Goal: Task Accomplishment & Management: Complete application form

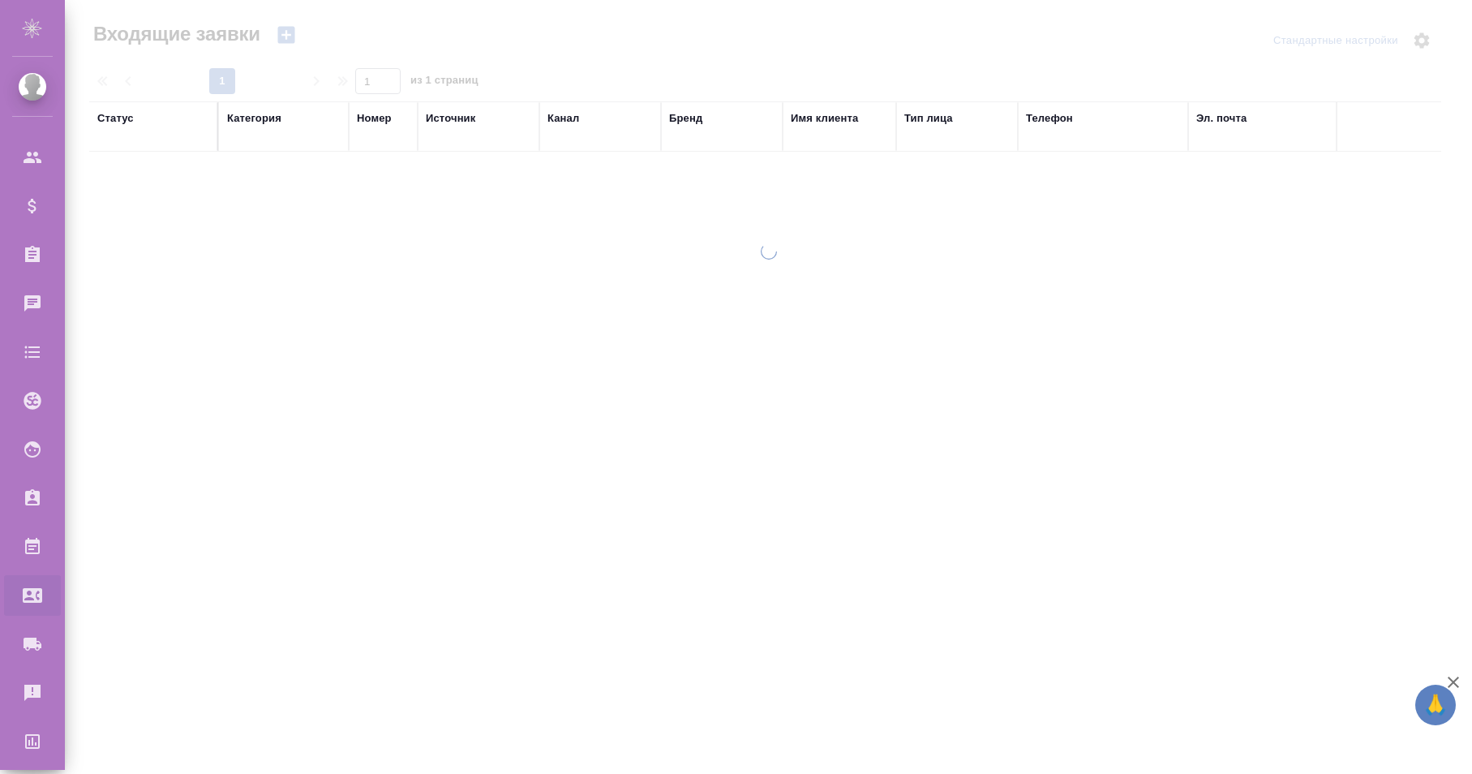
select select "RU"
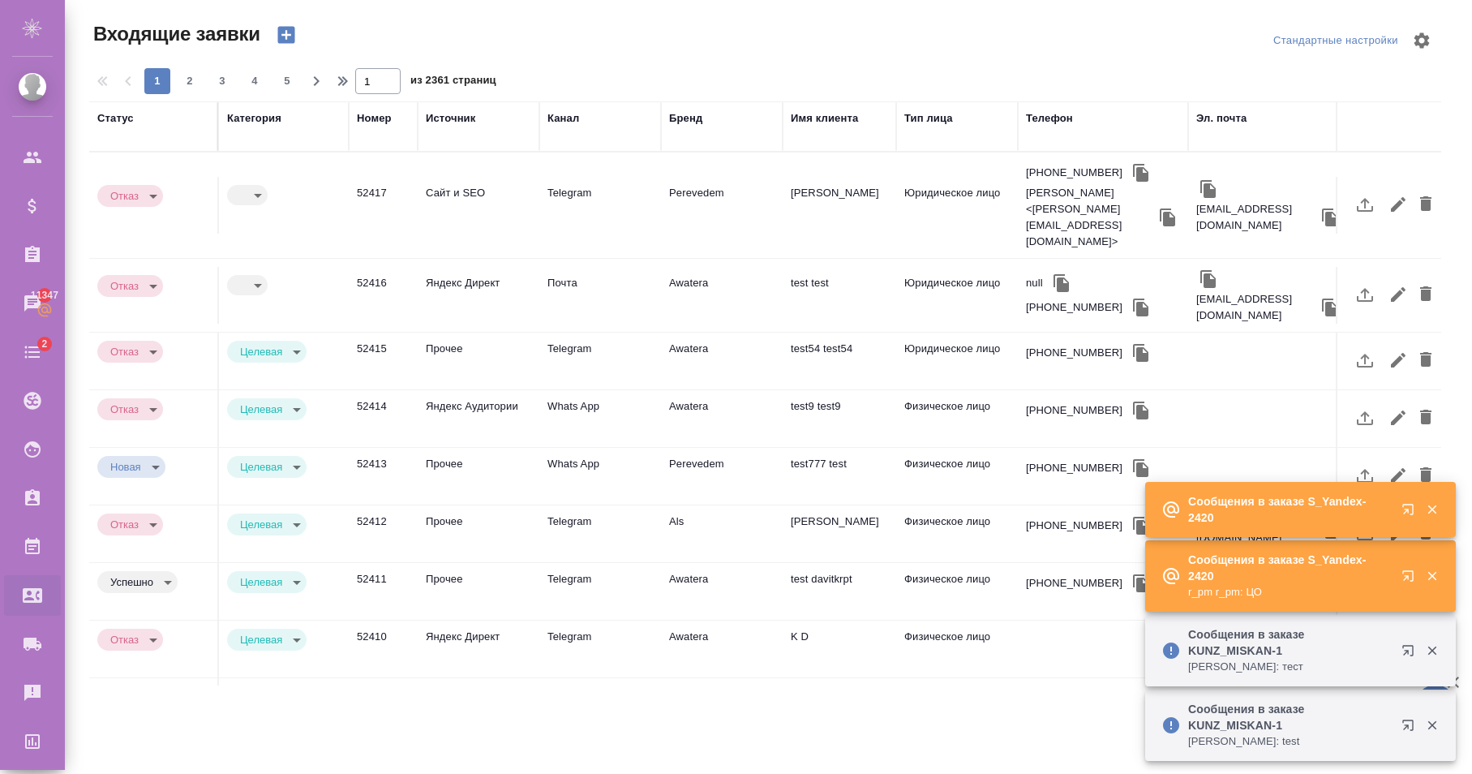
click at [256, 177] on body "🙏 .cls-1 fill:#fff; AWATERA Karapetyan David Клиенты Спецификации Заказы 11347 …" at bounding box center [736, 387] width 1472 height 774
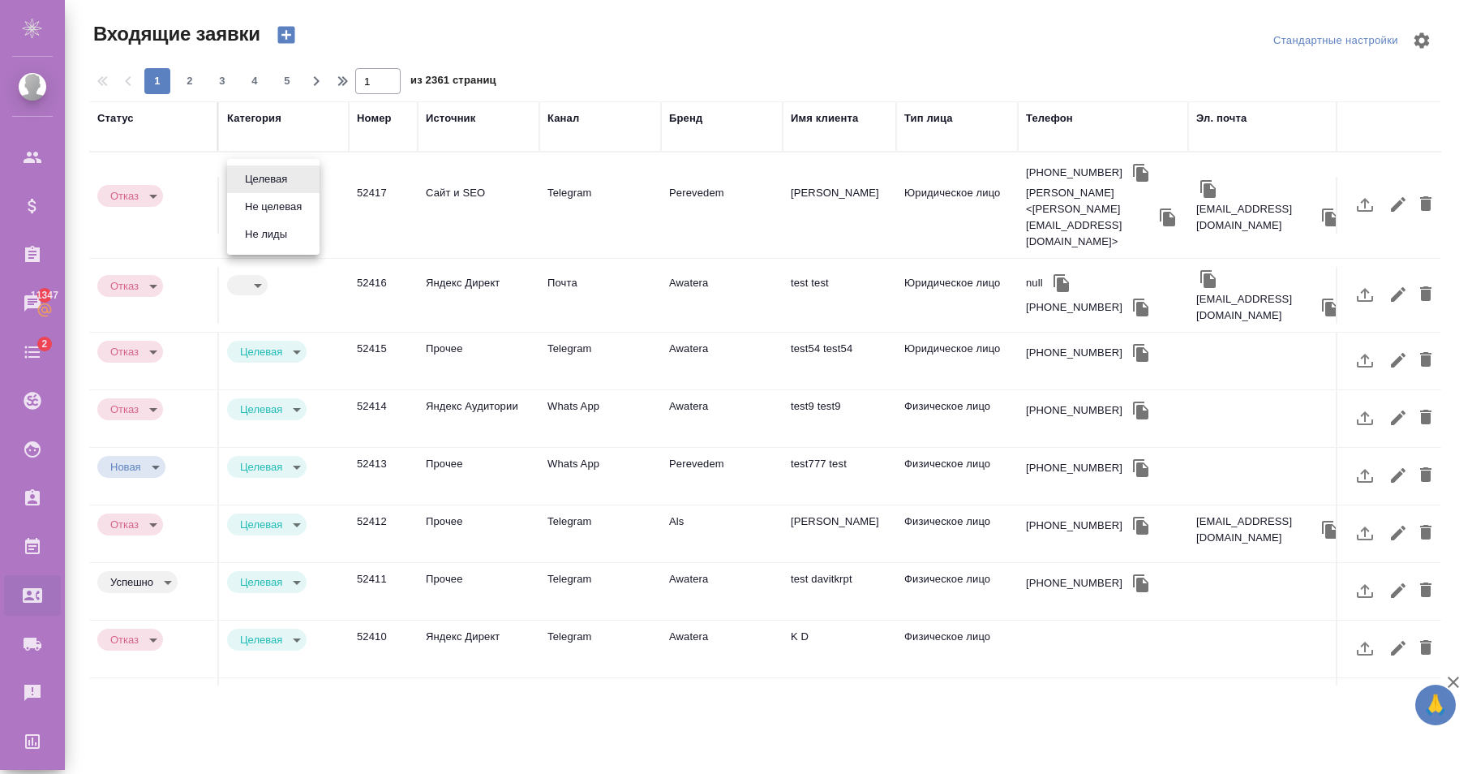
click at [260, 393] on div at bounding box center [736, 387] width 1472 height 774
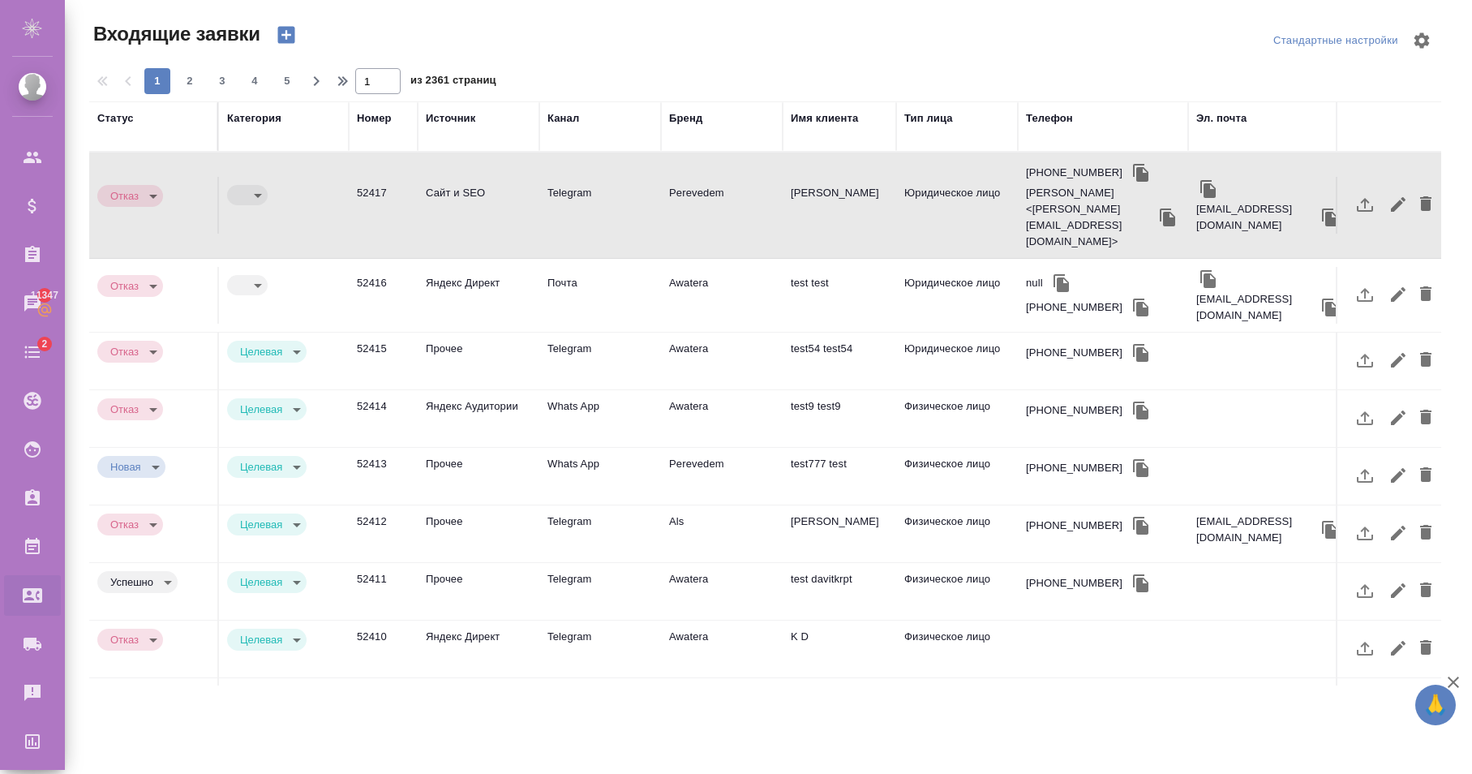
click at [269, 419] on div "Целевая Не целевая Не лиды" at bounding box center [736, 387] width 1472 height 774
click at [284, 427] on body "🙏 .cls-1 fill:#fff; AWATERA Karapetyan David Клиенты Спецификации Заказы 11347 …" at bounding box center [736, 387] width 1472 height 774
click at [280, 430] on button "Не целевая" at bounding box center [273, 427] width 67 height 18
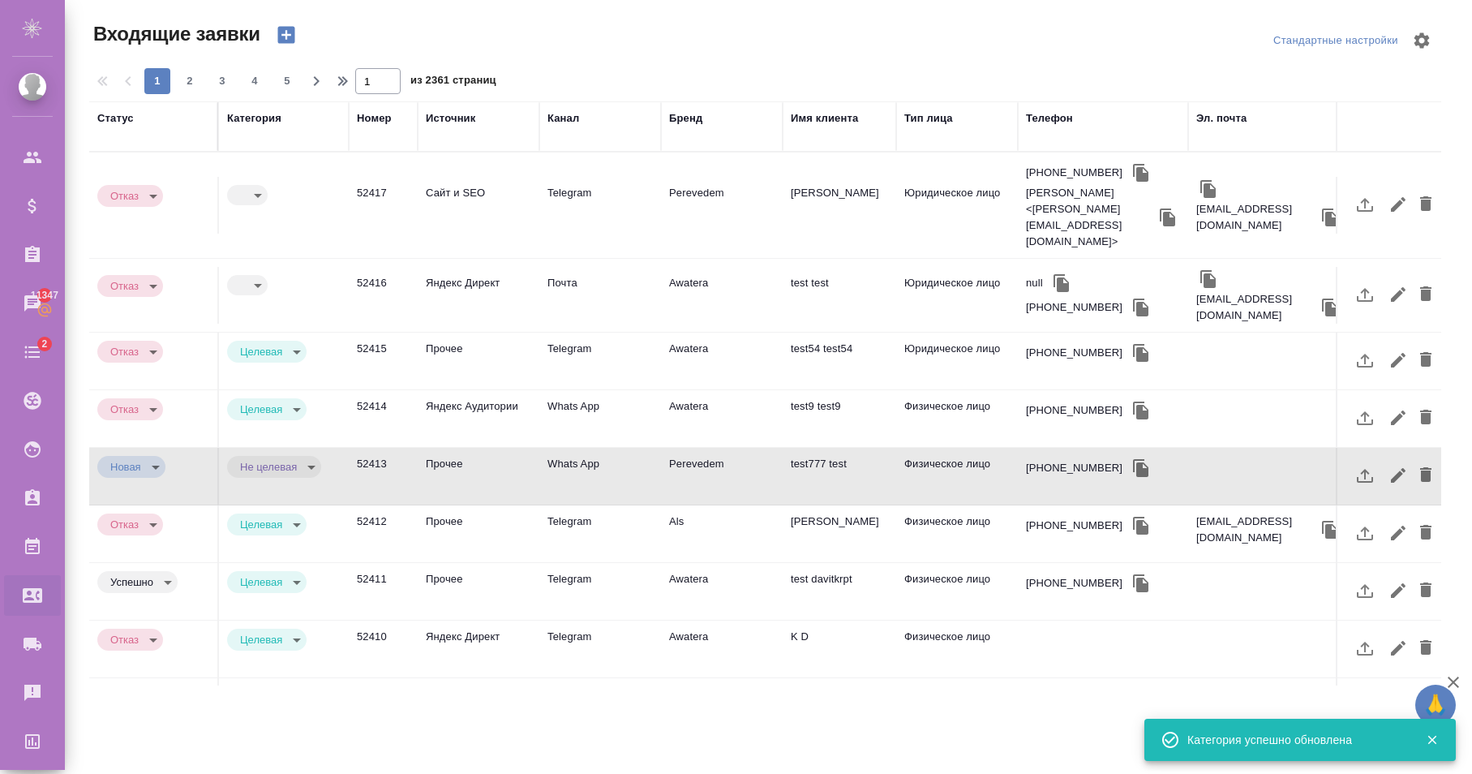
type input "notTarget"
click at [263, 174] on body "🙏 .cls-1 fill:#fff; AWATERA Karapetyan David Клиенты Спецификации Заказы 11347 …" at bounding box center [736, 387] width 1472 height 774
click at [270, 183] on button "Целевая" at bounding box center [266, 179] width 52 height 18
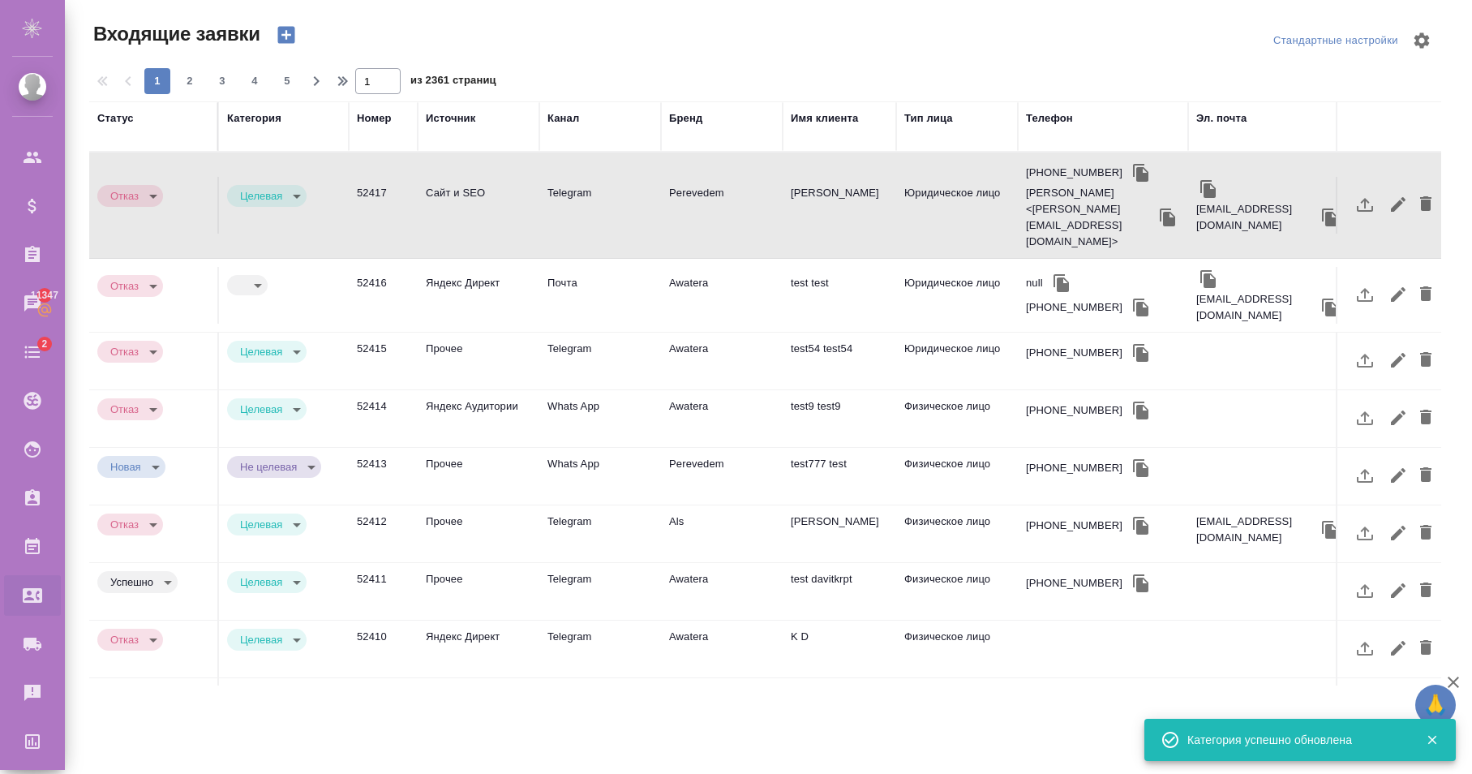
click at [275, 178] on body "🙏 .cls-1 fill:#fff; AWATERA Karapetyan David Клиенты Спецификации Заказы 11347 …" at bounding box center [736, 387] width 1472 height 774
click at [281, 186] on button "Не целевая" at bounding box center [273, 180] width 67 height 18
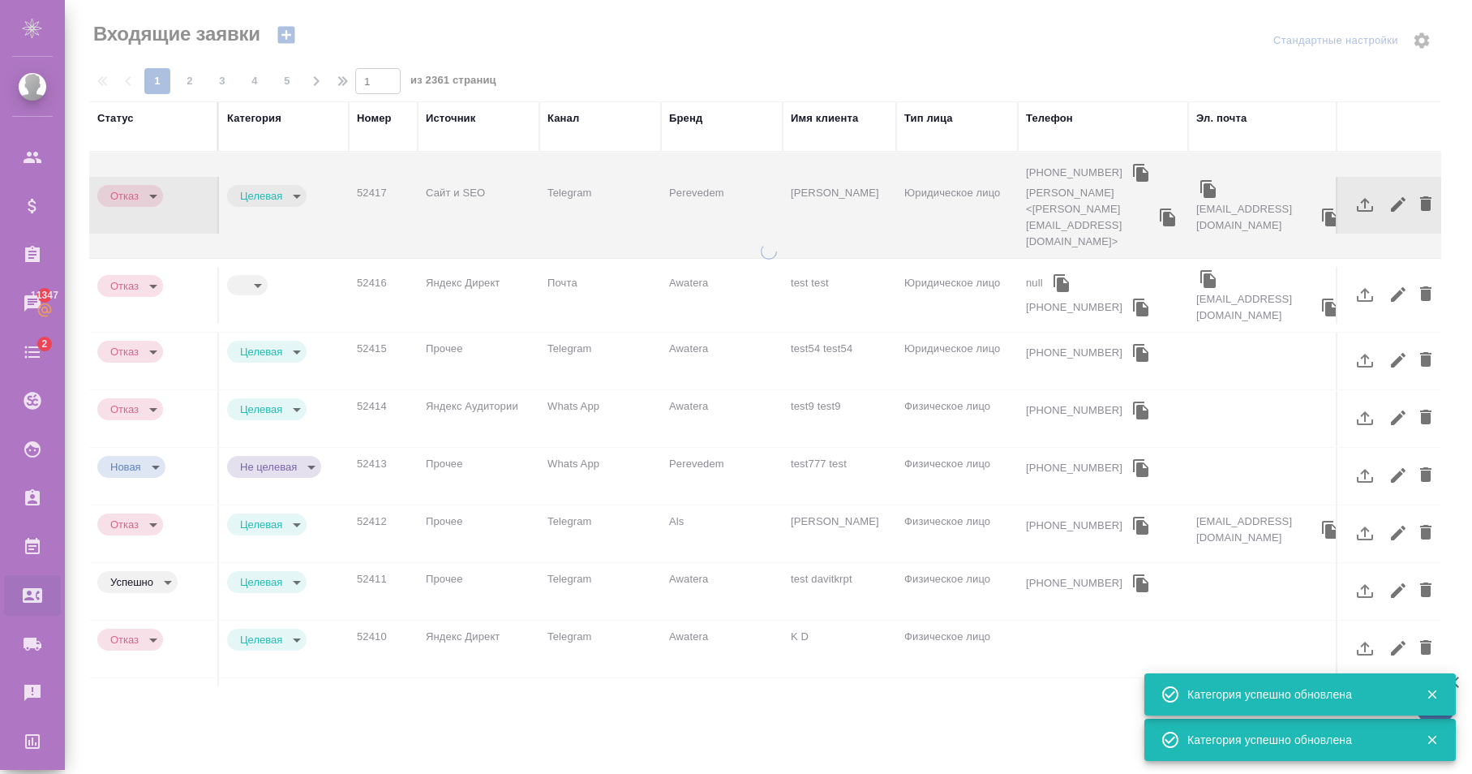
type input "notTarget"
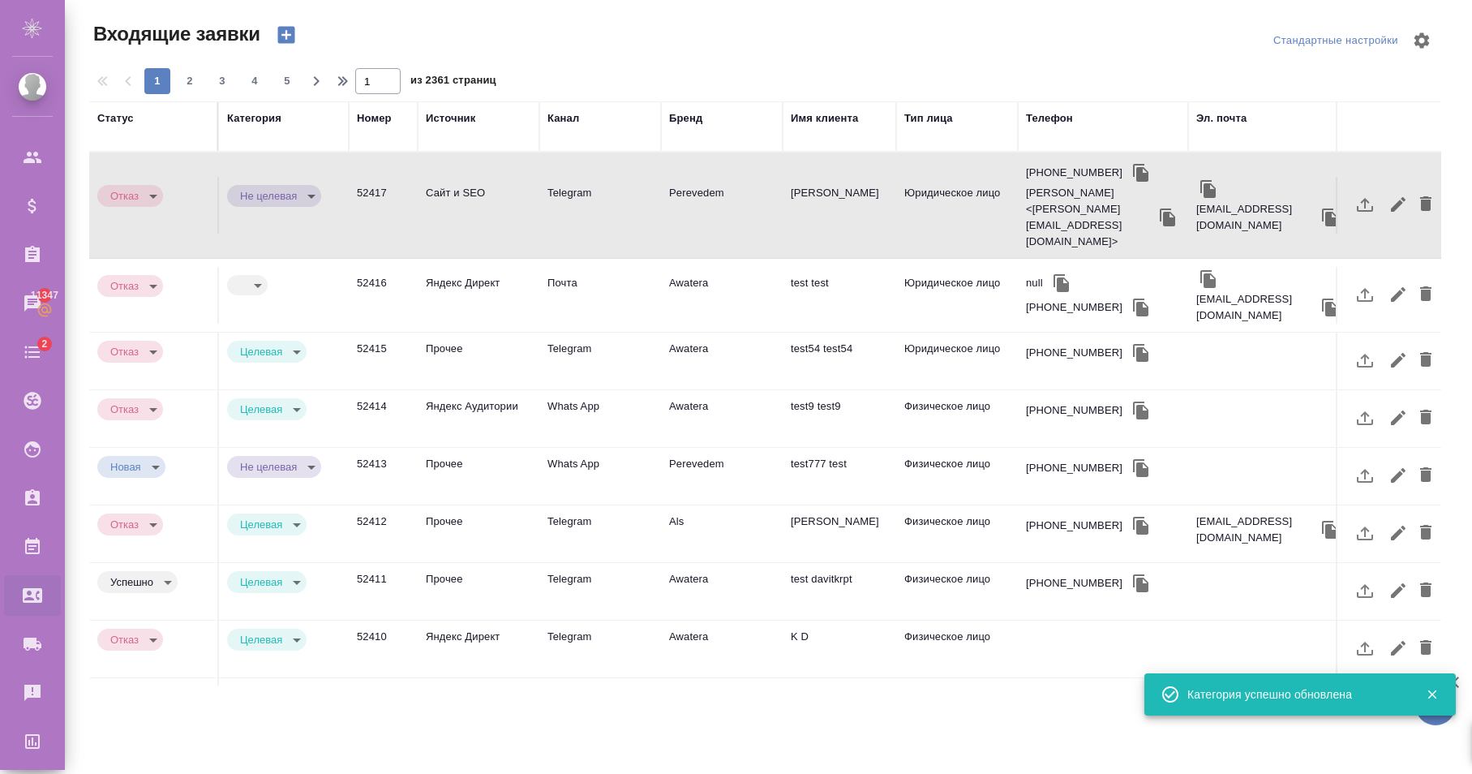
click at [157, 183] on body "🙏 .cls-1 fill:#fff; AWATERA Karapetyan David Клиенты Спецификации Заказы 11347 …" at bounding box center [736, 387] width 1472 height 774
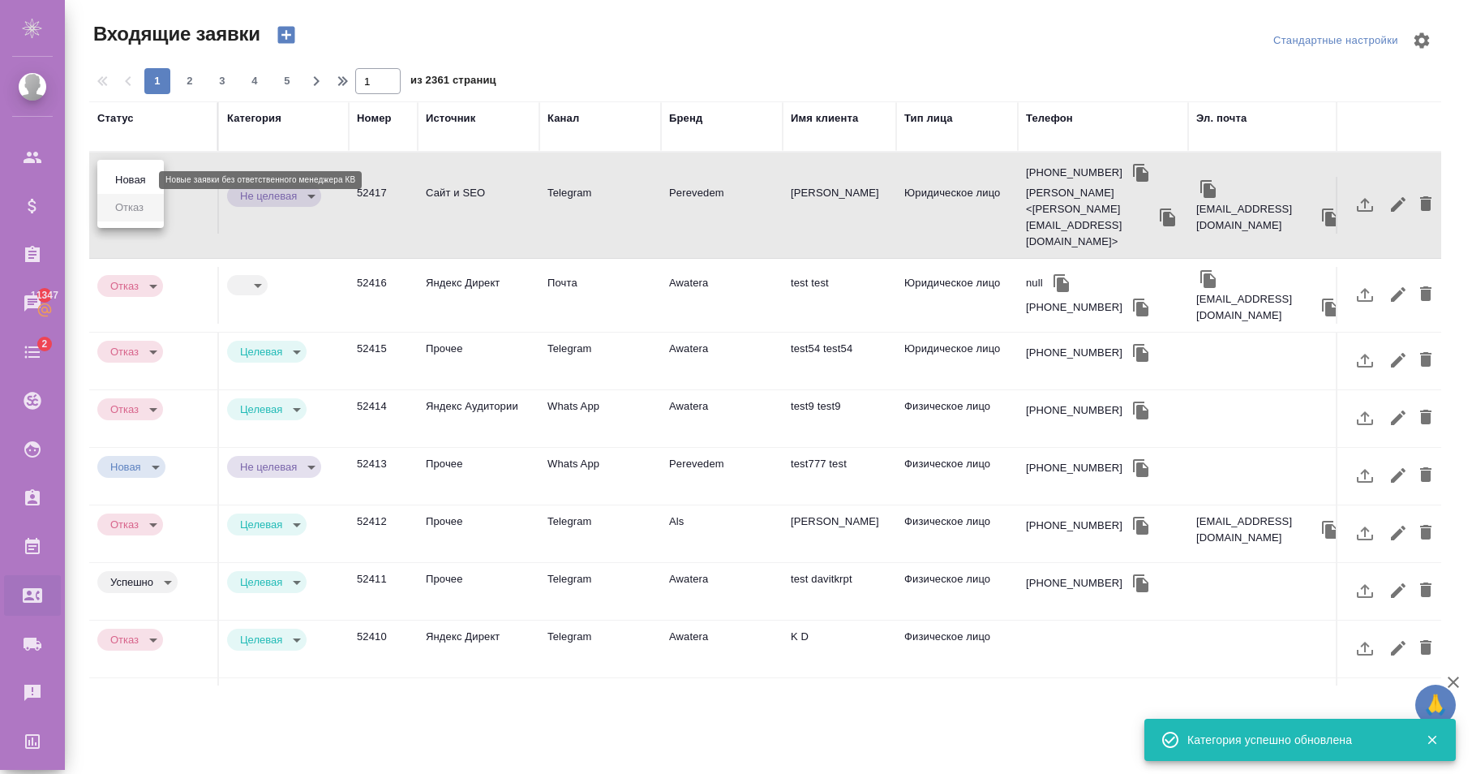
click at [143, 183] on button "Новая" at bounding box center [130, 180] width 41 height 18
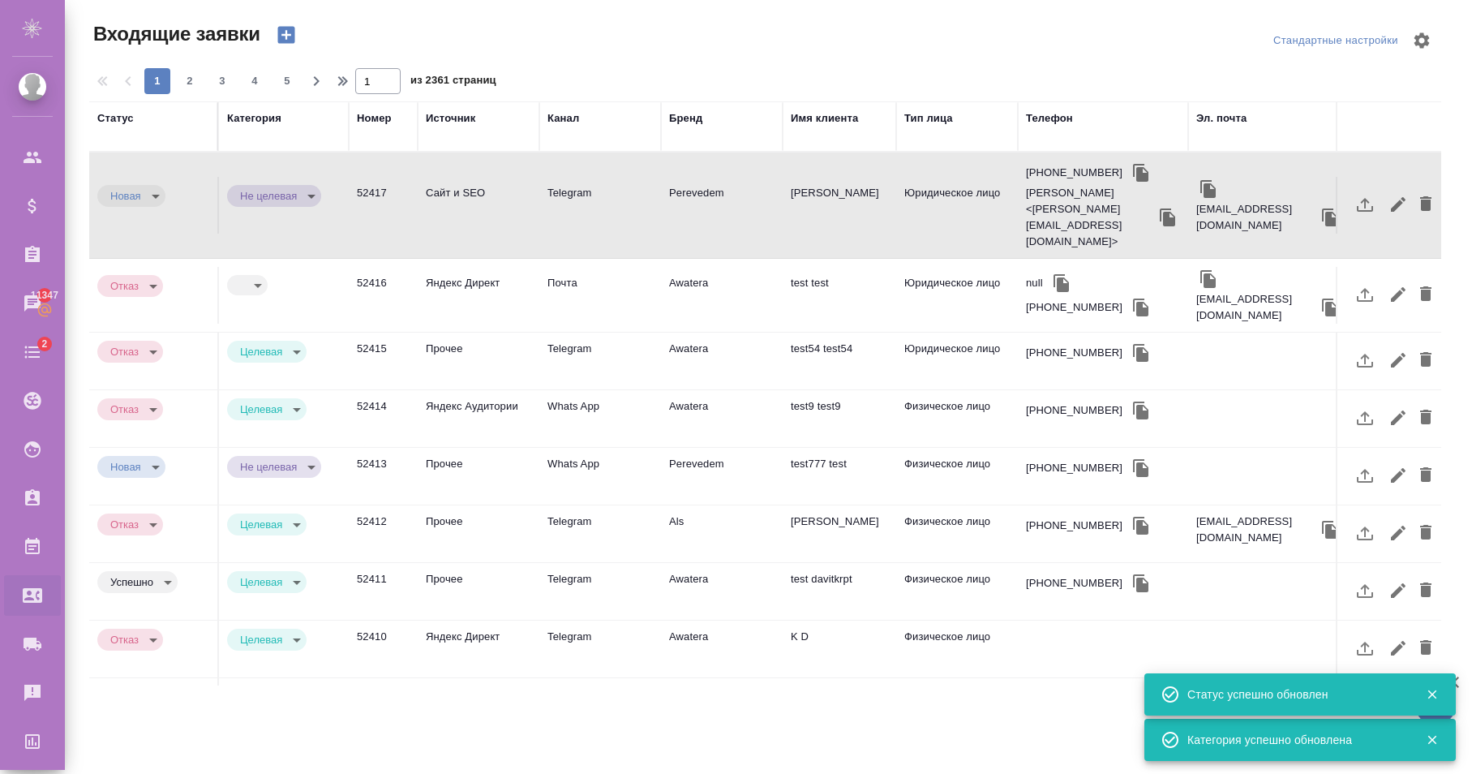
type input "new"
click at [277, 181] on body "🙏 .cls-1 fill:#fff; AWATERA Karapetyan David Клиенты Спецификации Заказы 11347 …" at bounding box center [736, 387] width 1472 height 774
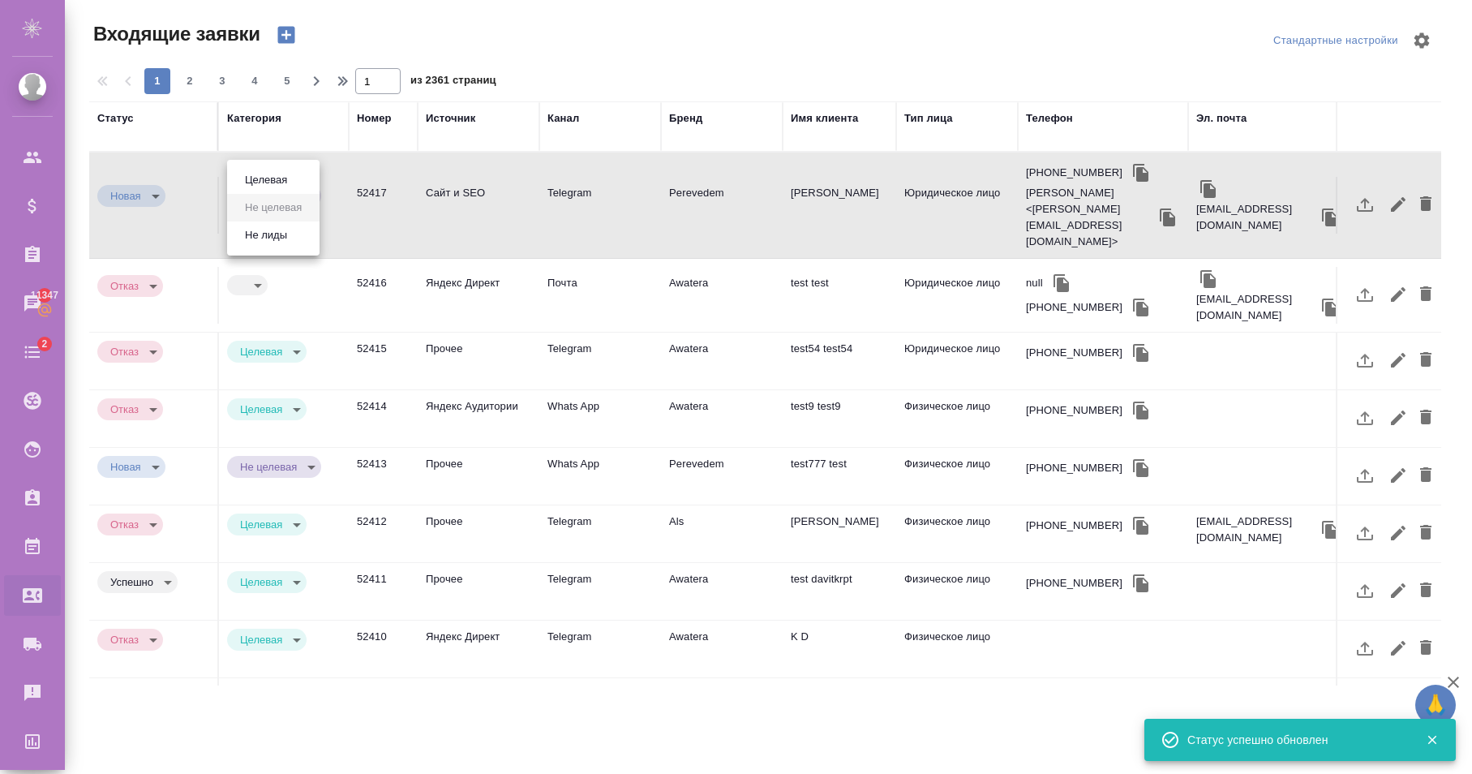
click at [269, 178] on button "Целевая" at bounding box center [266, 180] width 52 height 18
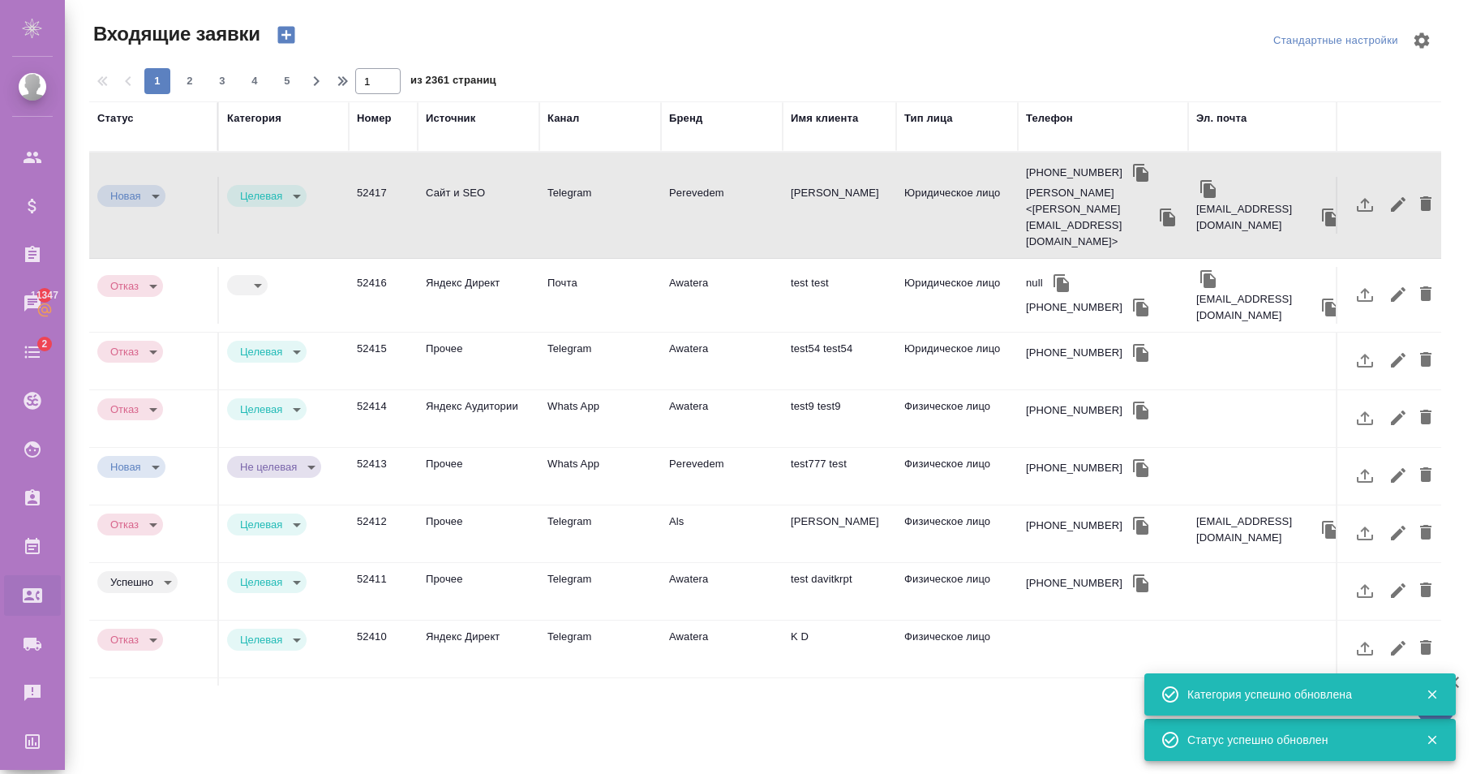
click at [277, 181] on body "🙏 .cls-1 fill:#fff; AWATERA Karapetyan David Клиенты Спецификации Заказы 11347 …" at bounding box center [736, 387] width 1472 height 774
click at [277, 190] on li "Не целевая" at bounding box center [273, 180] width 92 height 28
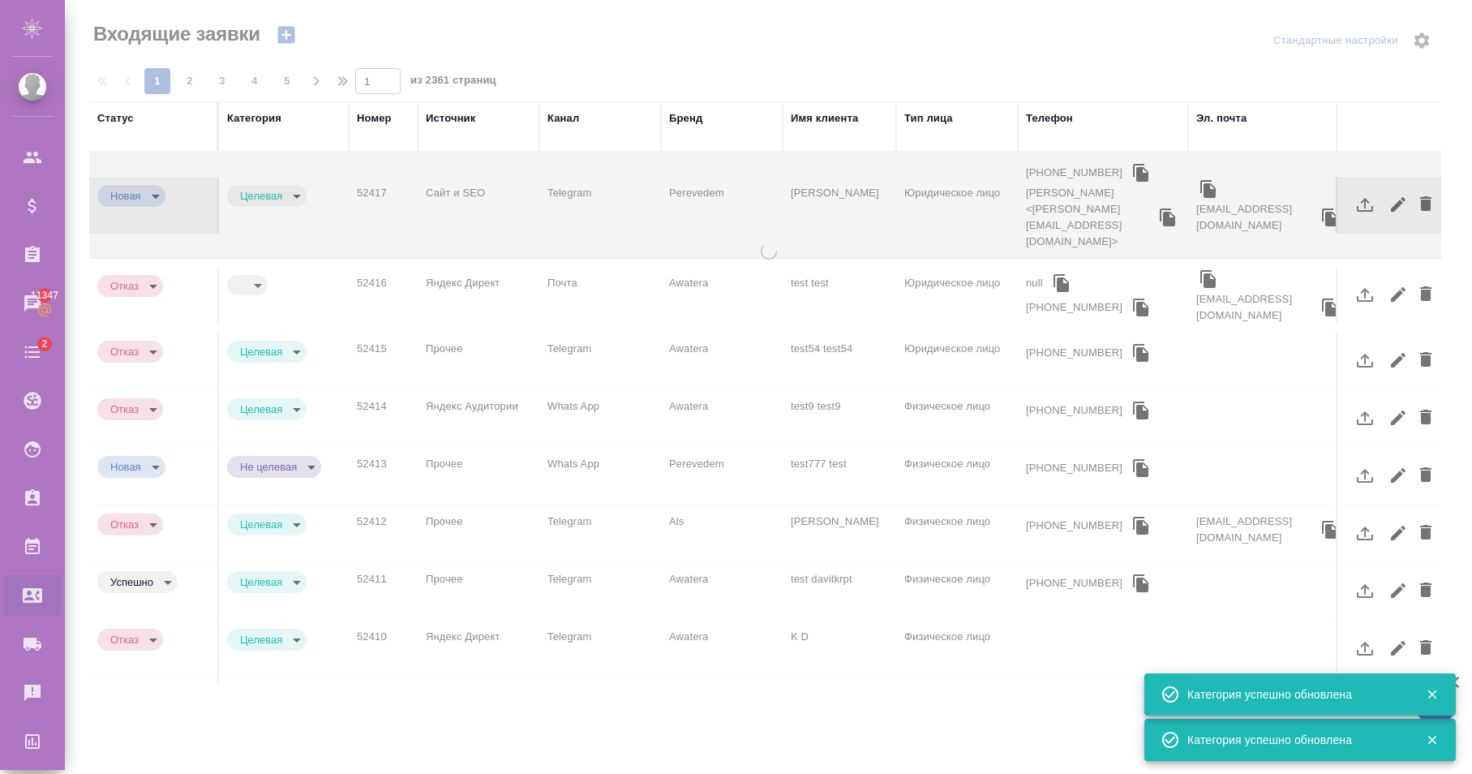
type input "notTarget"
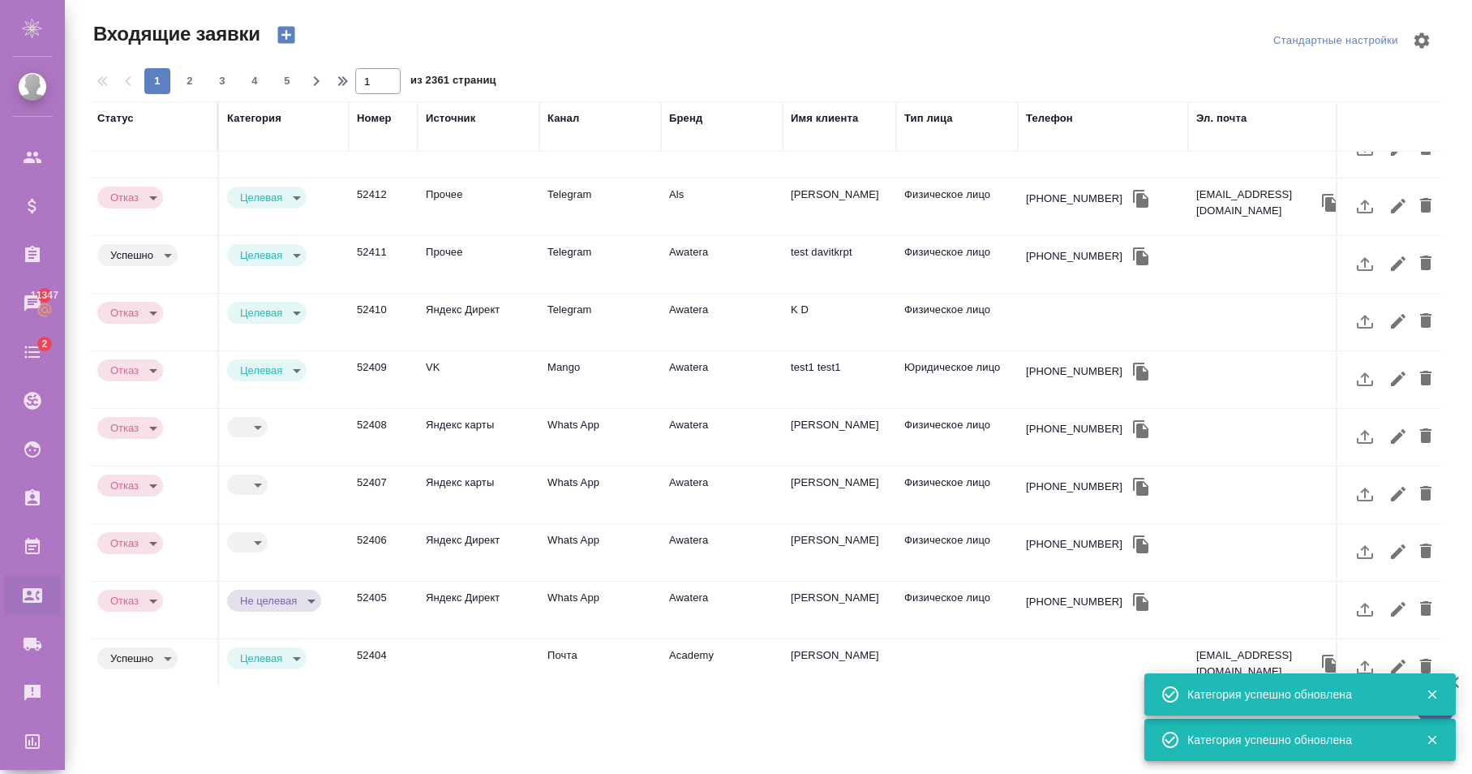
scroll to position [331, 0]
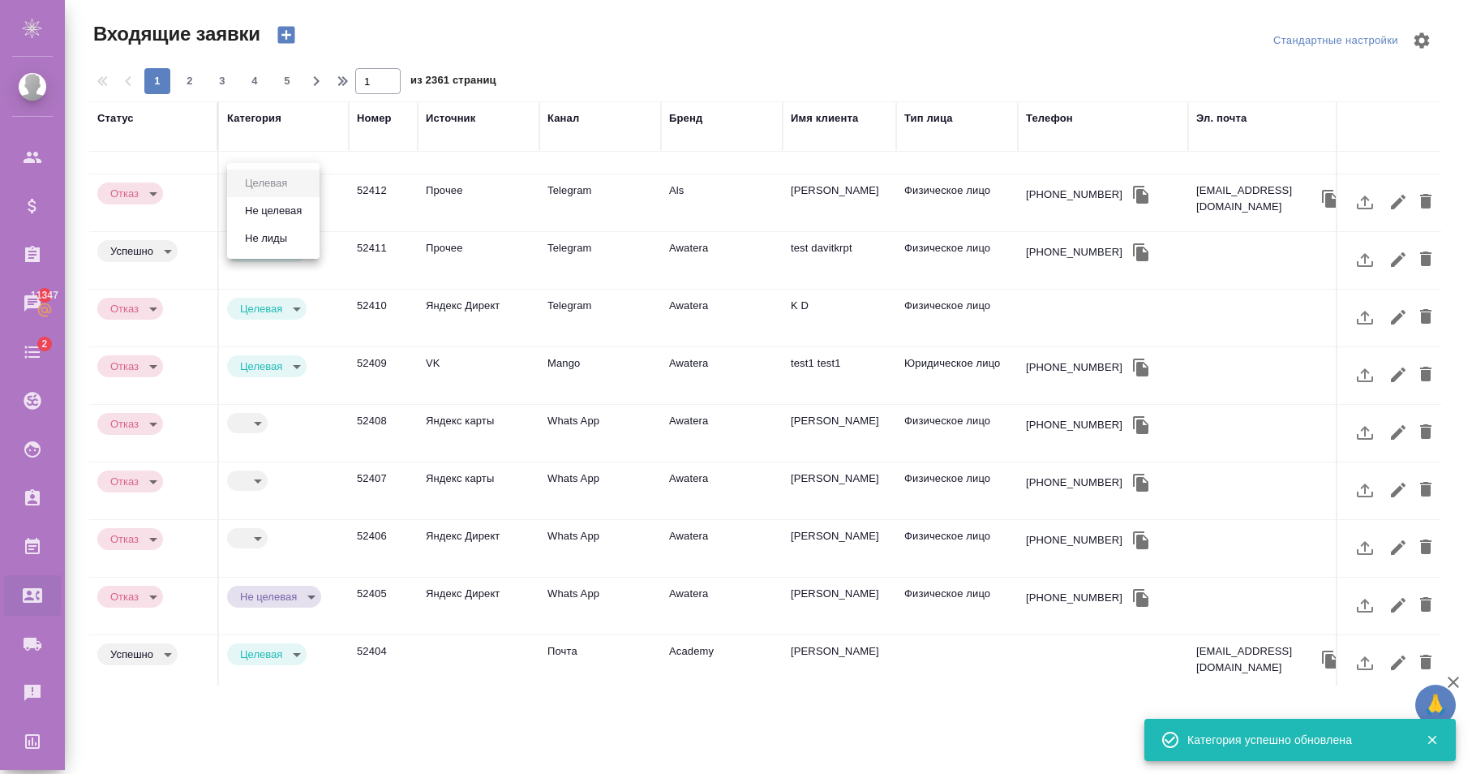
click at [279, 208] on body "🙏 .cls-1 fill:#fff; AWATERA Karapetyan David Клиенты Спецификации Заказы 11347 …" at bounding box center [736, 387] width 1472 height 774
click at [273, 219] on button "Не целевая" at bounding box center [273, 211] width 67 height 18
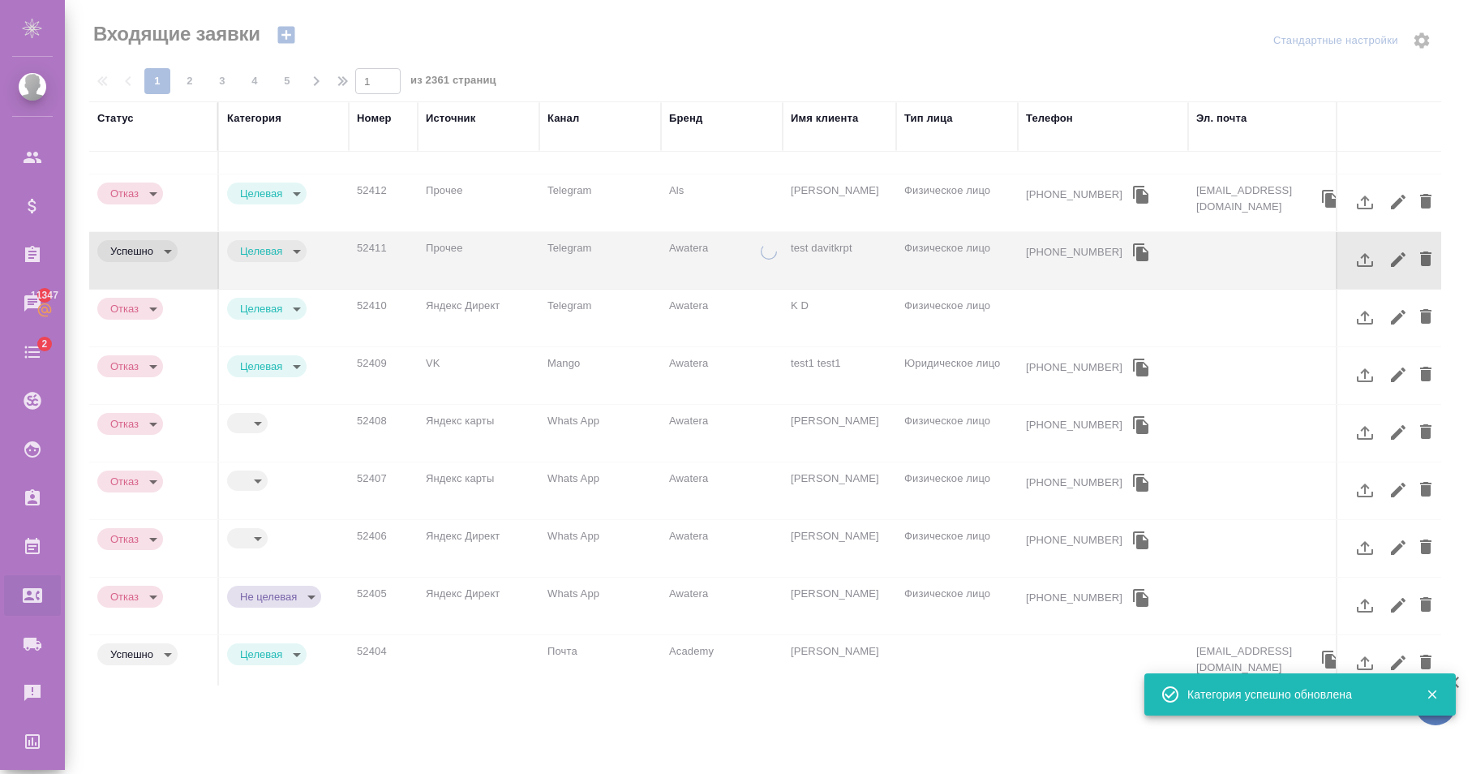
type input "notTarget"
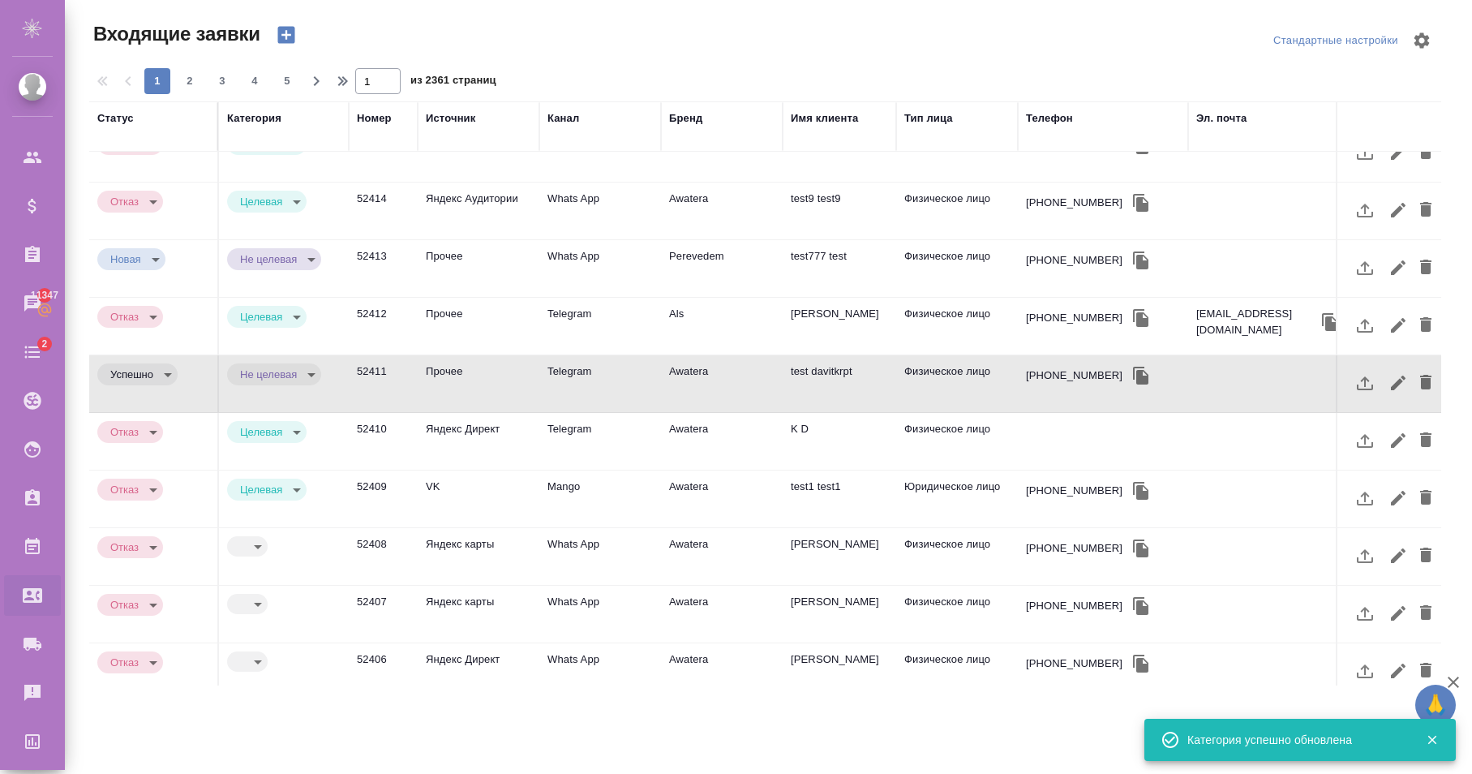
scroll to position [0, 0]
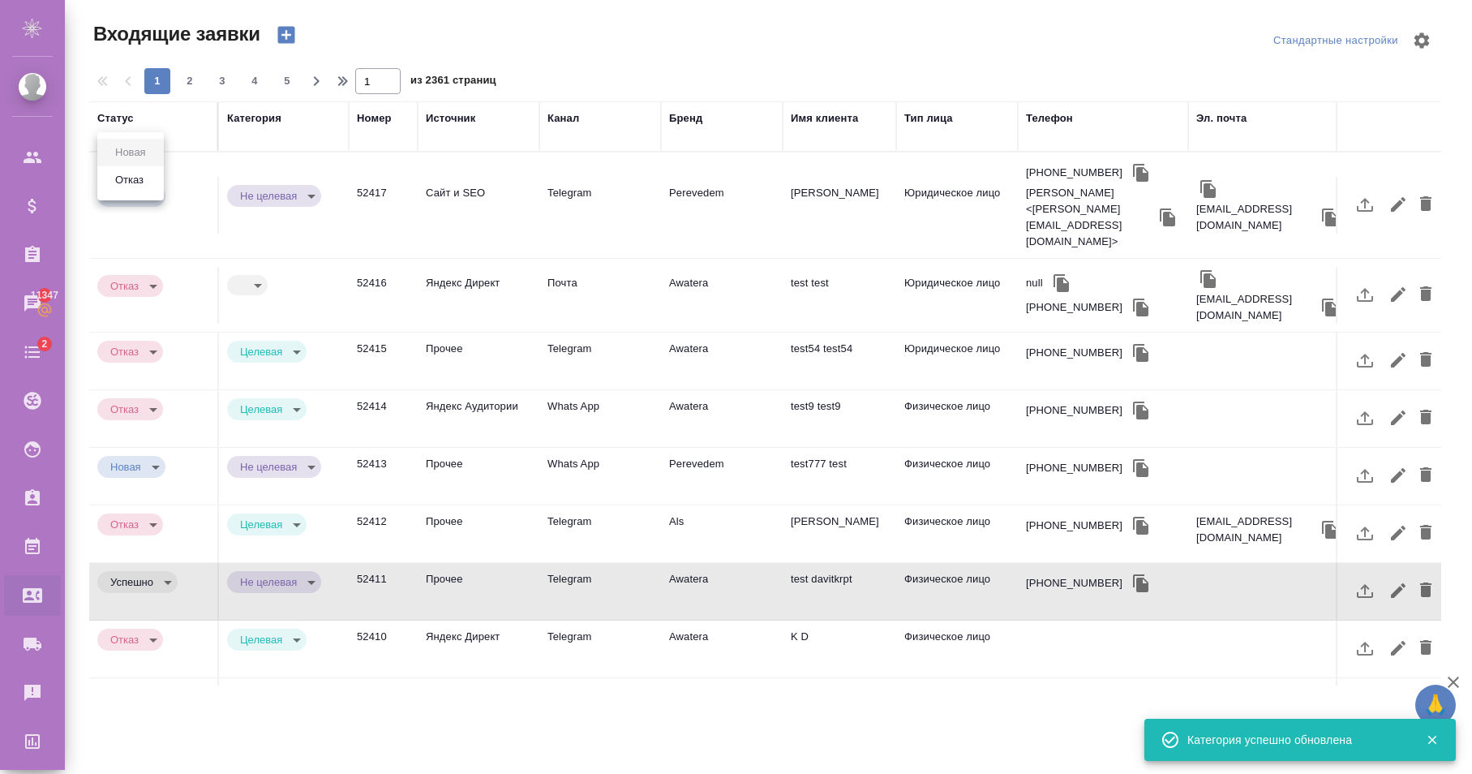
click at [141, 176] on body "🙏 .cls-1 fill:#fff; AWATERA Karapetyan David Клиенты Спецификации Заказы 11347 …" at bounding box center [736, 387] width 1472 height 774
click at [210, 225] on div at bounding box center [736, 387] width 1472 height 774
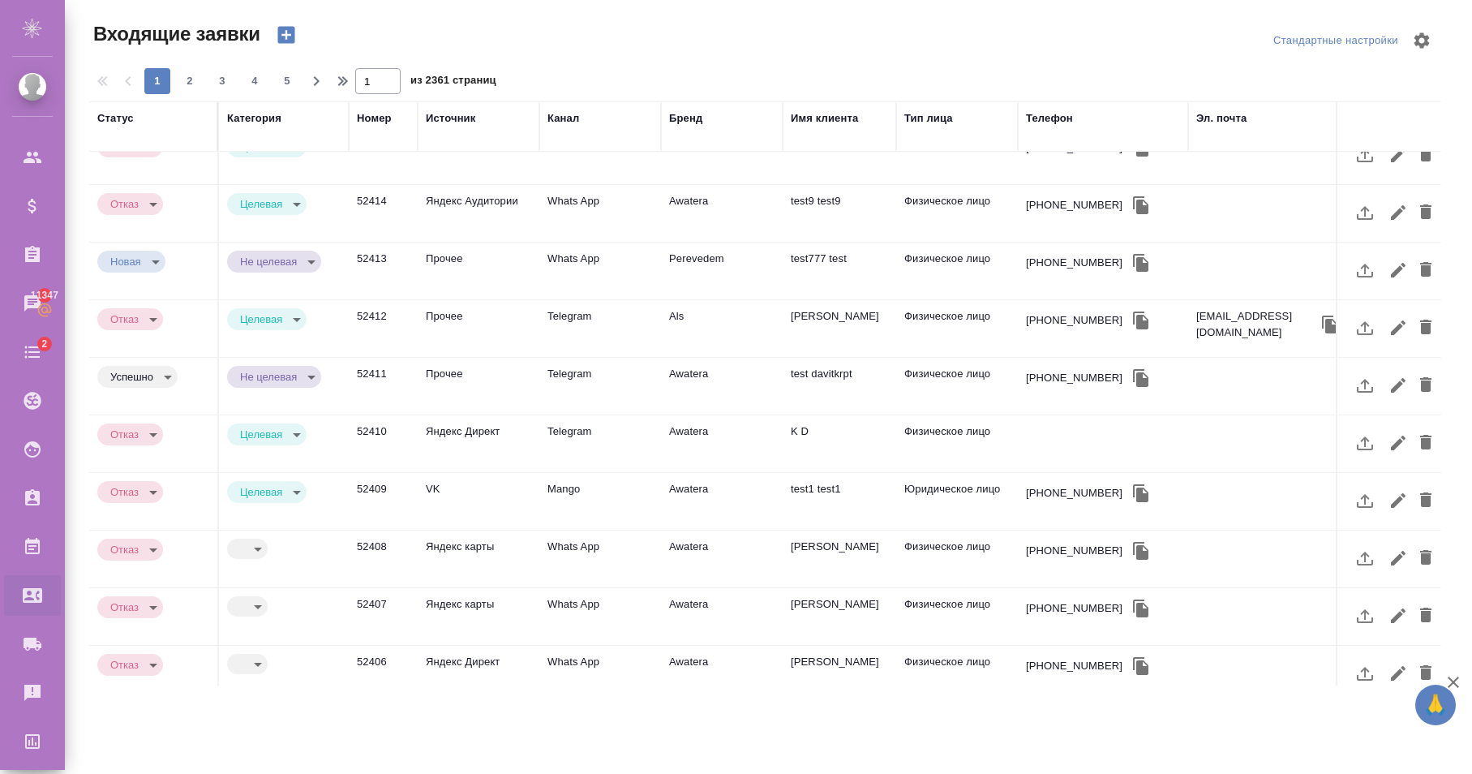
scroll to position [248, 0]
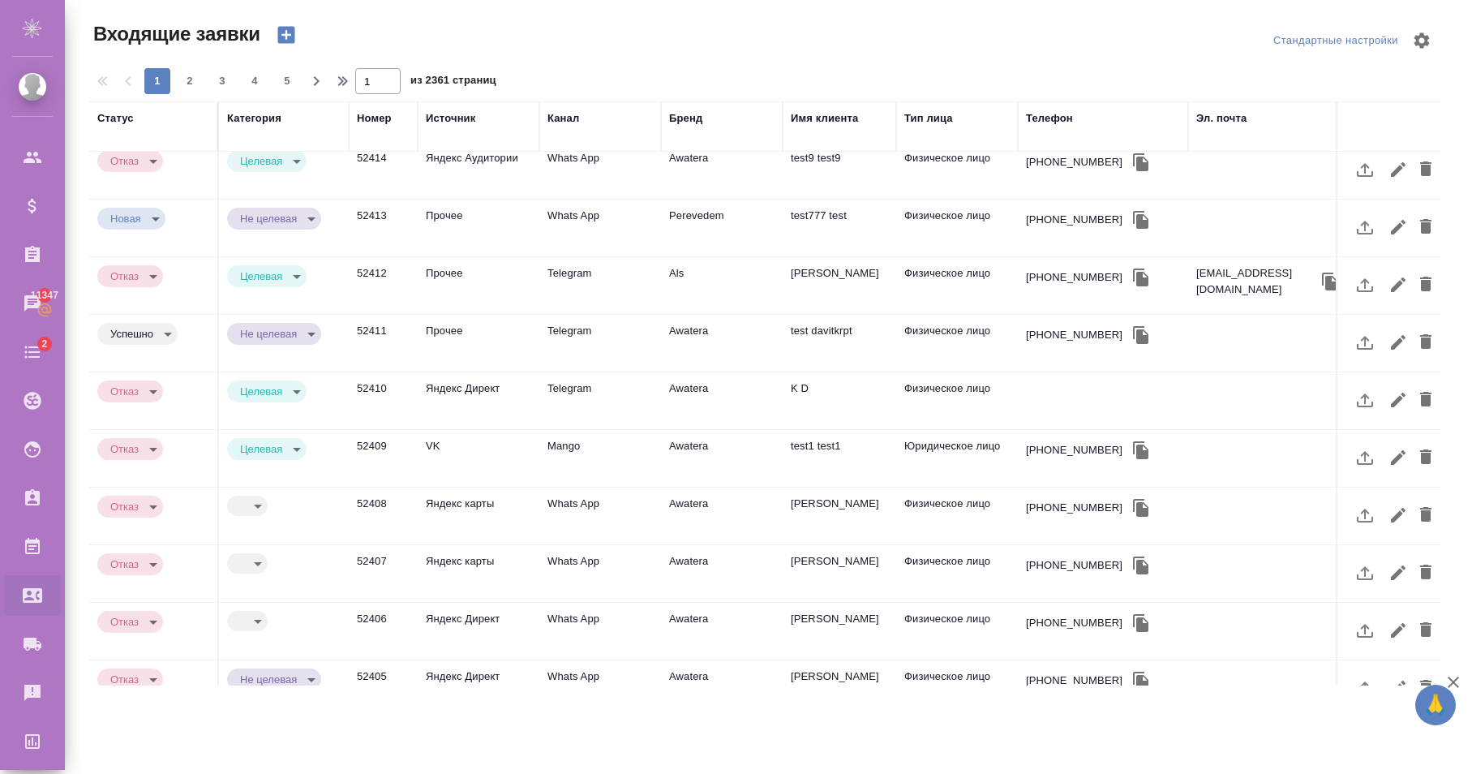
click at [260, 355] on body "🙏 .cls-1 fill:#fff; AWATERA Karapetyan David Клиенты Спецификации Заказы 11347 …" at bounding box center [736, 387] width 1472 height 774
click at [153, 353] on div at bounding box center [736, 387] width 1472 height 774
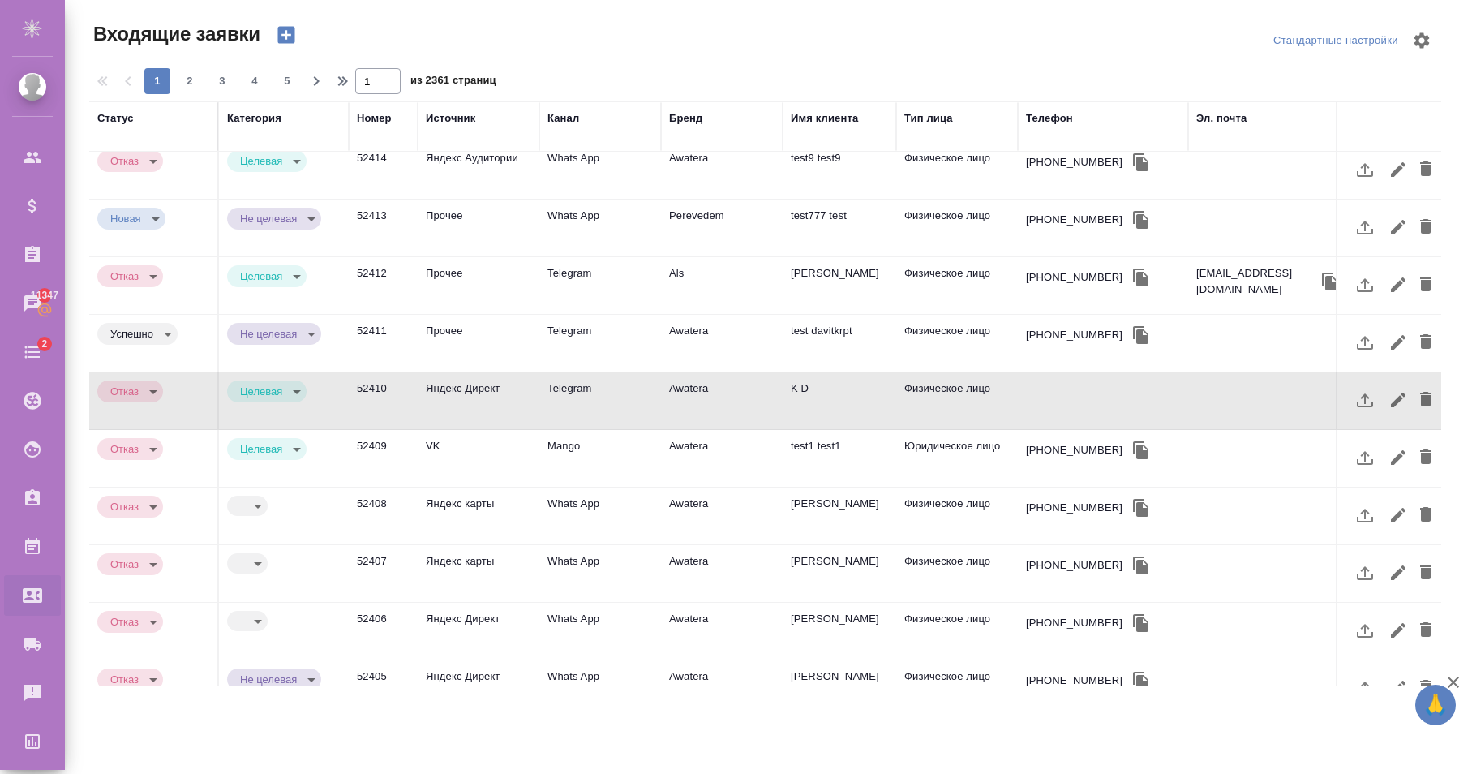
click at [132, 355] on div "Целевая Не целевая Не лиды" at bounding box center [736, 387] width 1472 height 774
click at [144, 354] on body "🙏 .cls-1 fill:#fff; AWATERA Karapetyan David Клиенты Спецификации Заказы 11347 …" at bounding box center [736, 387] width 1472 height 774
click at [147, 351] on button "Новая" at bounding box center [130, 351] width 41 height 18
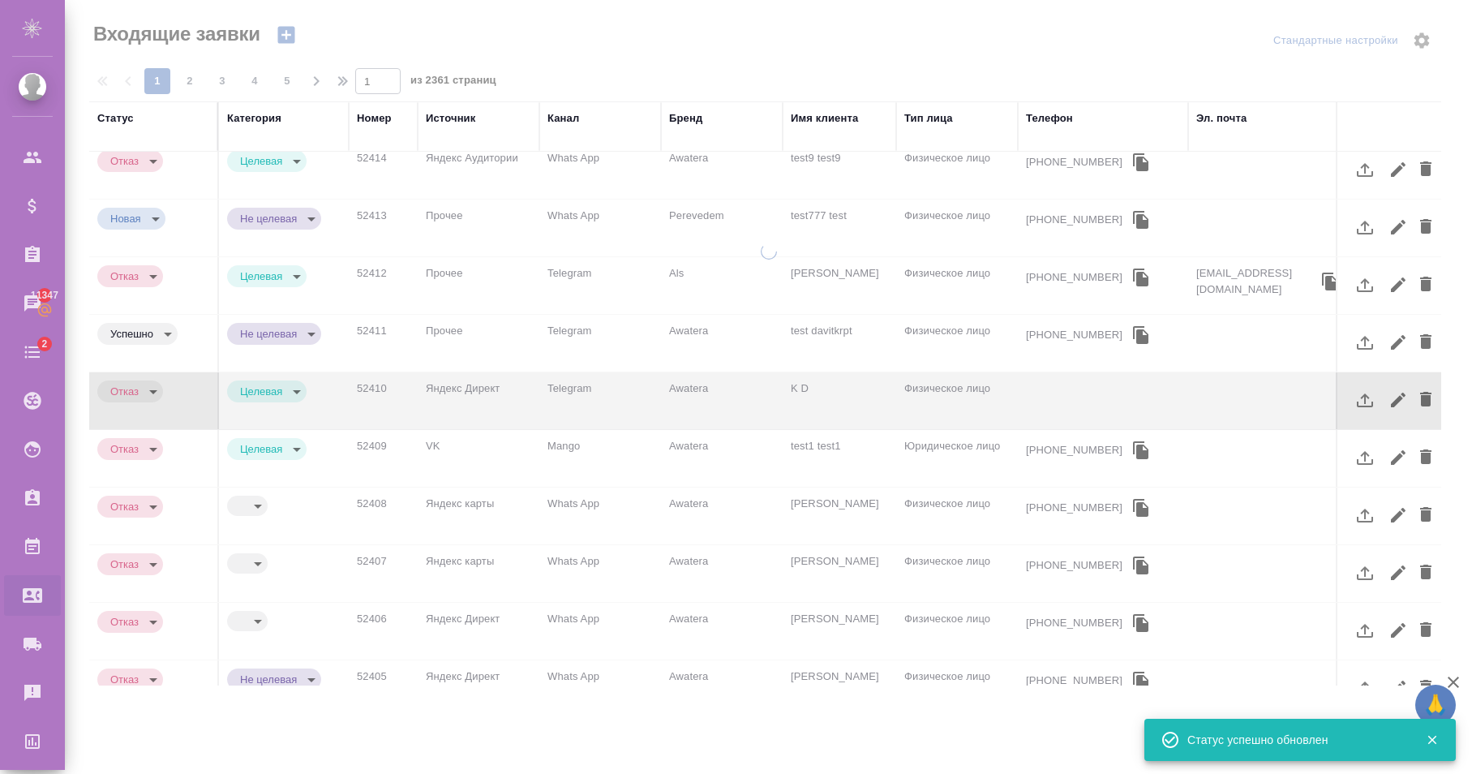
type input "new"
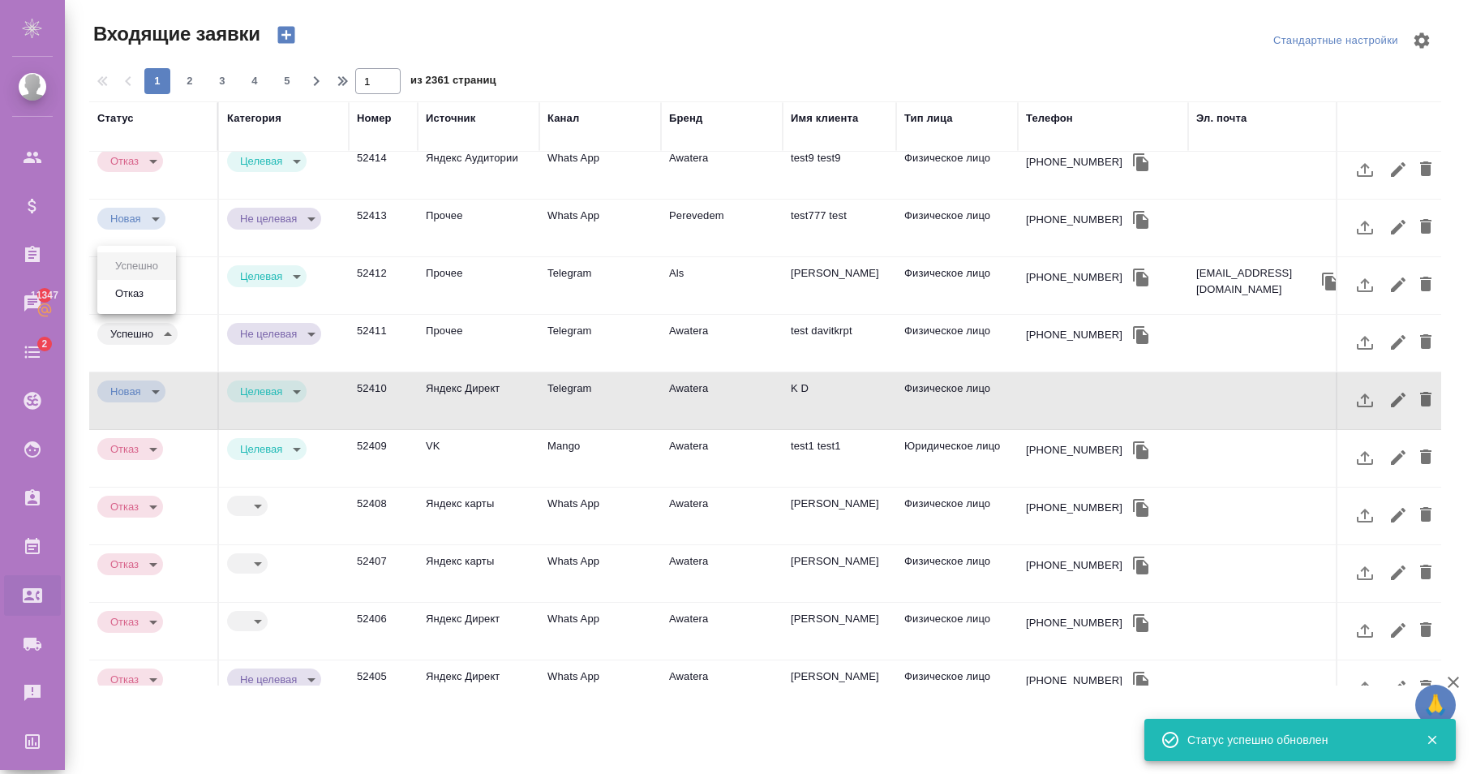
click at [146, 300] on body "🙏 .cls-1 fill:#fff; AWATERA Karapetyan David Клиенты Спецификации Заказы 11347 …" at bounding box center [736, 387] width 1472 height 774
click at [262, 339] on div at bounding box center [736, 387] width 1472 height 774
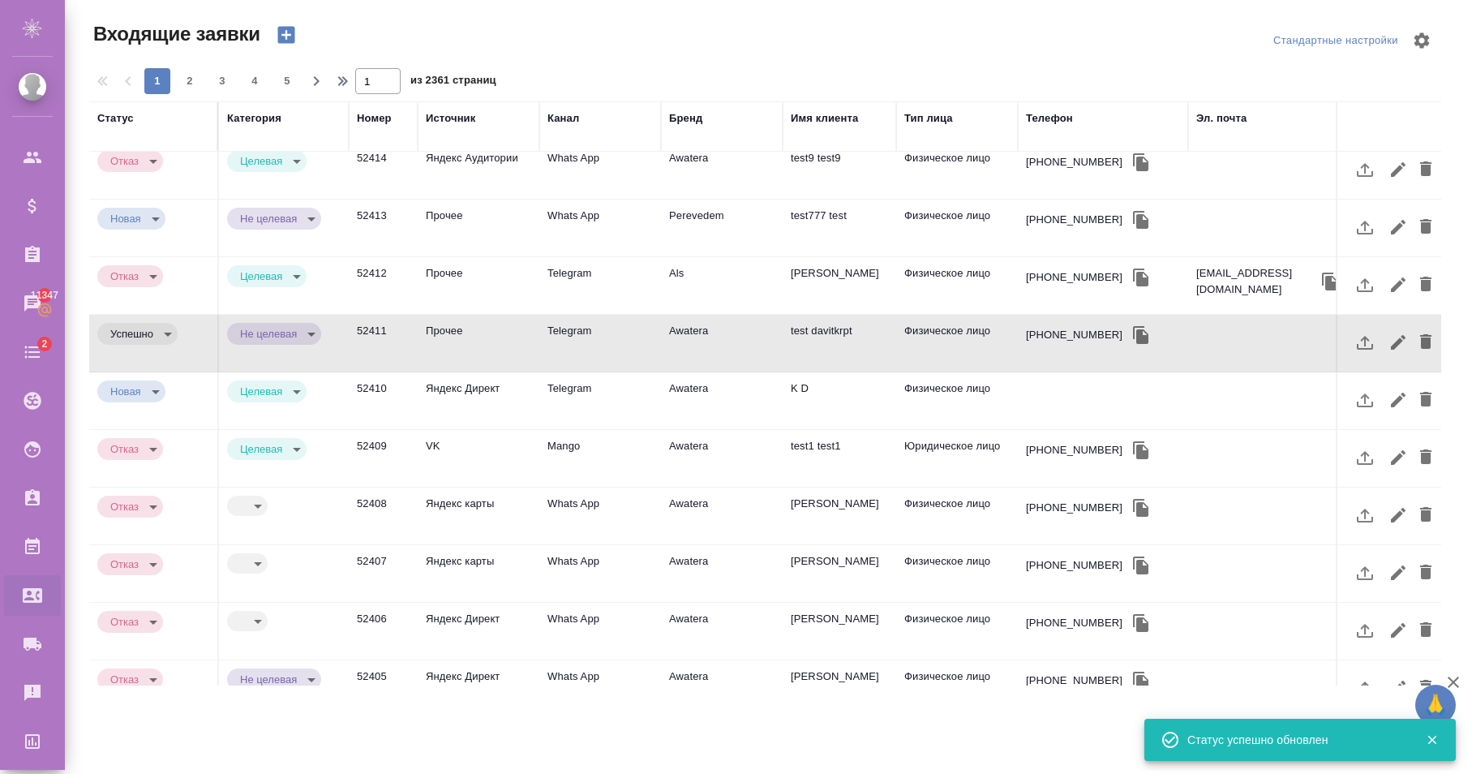
click at [290, 286] on body "🙏 .cls-1 fill:#fff; AWATERA Karapetyan David Клиенты Спецификации Заказы 11347 …" at bounding box center [736, 387] width 1472 height 774
click at [196, 324] on div at bounding box center [736, 387] width 1472 height 774
click at [258, 352] on body "🙏 .cls-1 fill:#fff; AWATERA Karapetyan David Клиенты Спецификации Заказы 11347 …" at bounding box center [736, 387] width 1472 height 774
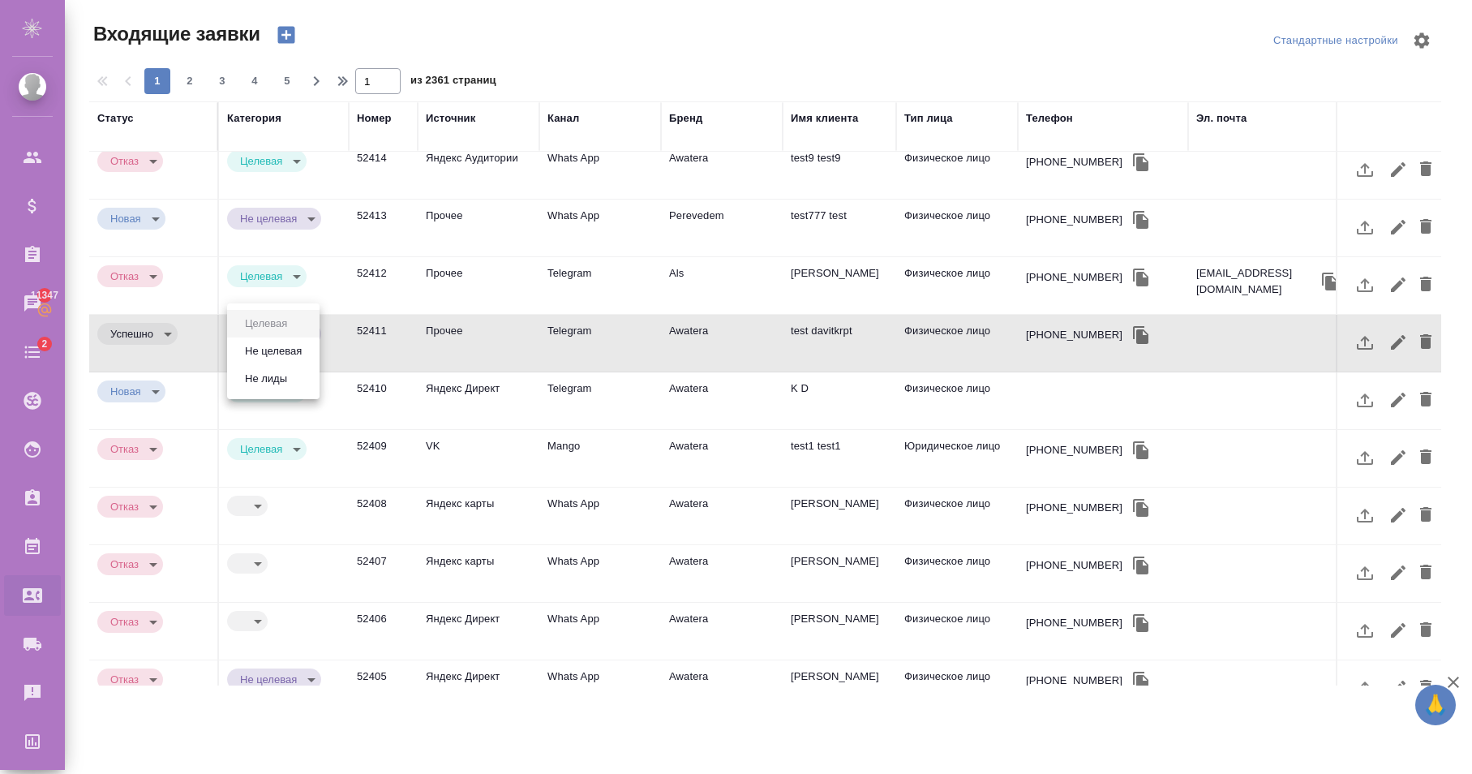
click at [268, 346] on button "Не целевая" at bounding box center [273, 351] width 67 height 18
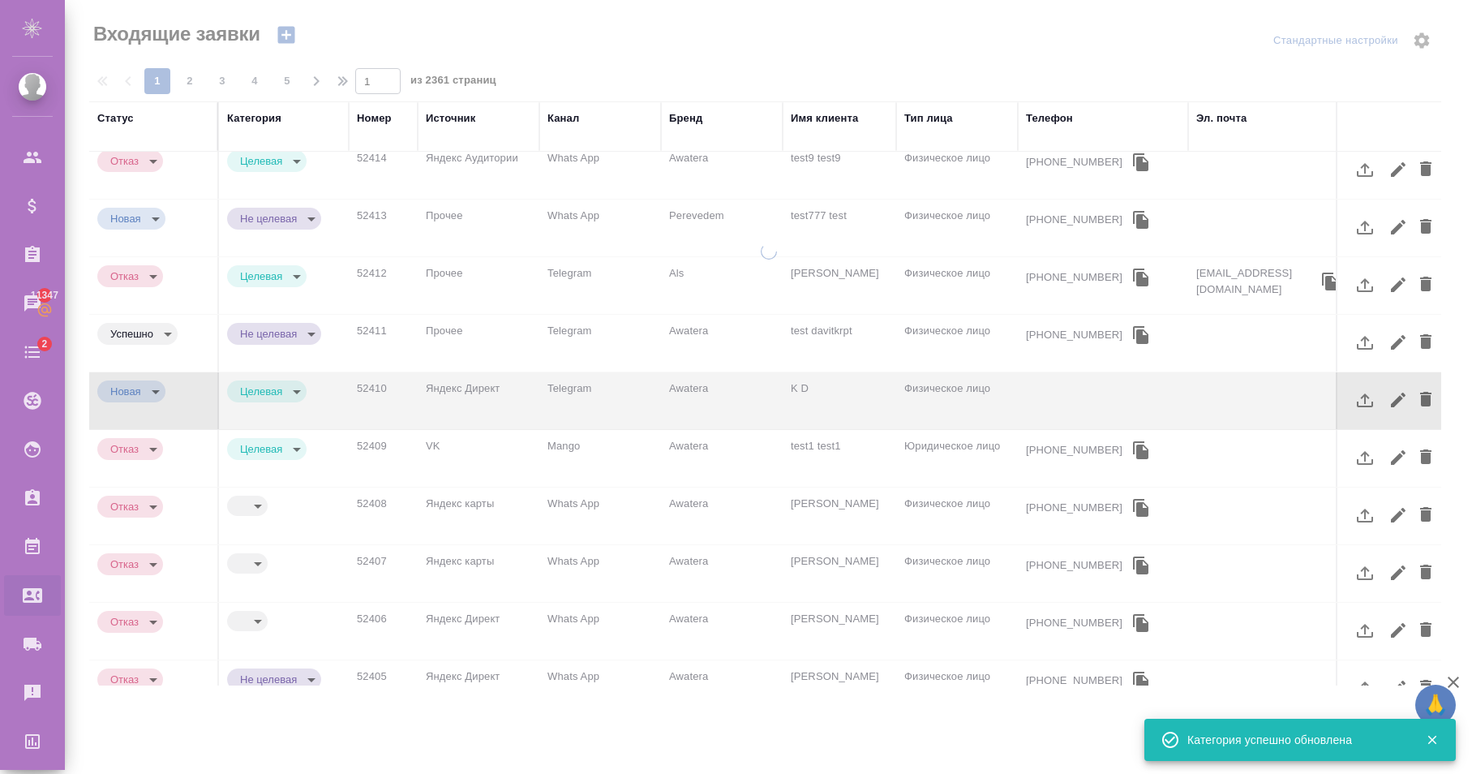
click at [269, 347] on body "🙏 .cls-1 fill:#fff; AWATERA Karapetyan David Клиенты Спецификации Заказы 11347 …" at bounding box center [736, 387] width 1472 height 774
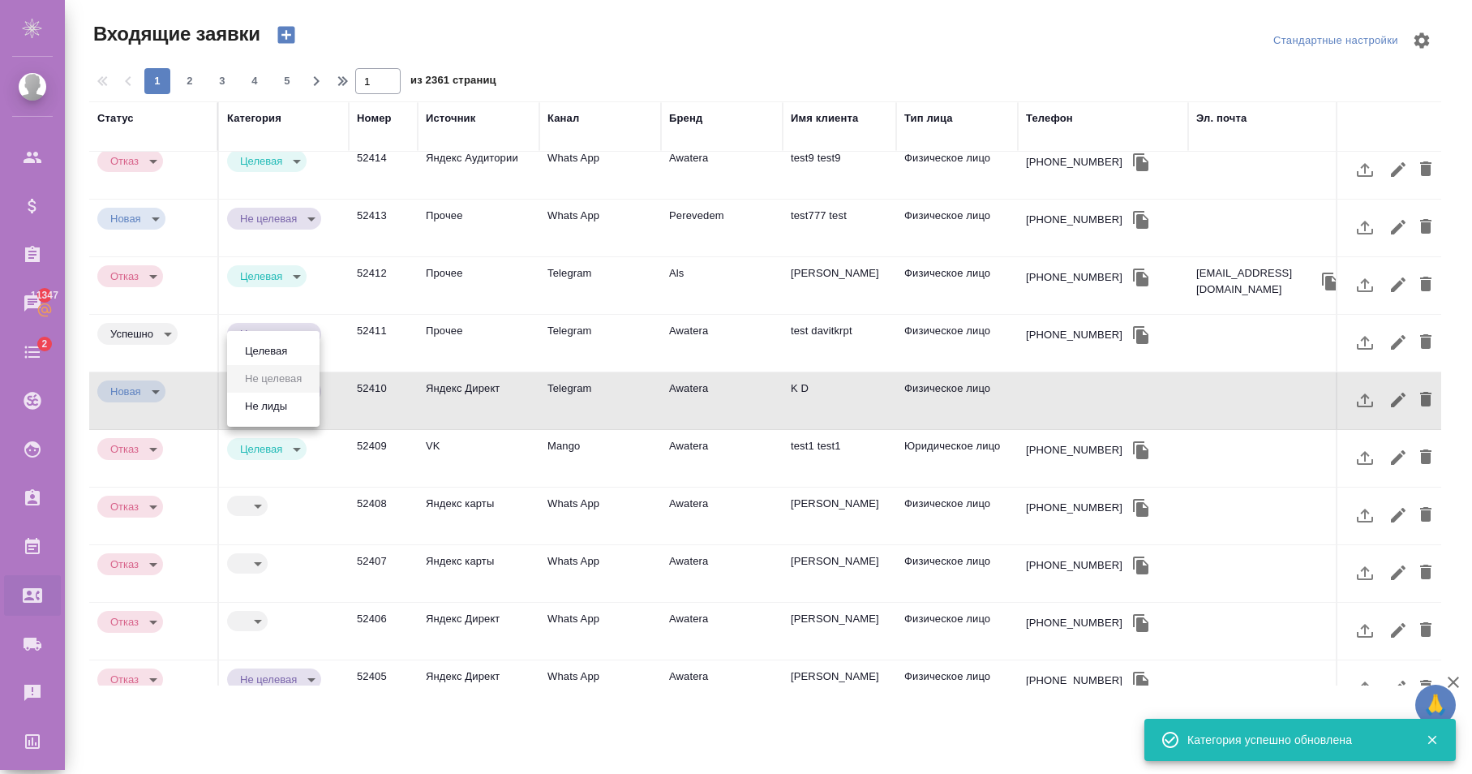
click at [279, 345] on button "Целевая" at bounding box center [266, 351] width 52 height 18
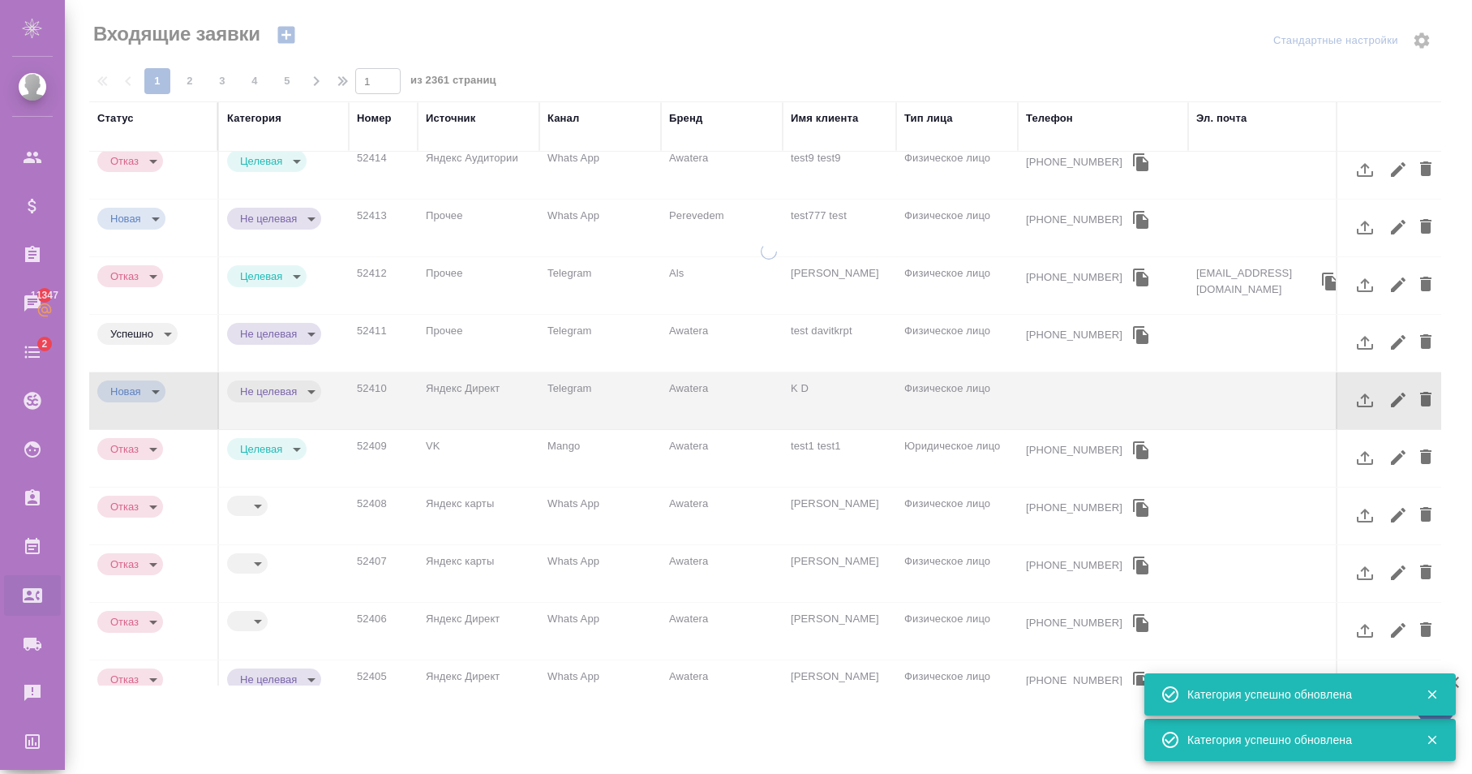
type input "target"
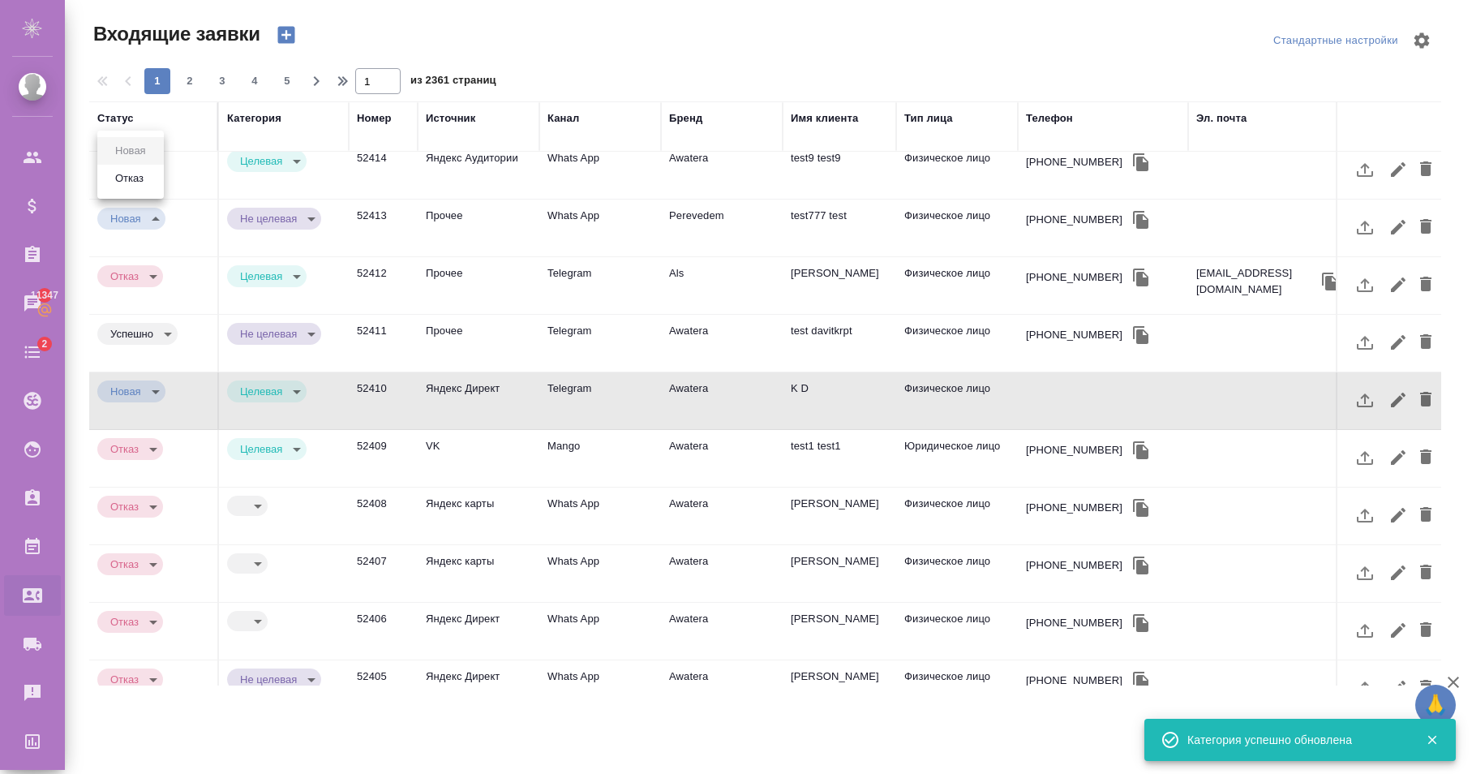
click at [140, 180] on body "🙏 .cls-1 fill:#fff; AWATERA Karapetyan David Клиенты Спецификации Заказы 11347 …" at bounding box center [736, 387] width 1472 height 774
click at [223, 222] on div at bounding box center [736, 387] width 1472 height 774
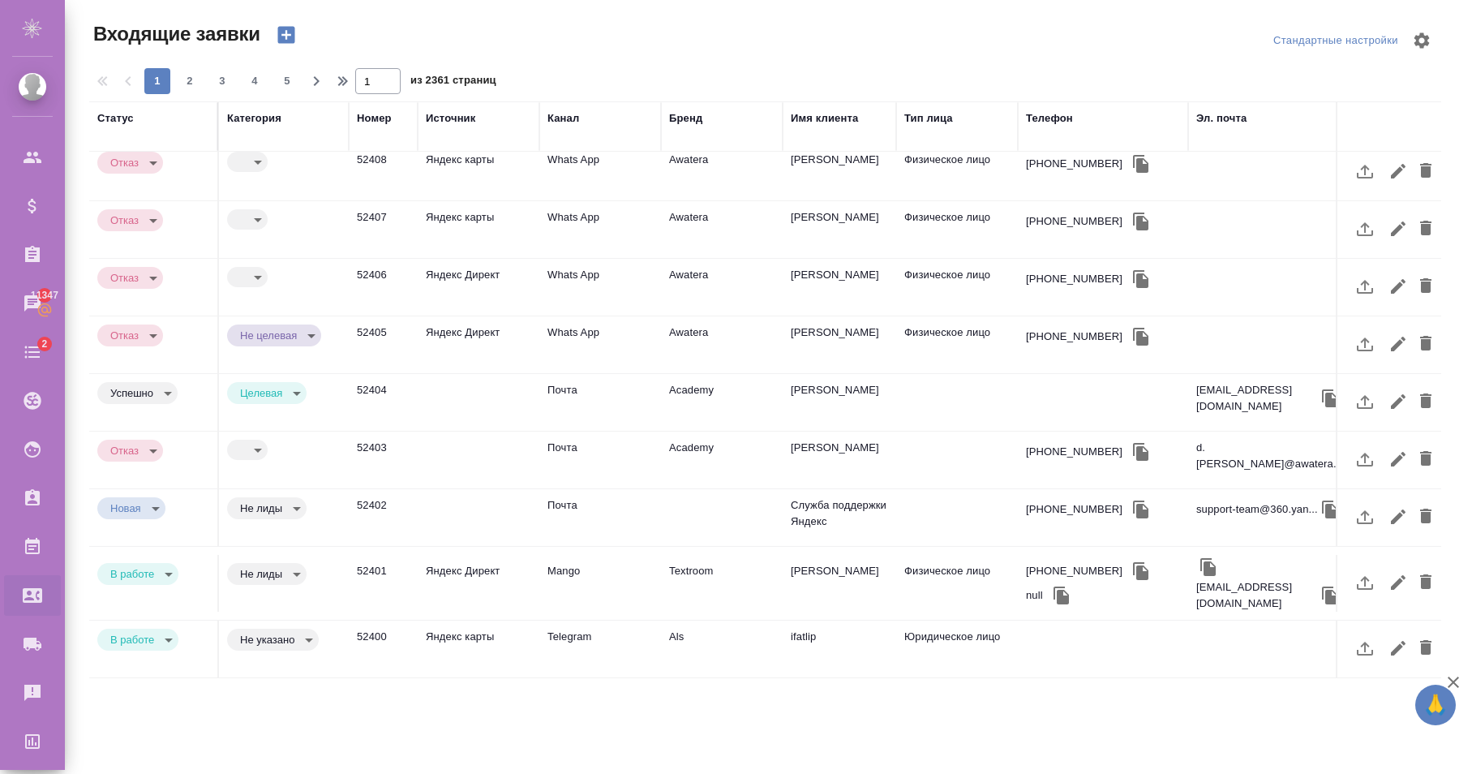
scroll to position [662, 0]
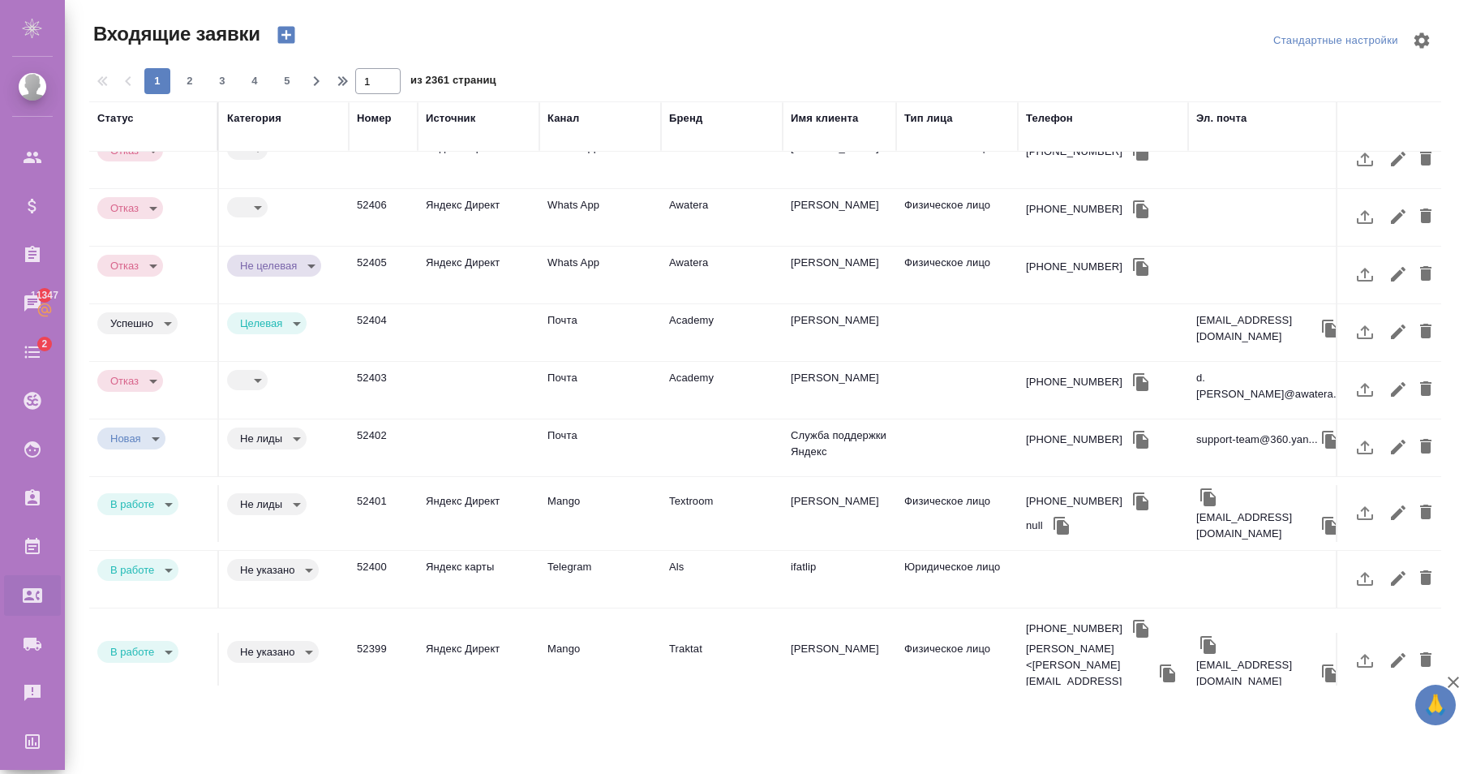
click at [161, 456] on body "🙏 .cls-1 fill:#fff; AWATERA Karapetyan David Клиенты Спецификации Заказы 11347 …" at bounding box center [736, 387] width 1472 height 774
click at [154, 458] on li "Отказ" at bounding box center [136, 460] width 79 height 28
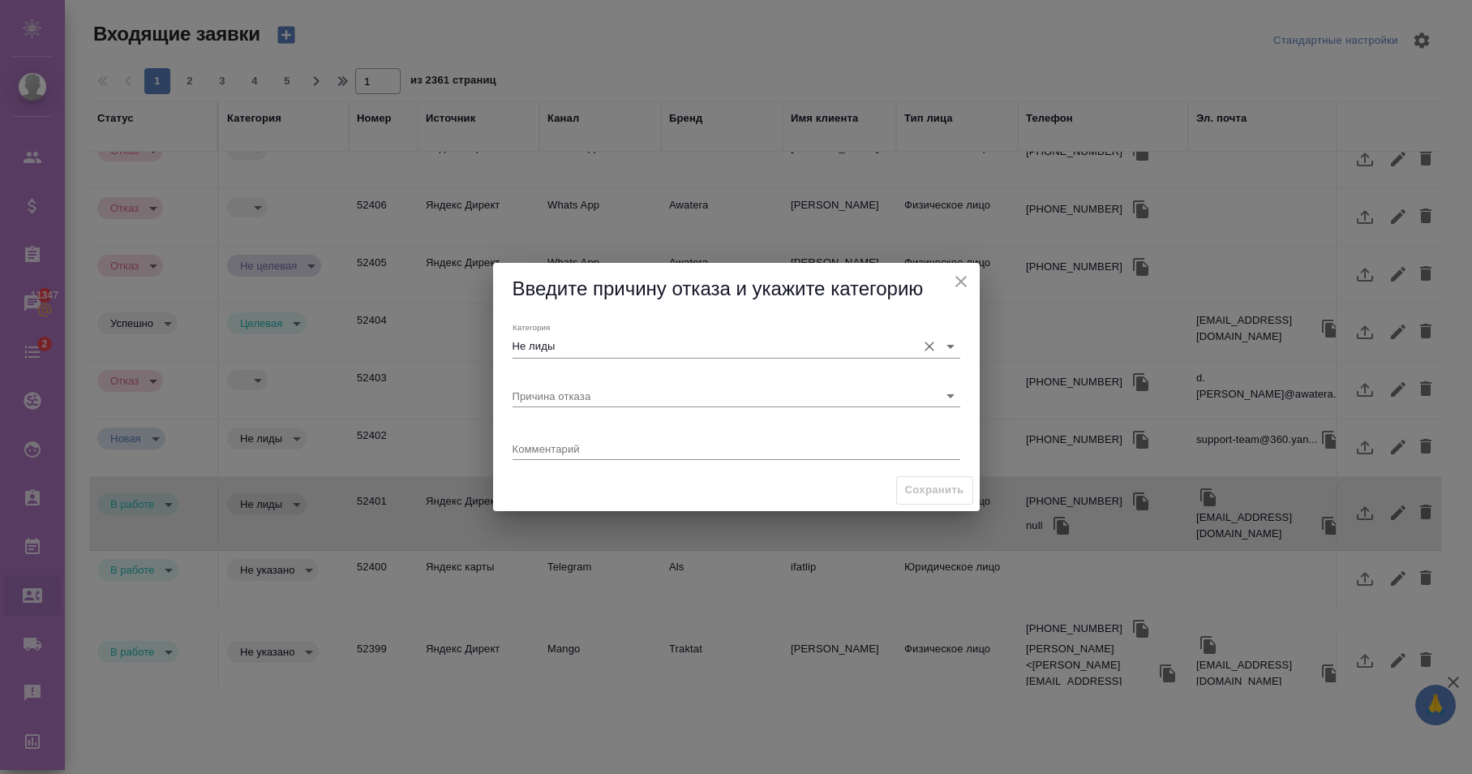
click at [570, 342] on input "Не лиды" at bounding box center [711, 346] width 396 height 22
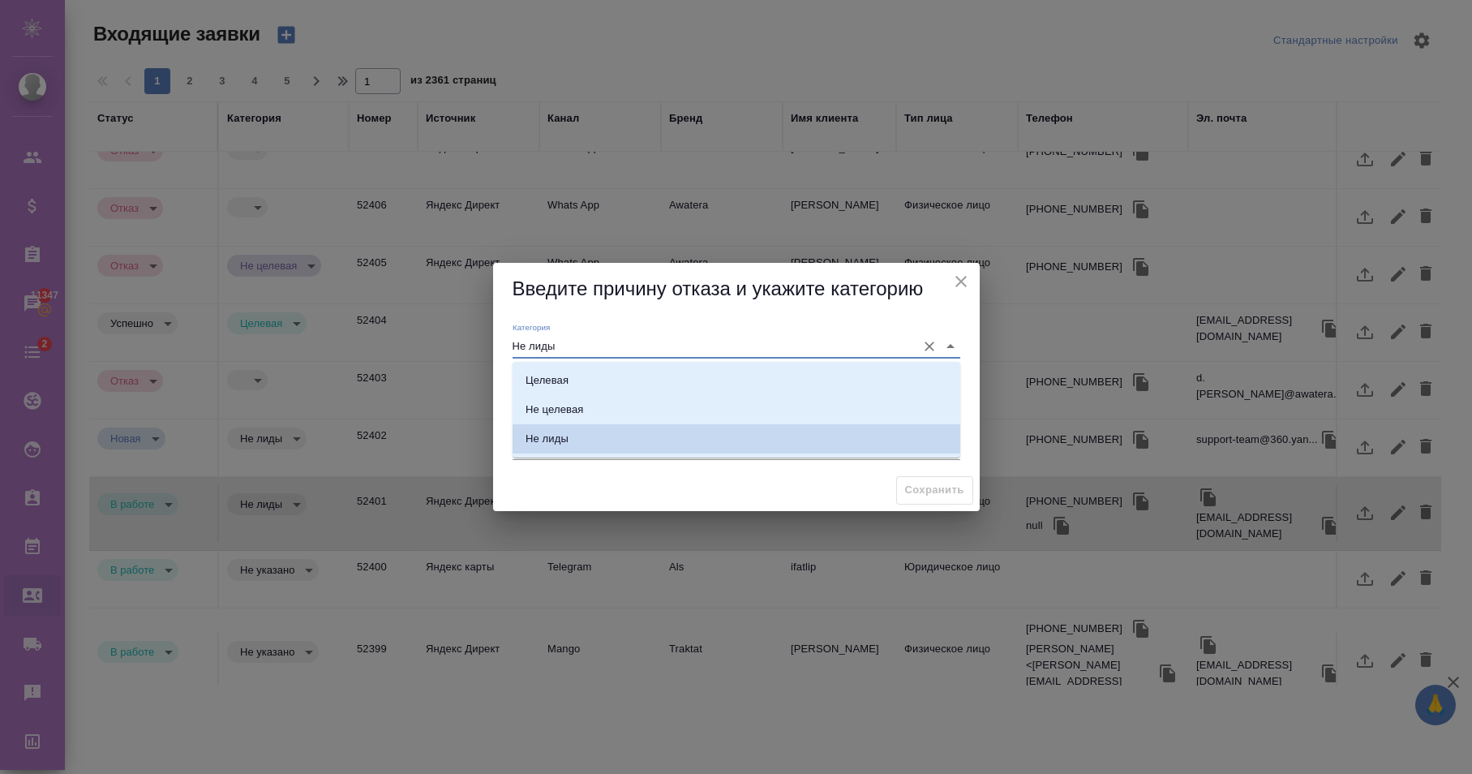
click at [556, 378] on div "Целевая" at bounding box center [547, 380] width 43 height 16
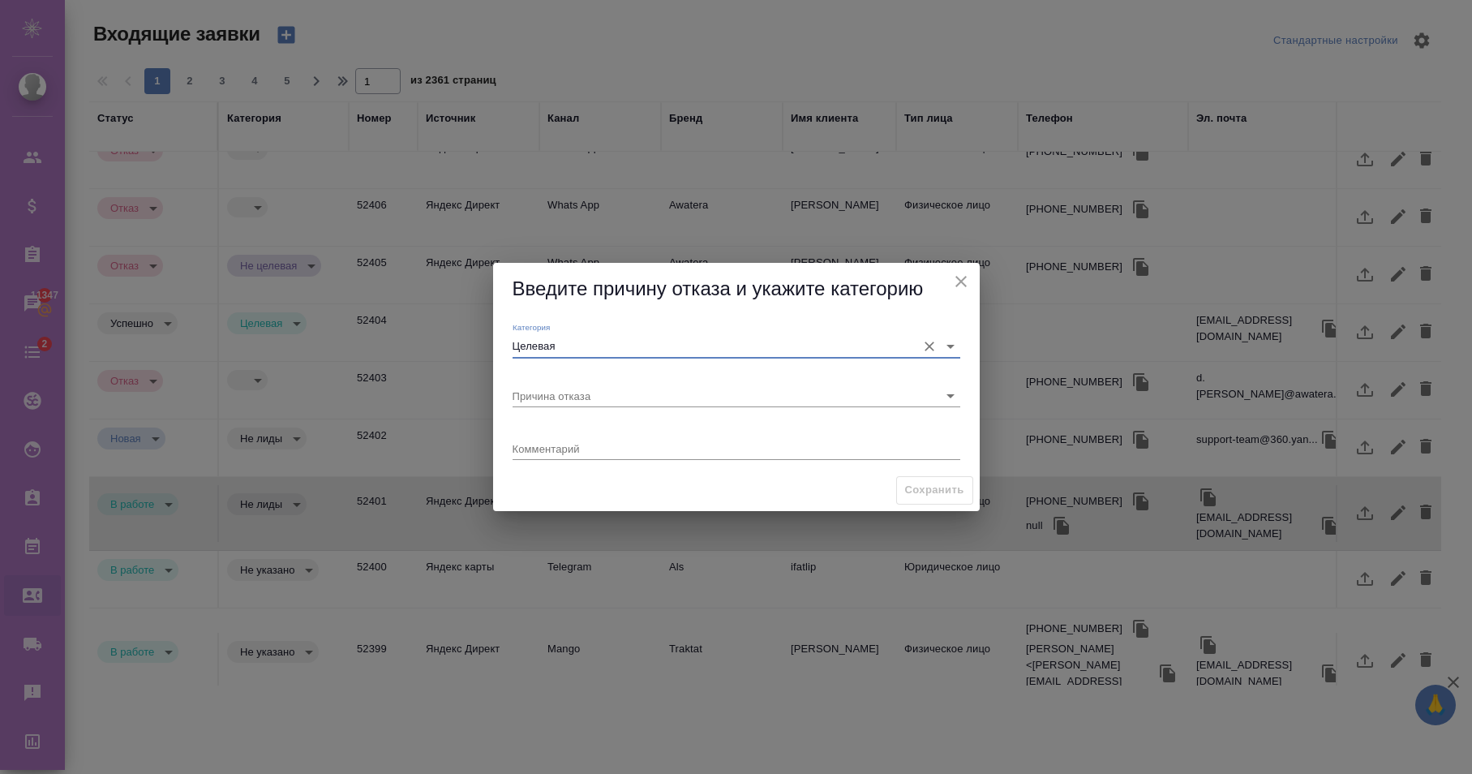
type input "Целевая"
click at [562, 404] on input "Причина отказа" at bounding box center [711, 396] width 396 height 22
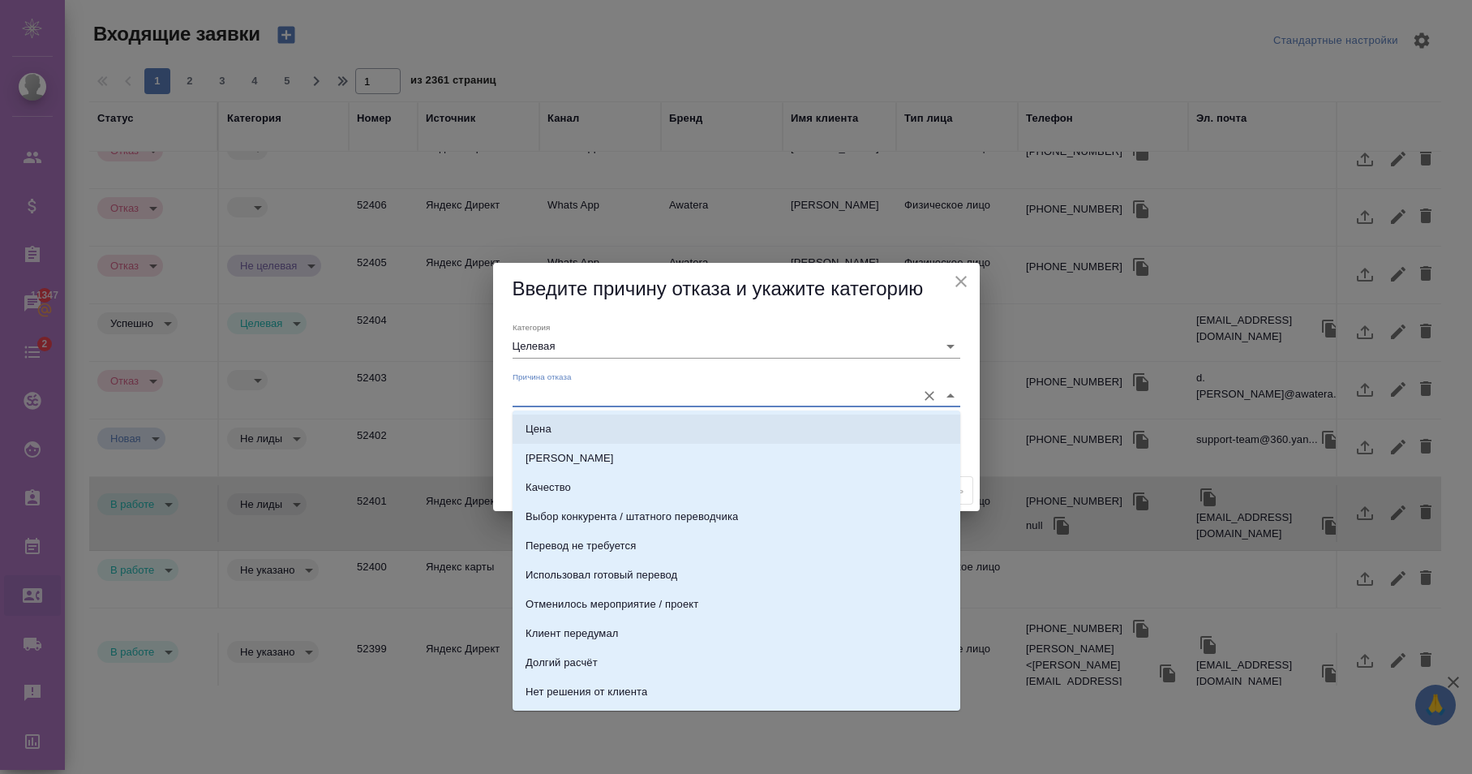
click at [554, 427] on li "Цена" at bounding box center [737, 429] width 448 height 29
type input "Цена"
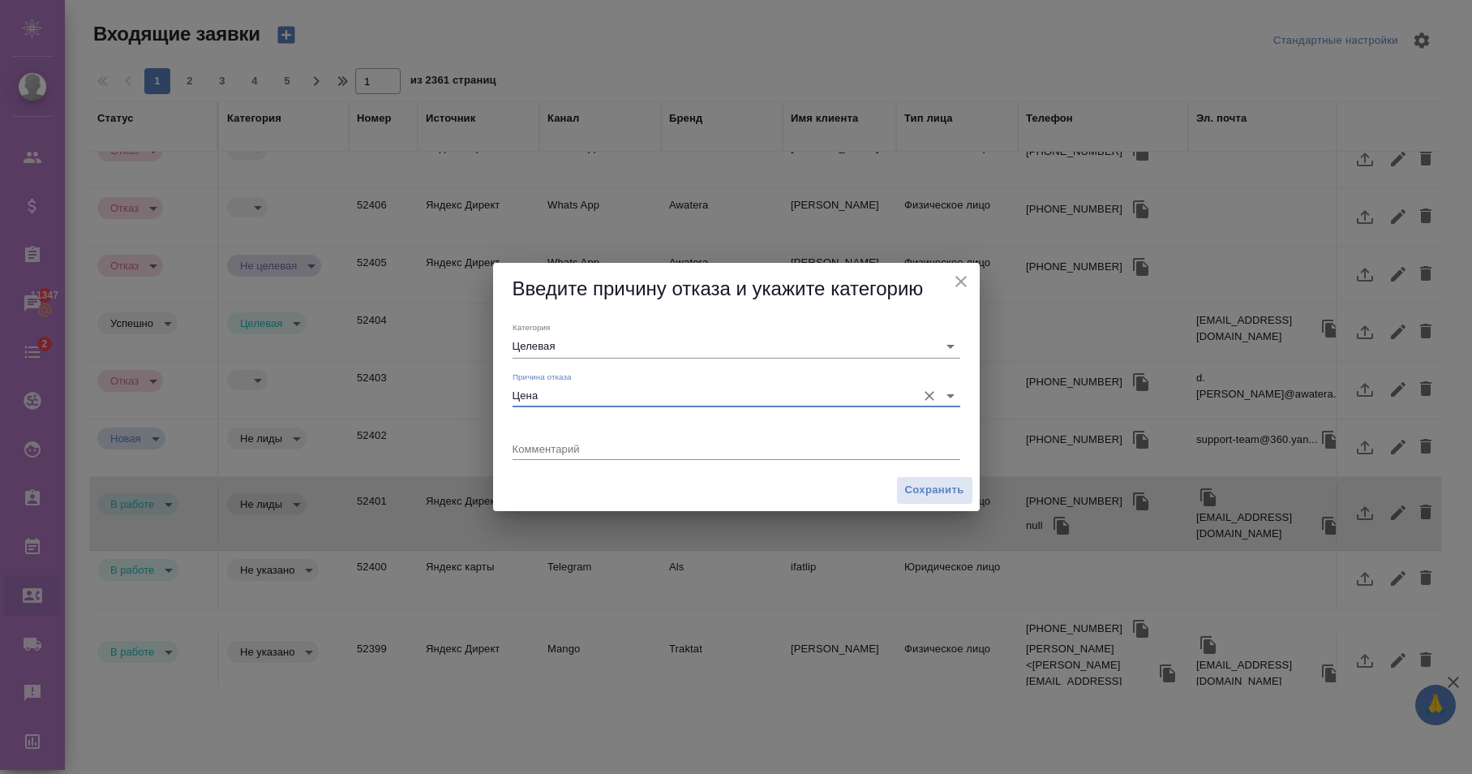
click at [564, 453] on textarea at bounding box center [737, 448] width 448 height 12
type textarea "gg"
click at [919, 487] on span "Сохранить" at bounding box center [934, 490] width 59 height 19
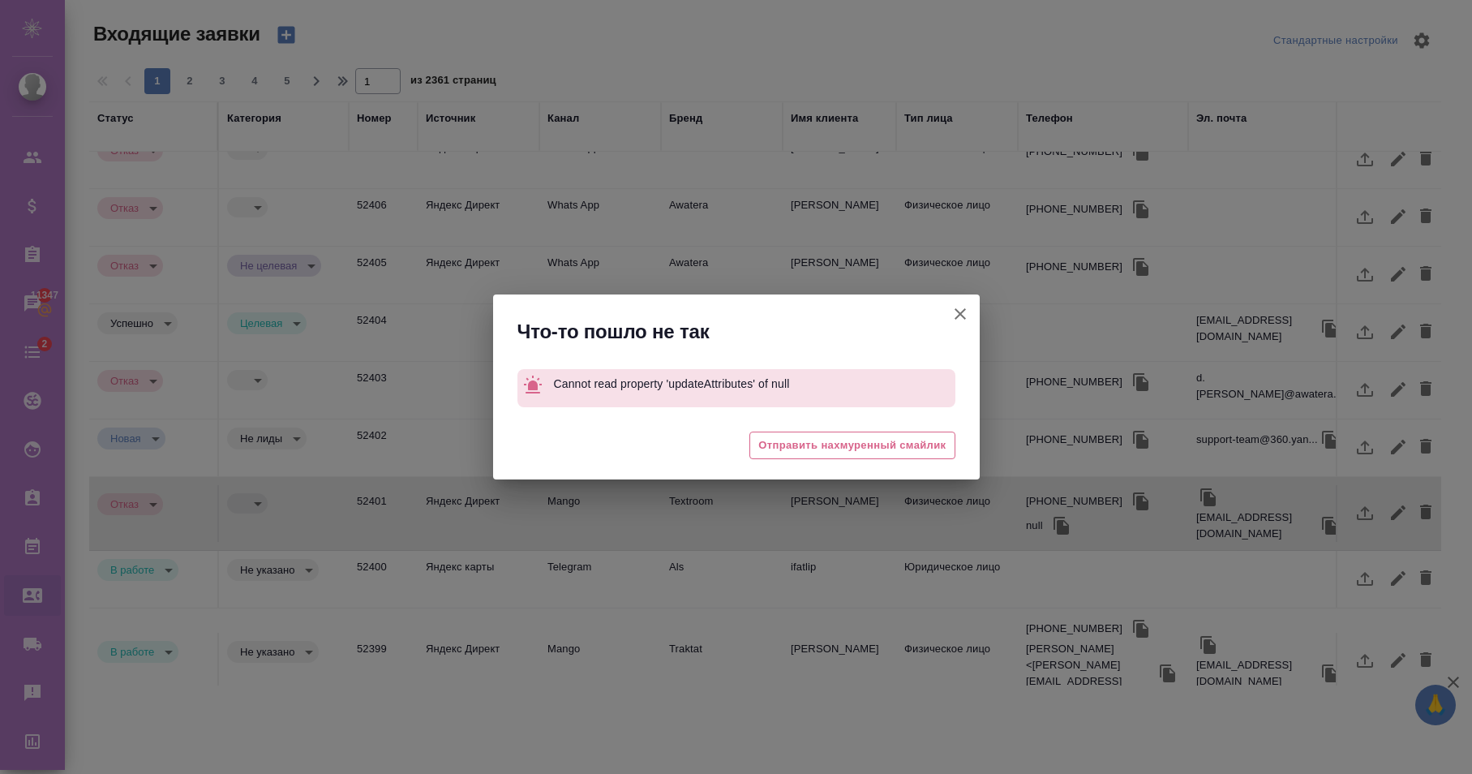
type input "rejection"
type input "price"
click at [960, 316] on icon "button" at bounding box center [960, 313] width 19 height 19
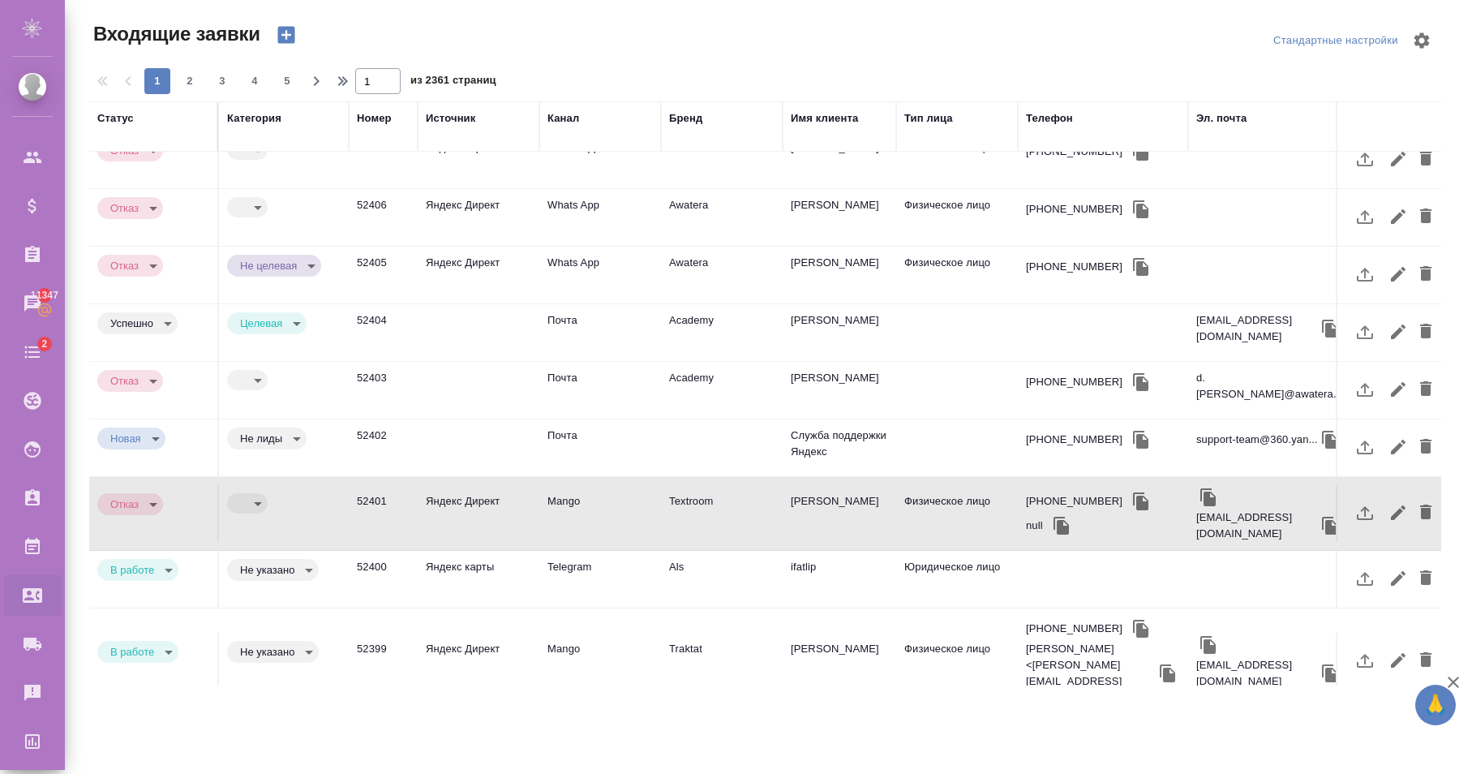
click at [597, 485] on td "Mango" at bounding box center [600, 513] width 122 height 57
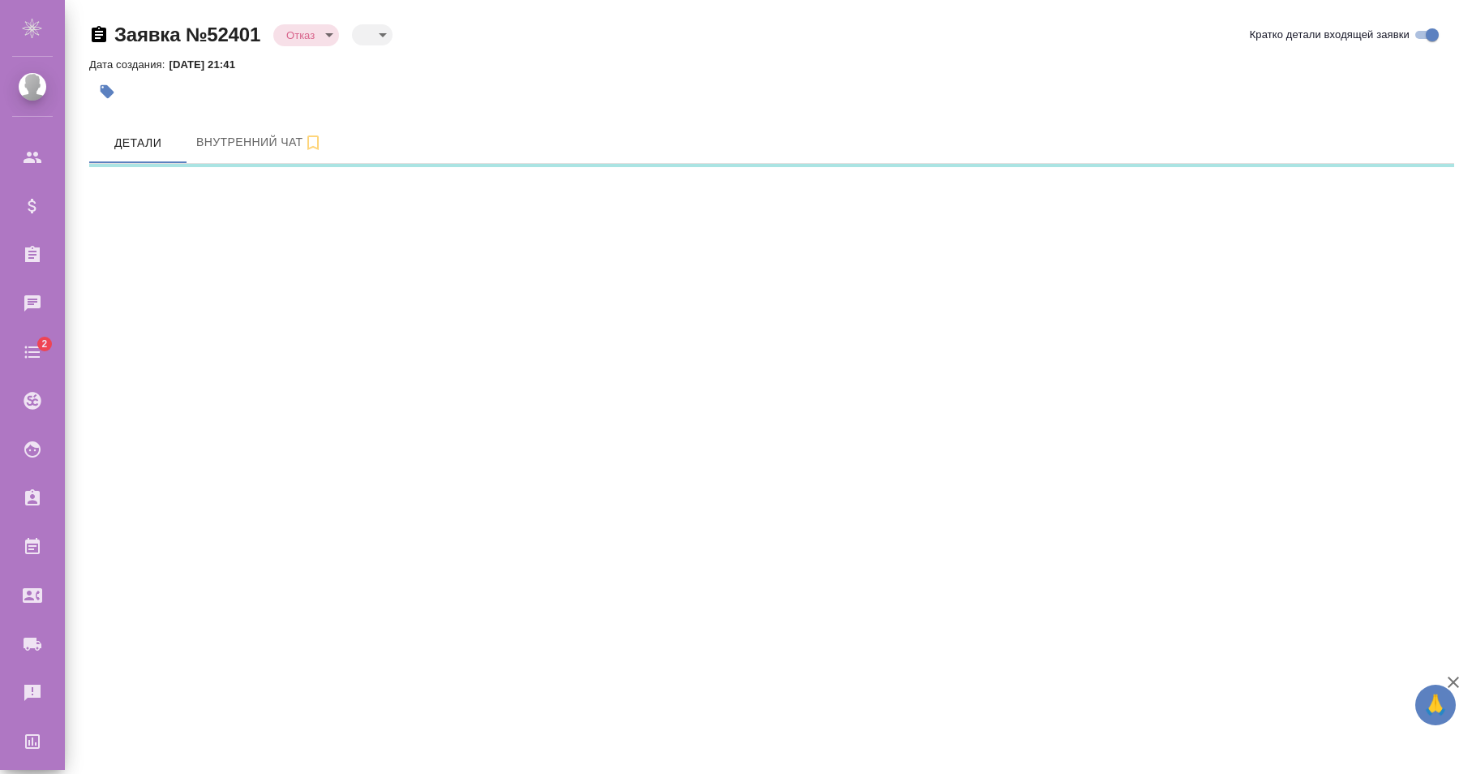
select select "RU"
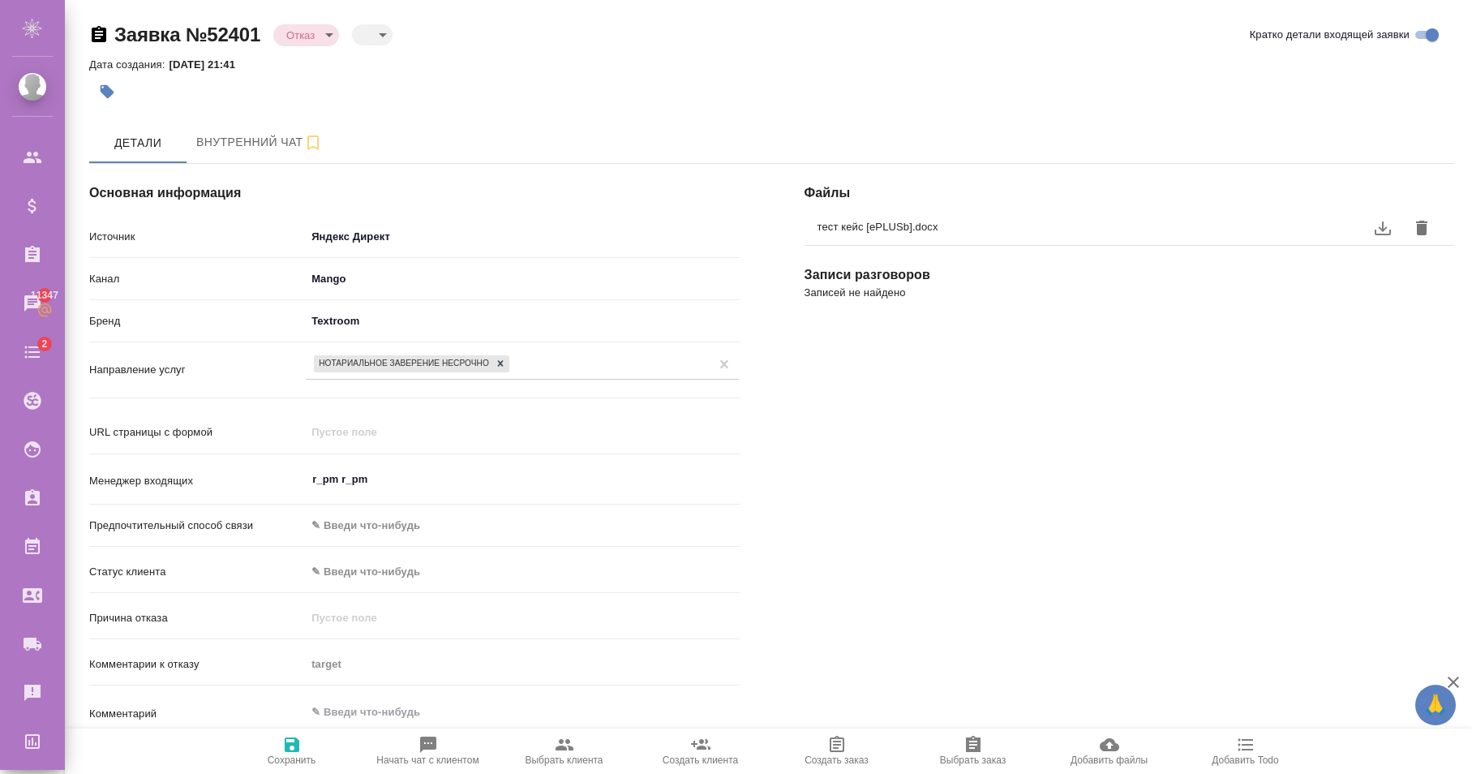
type textarea "x"
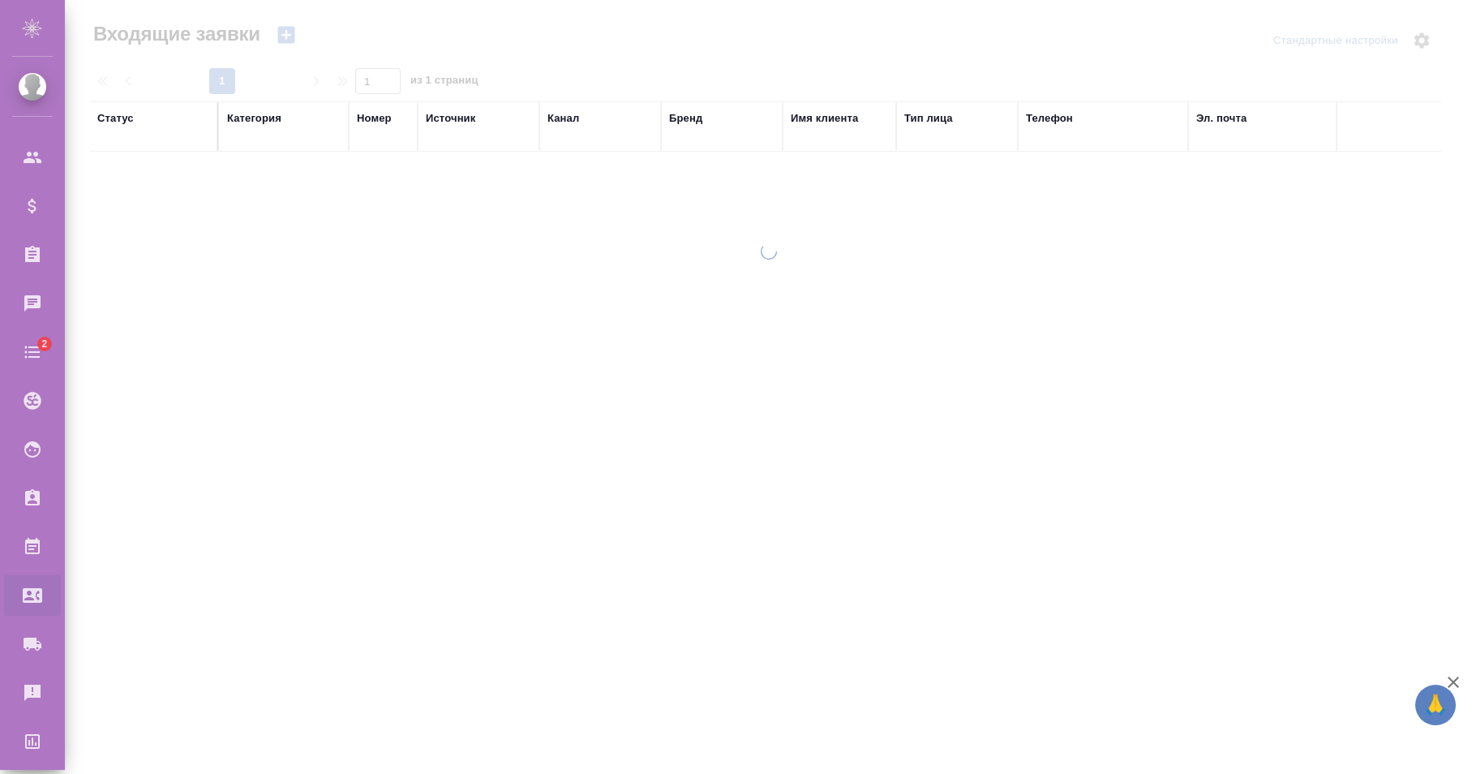
select select "RU"
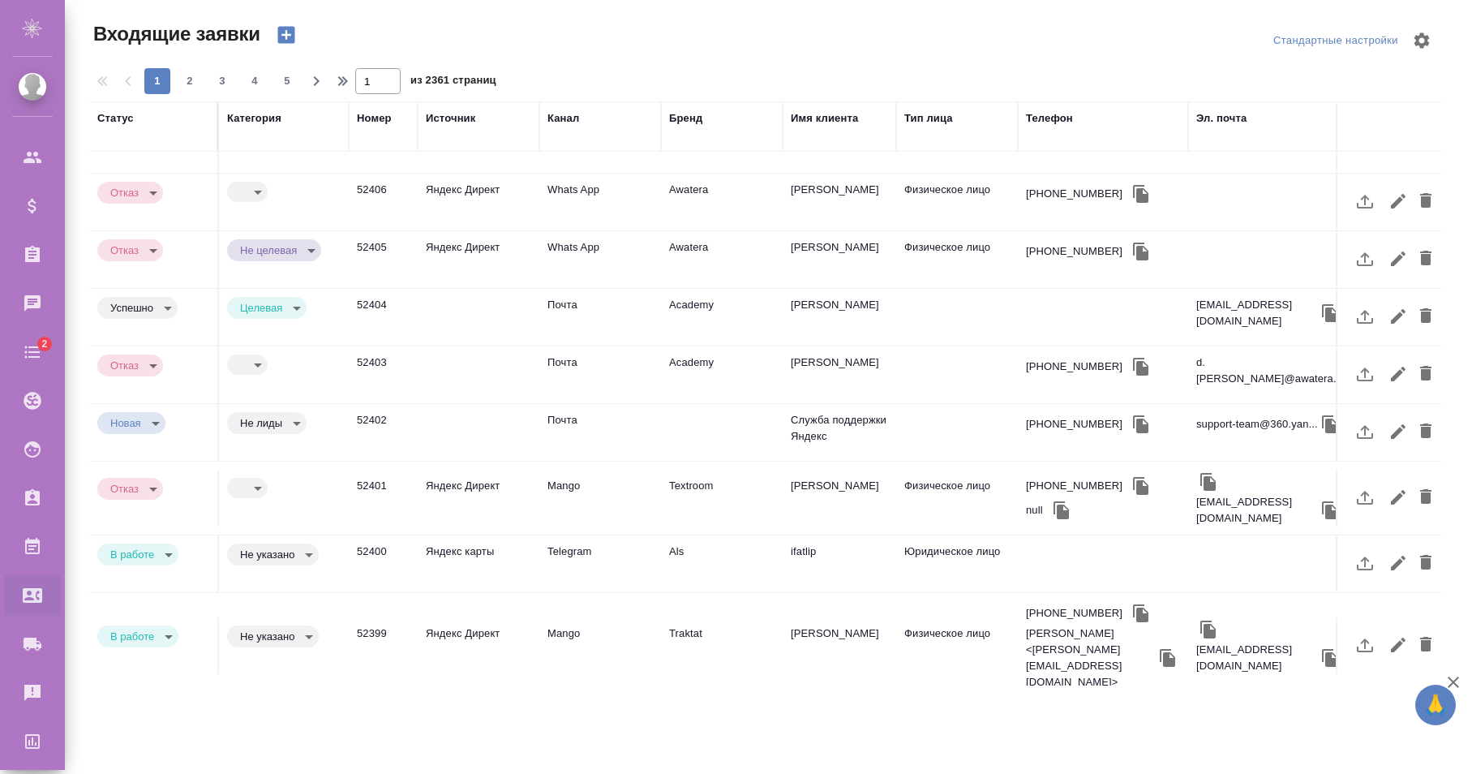
scroll to position [681, 0]
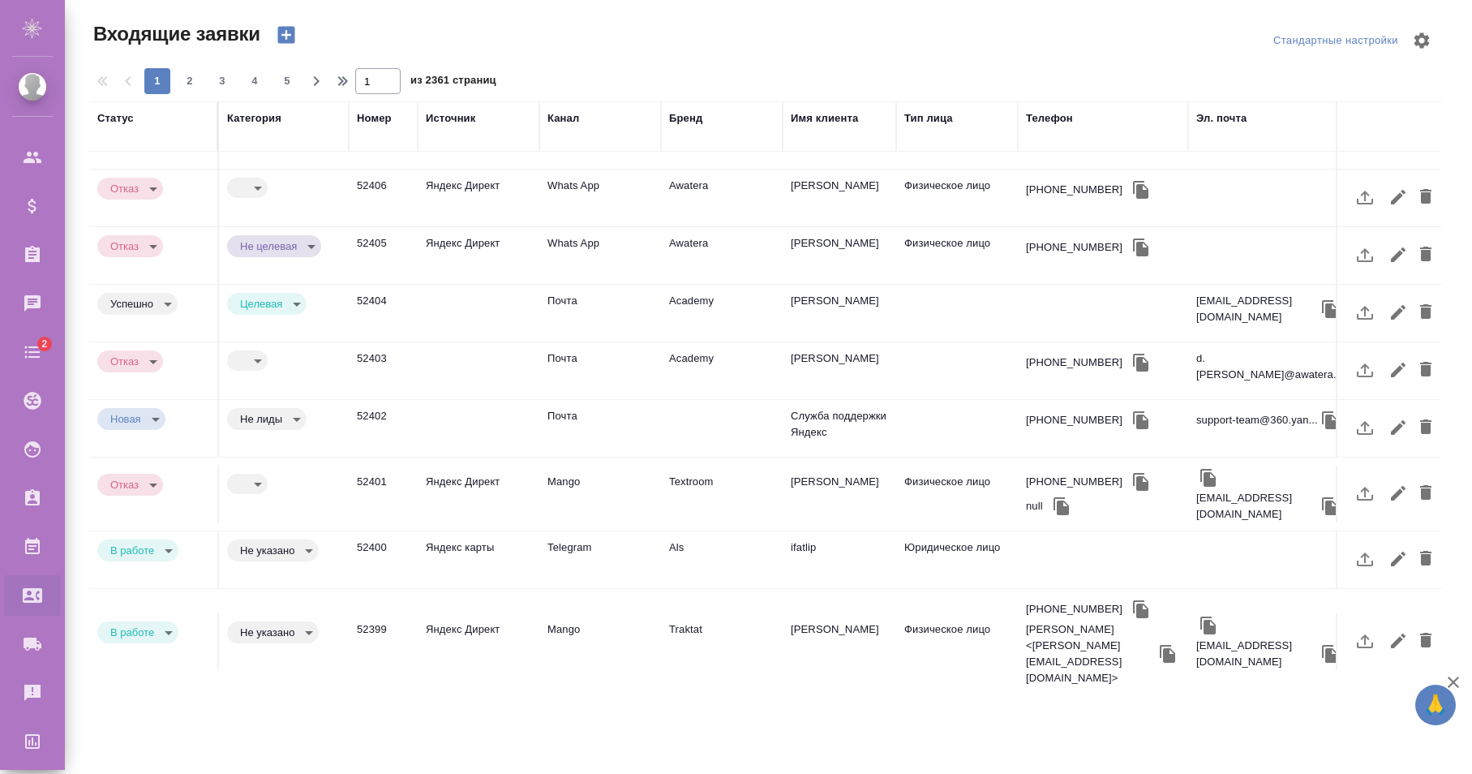
click at [291, 499] on body "🙏 .cls-1 fill:#fff; AWATERA [PERSON_NAME] Спецификации Заказы Чаты 2 Todo Проек…" at bounding box center [736, 387] width 1472 height 774
click at [164, 497] on div at bounding box center [736, 387] width 1472 height 774
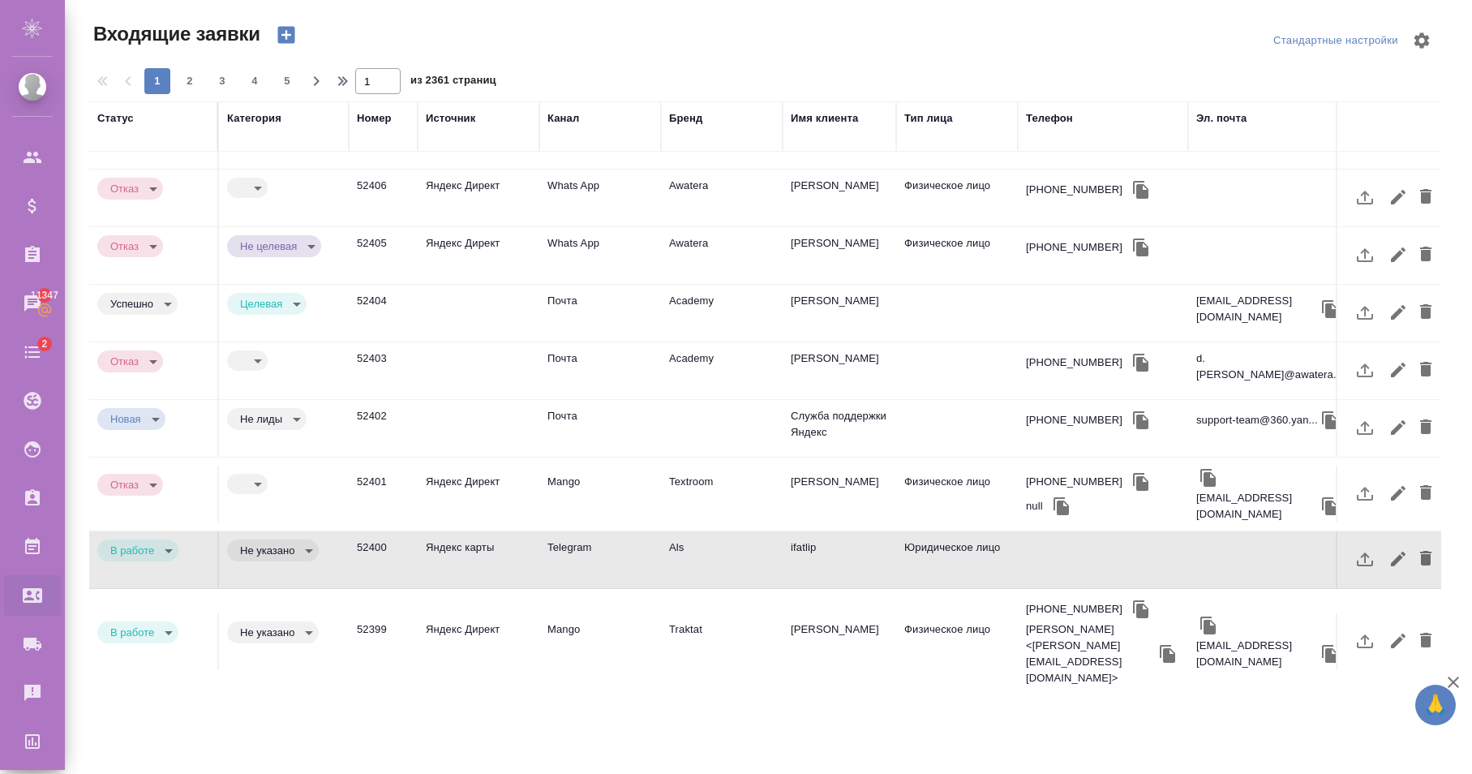
click at [164, 501] on div "Не указано Целевая Не целевая Не лиды" at bounding box center [736, 387] width 1472 height 774
click at [164, 504] on body "🙏 .cls-1 fill:#fff; AWATERA [PERSON_NAME] Спецификации Заказы 11347 Чаты 2 Todo…" at bounding box center [736, 387] width 1472 height 774
click at [145, 508] on button "Отказ" at bounding box center [129, 502] width 38 height 18
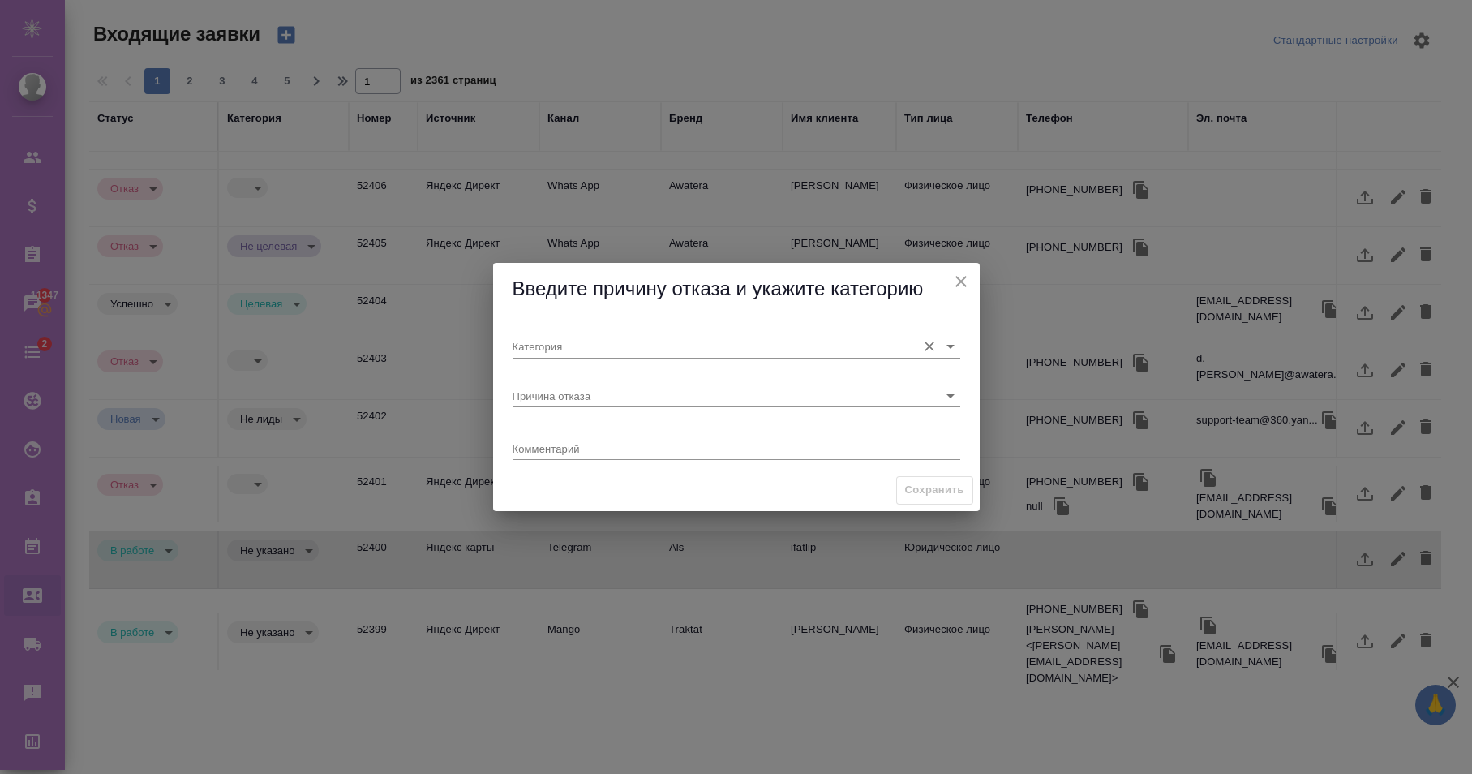
click at [535, 356] on input "Категория" at bounding box center [711, 346] width 396 height 22
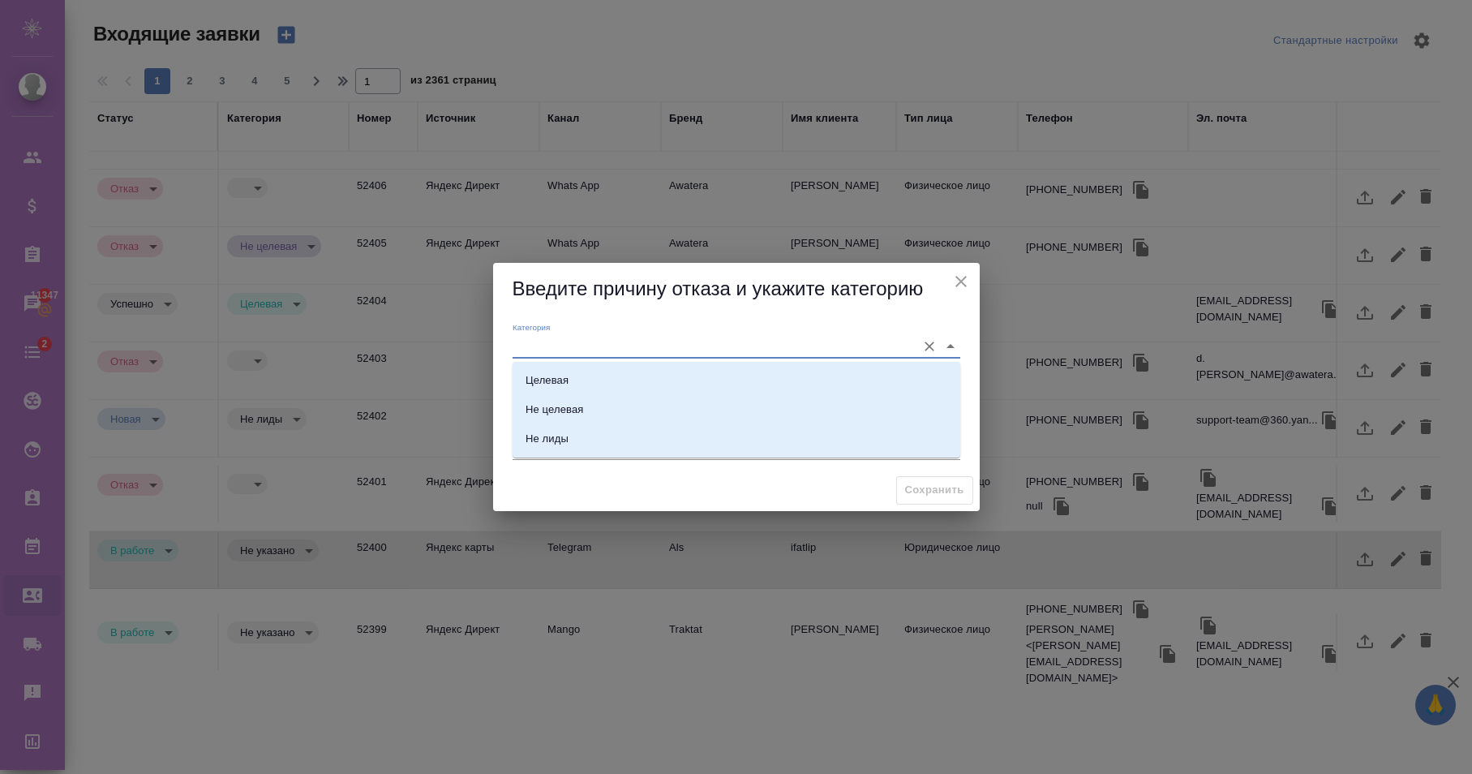
click at [547, 369] on li "Целевая" at bounding box center [737, 380] width 448 height 29
type input "Целевая"
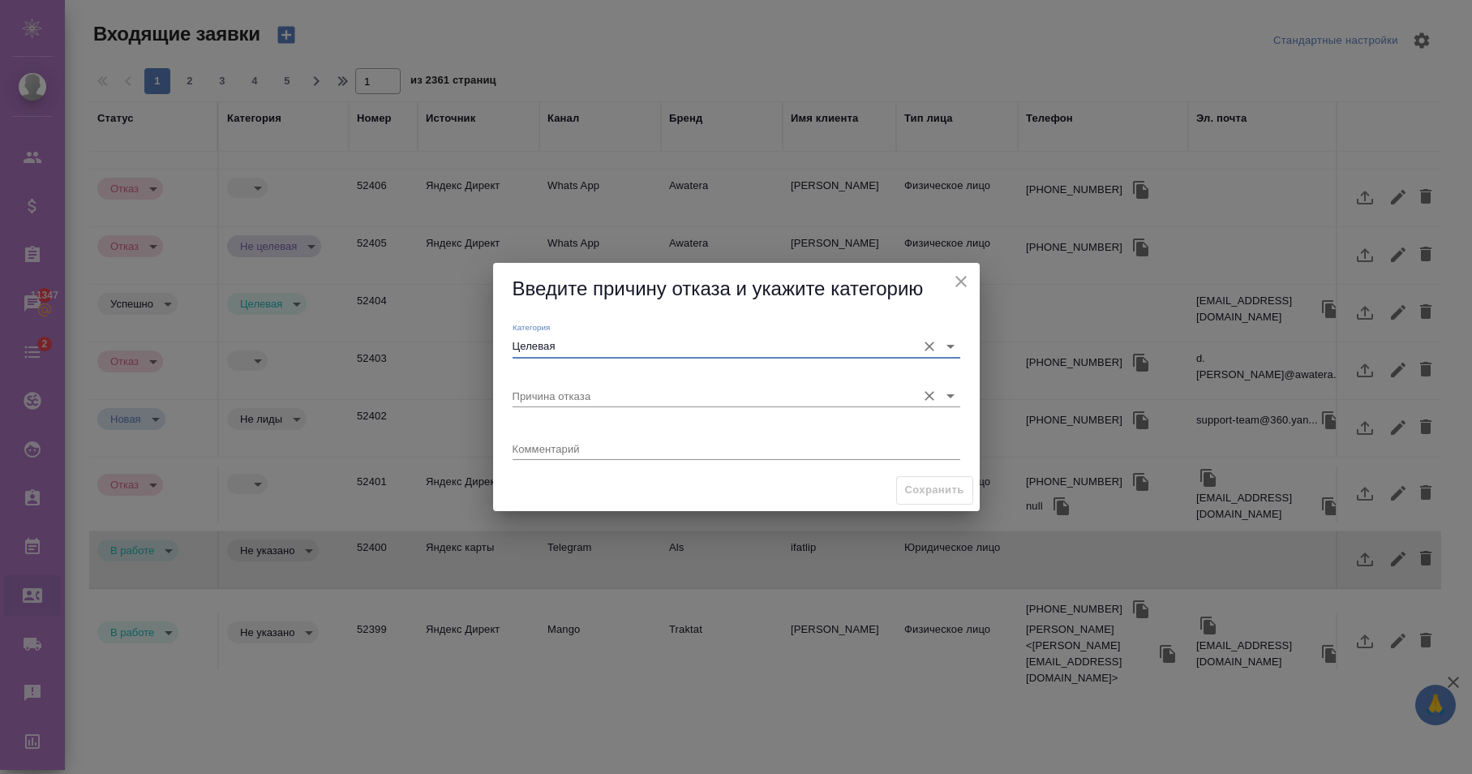
click at [561, 391] on input "Причина отказа" at bounding box center [711, 396] width 396 height 22
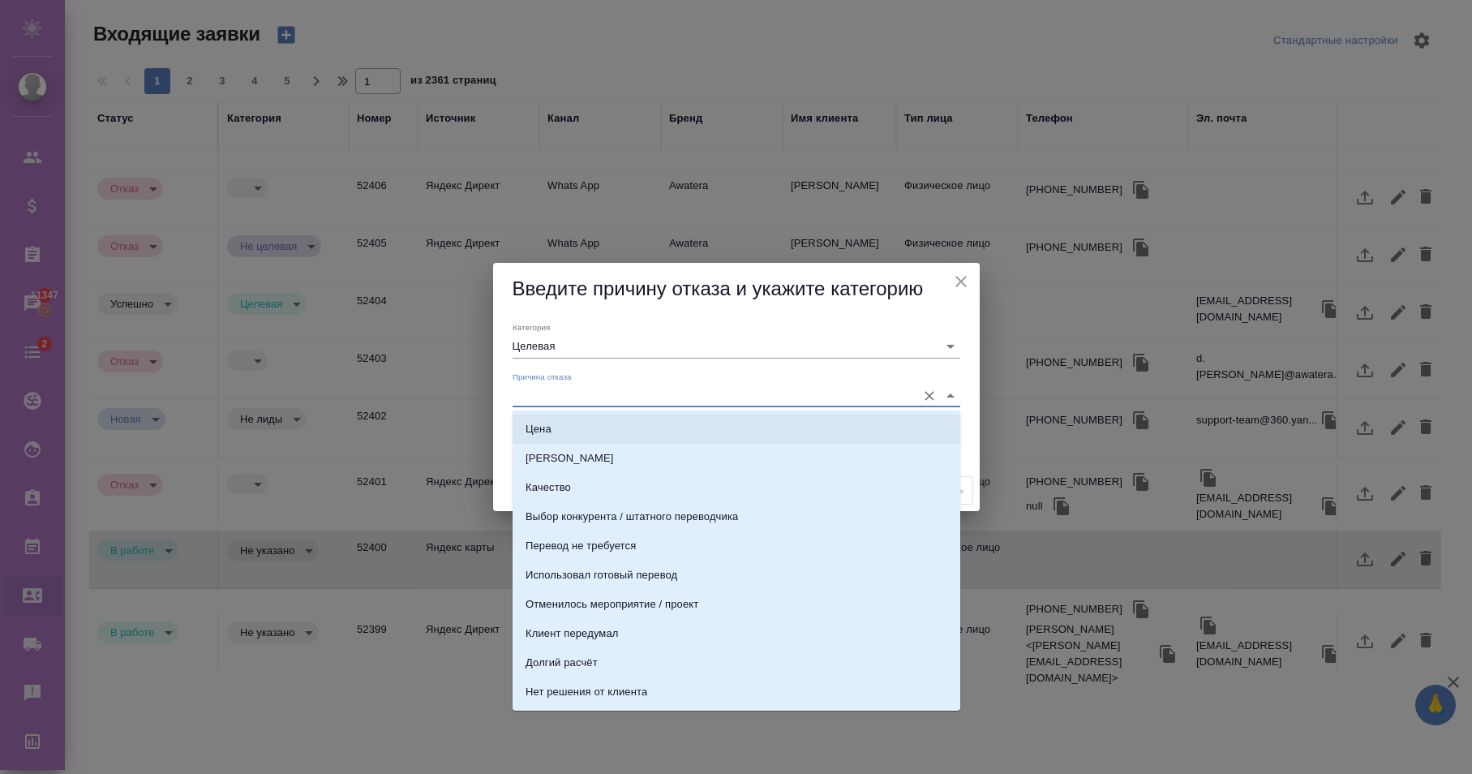
click at [567, 424] on li "Цена" at bounding box center [737, 429] width 448 height 29
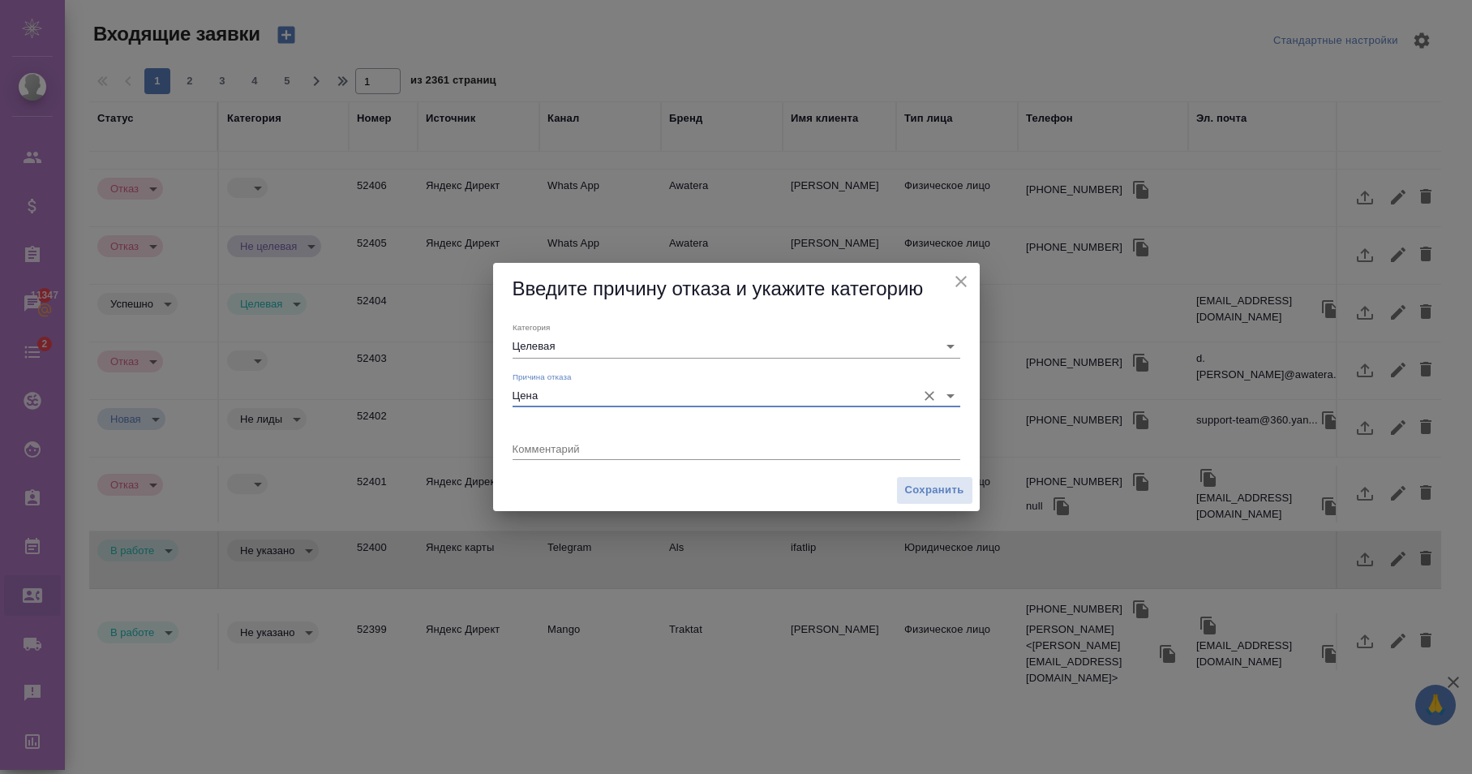
type input "Цена"
click at [610, 445] on textarea at bounding box center [737, 448] width 448 height 12
click at [550, 358] on div "Категория Целевая" at bounding box center [736, 340] width 461 height 49
click at [555, 352] on input "Целевая" at bounding box center [711, 346] width 396 height 22
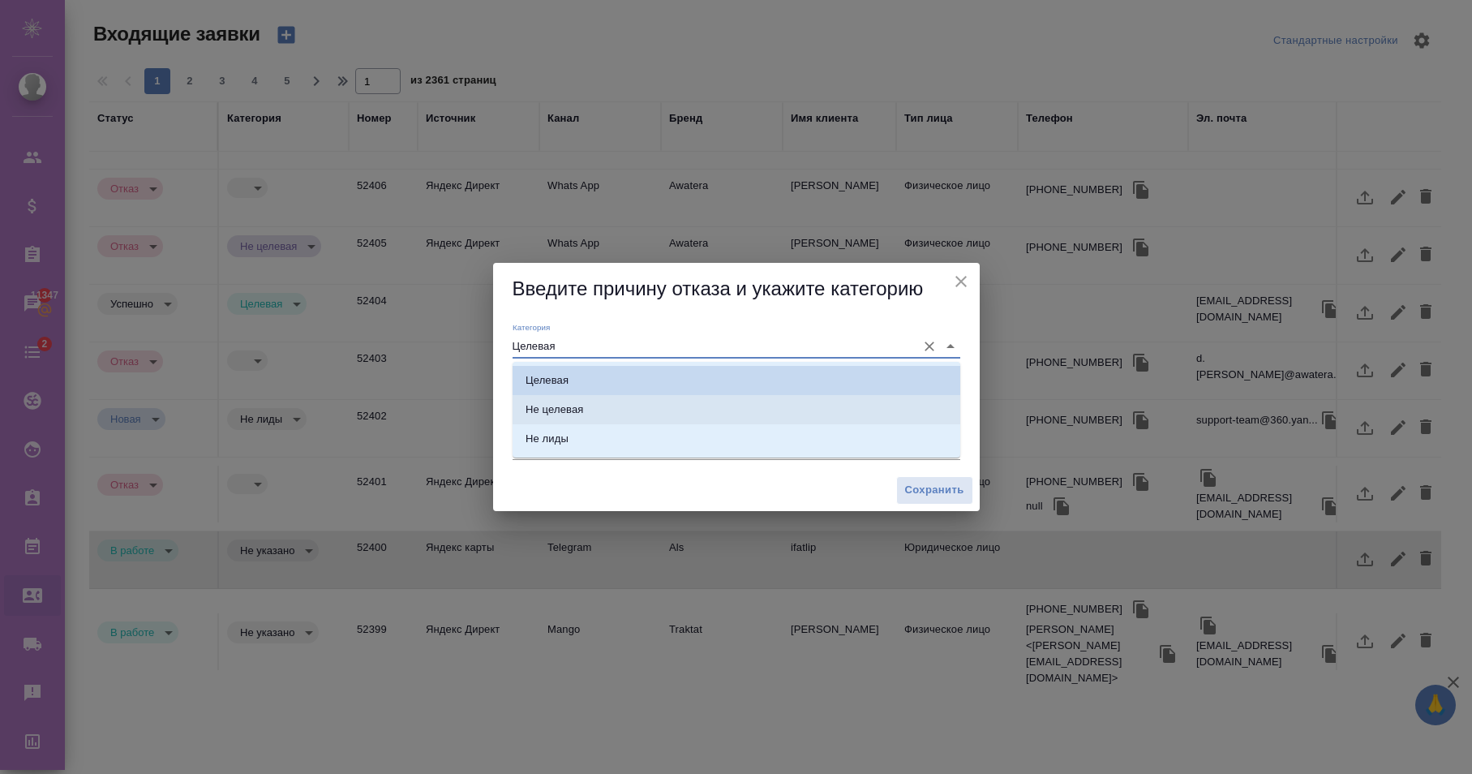
click at [563, 399] on li "Не целевая" at bounding box center [737, 409] width 448 height 29
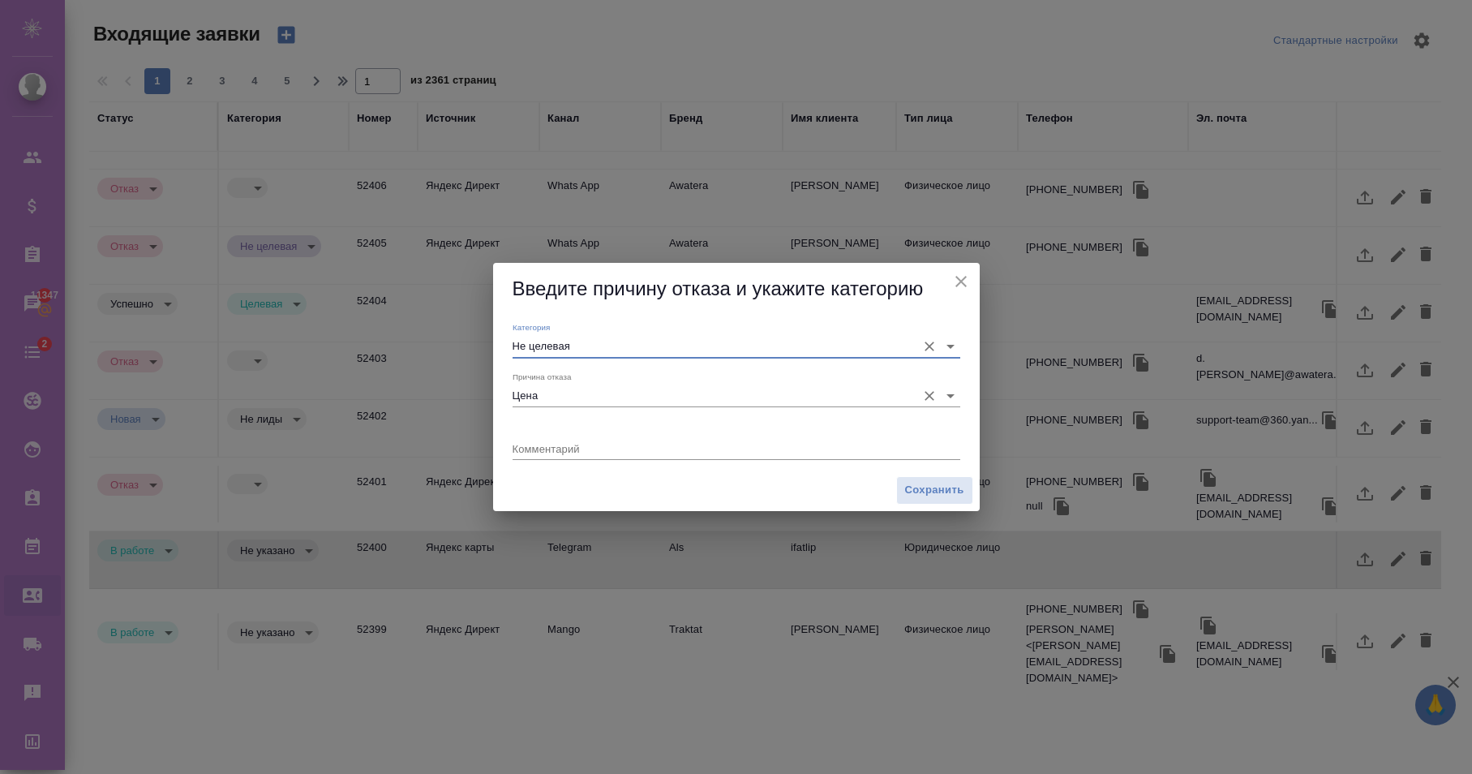
click at [676, 399] on input "Цена" at bounding box center [711, 396] width 396 height 22
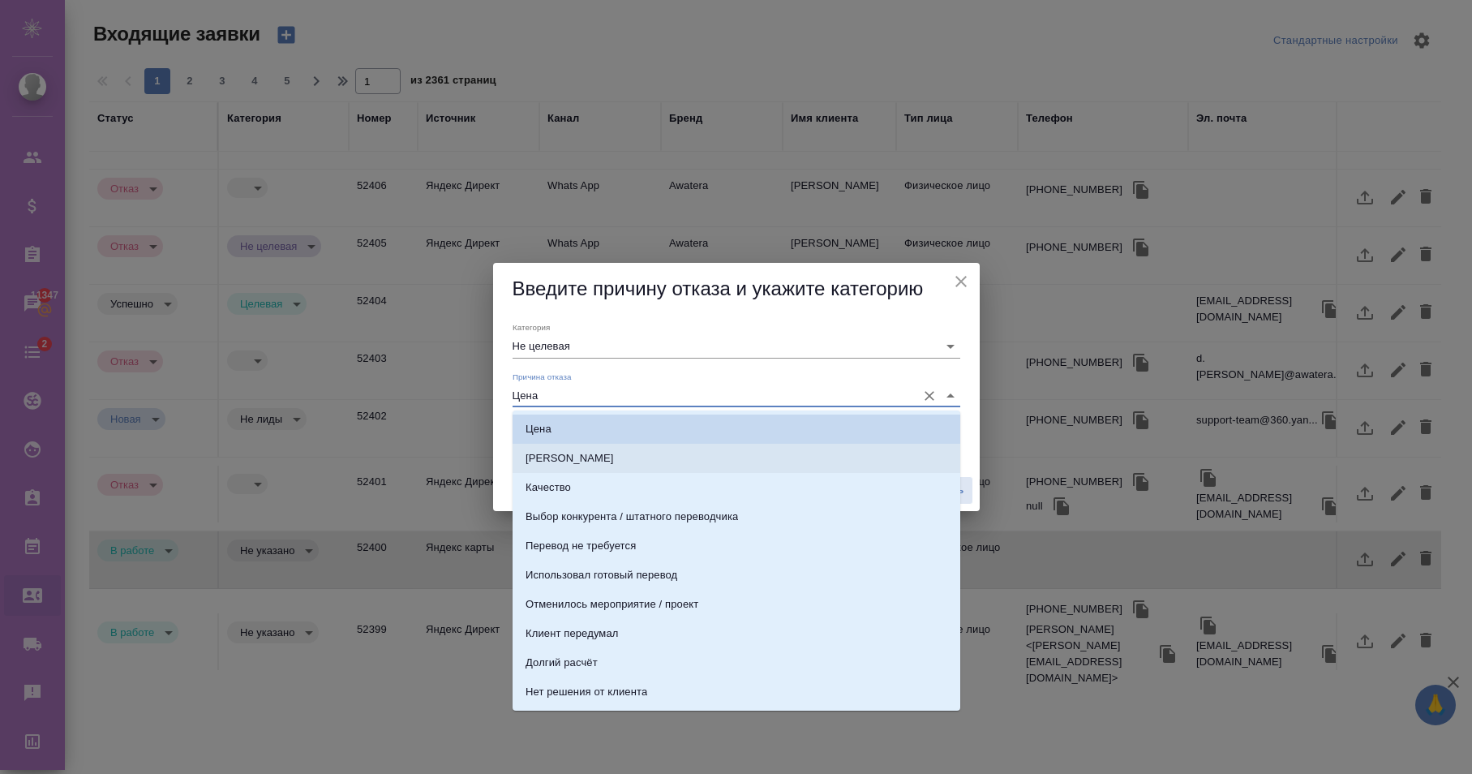
click at [570, 450] on li "[PERSON_NAME]" at bounding box center [737, 458] width 448 height 29
type input "Целевая"
type input "[PERSON_NAME]"
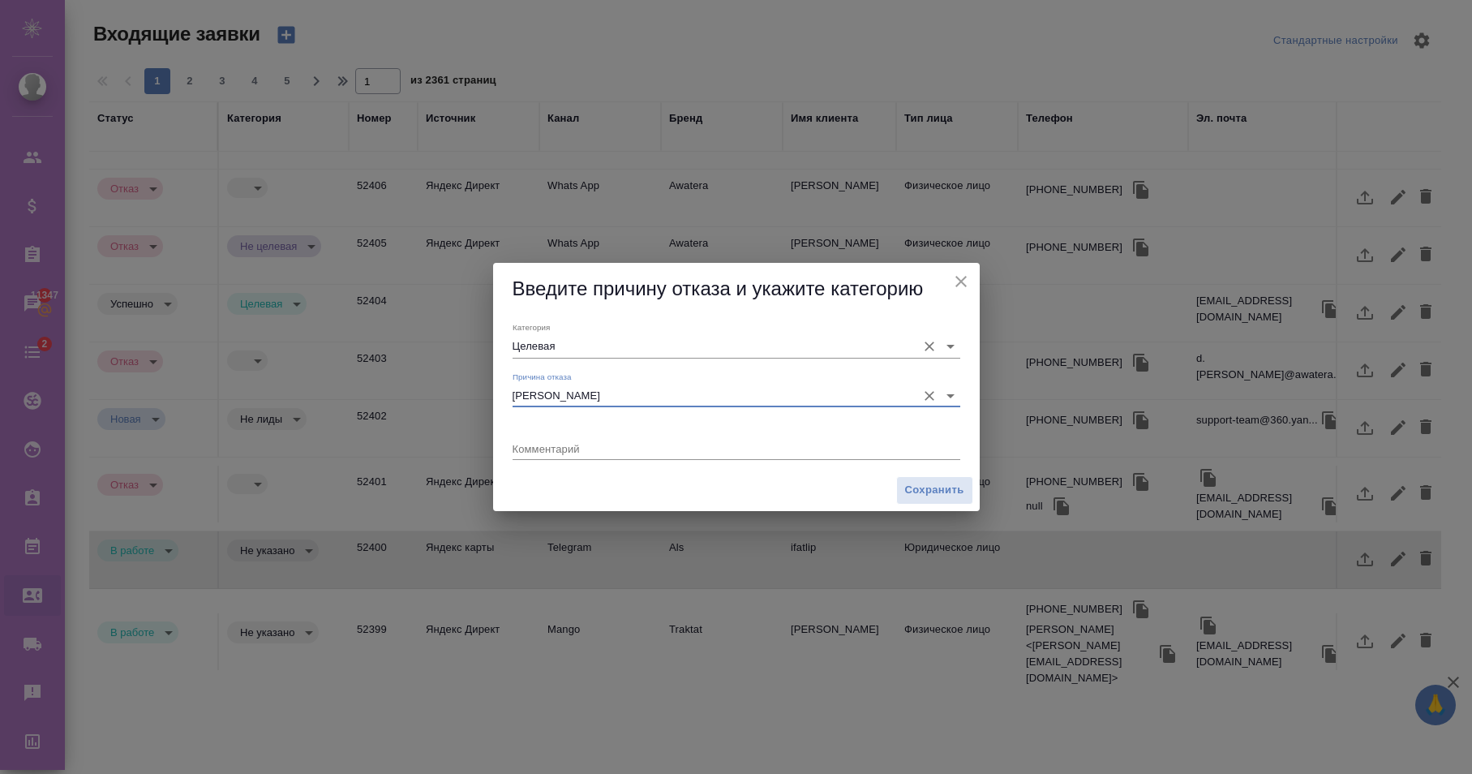
click at [571, 341] on input "Целевая" at bounding box center [711, 346] width 396 height 22
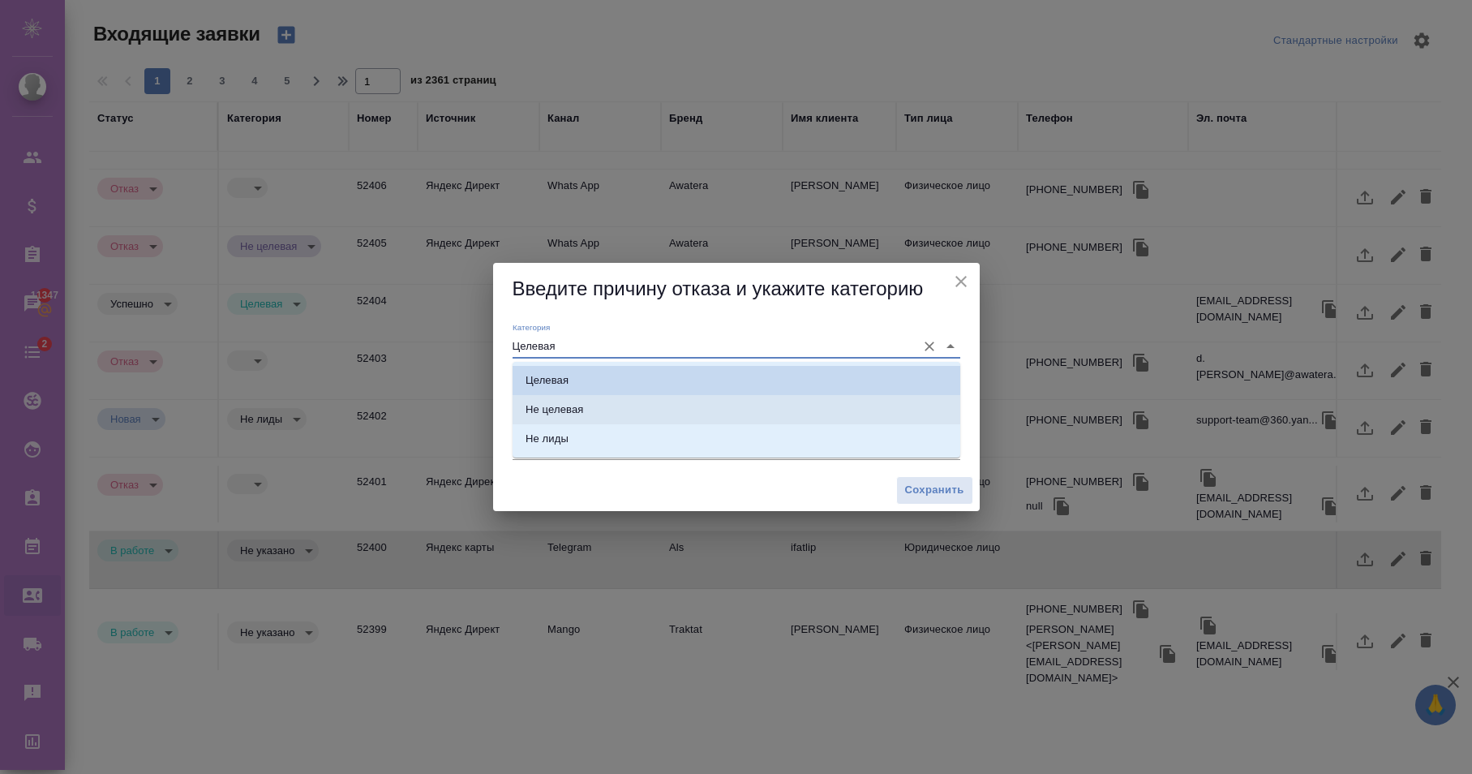
click at [565, 408] on div "Не целевая" at bounding box center [555, 410] width 58 height 16
type input "Не целевая"
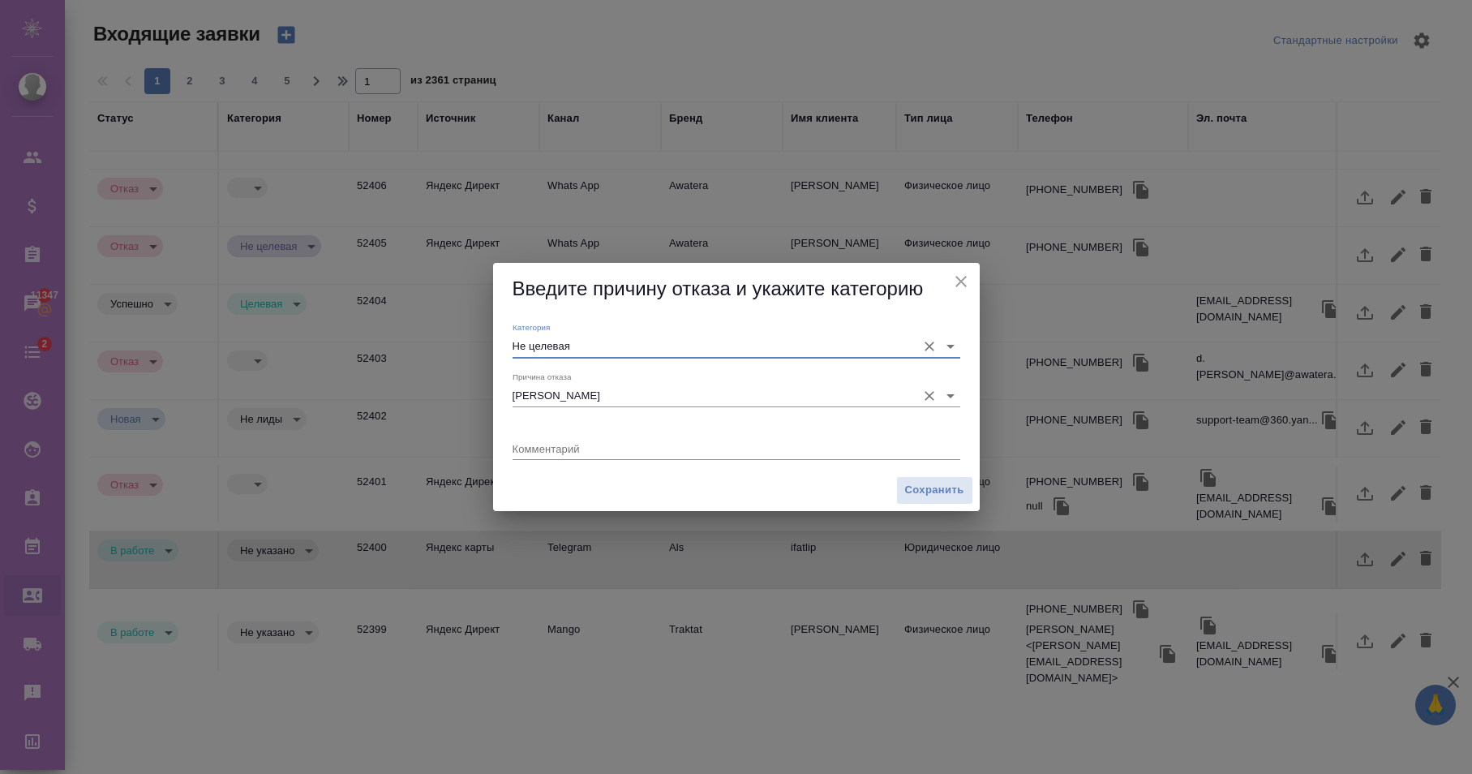
click at [928, 397] on icon "Очистить" at bounding box center [930, 396] width 10 height 10
click at [694, 453] on textarea at bounding box center [737, 448] width 448 height 12
type textarea "55"
click at [687, 394] on input "Причина отказа" at bounding box center [711, 396] width 396 height 22
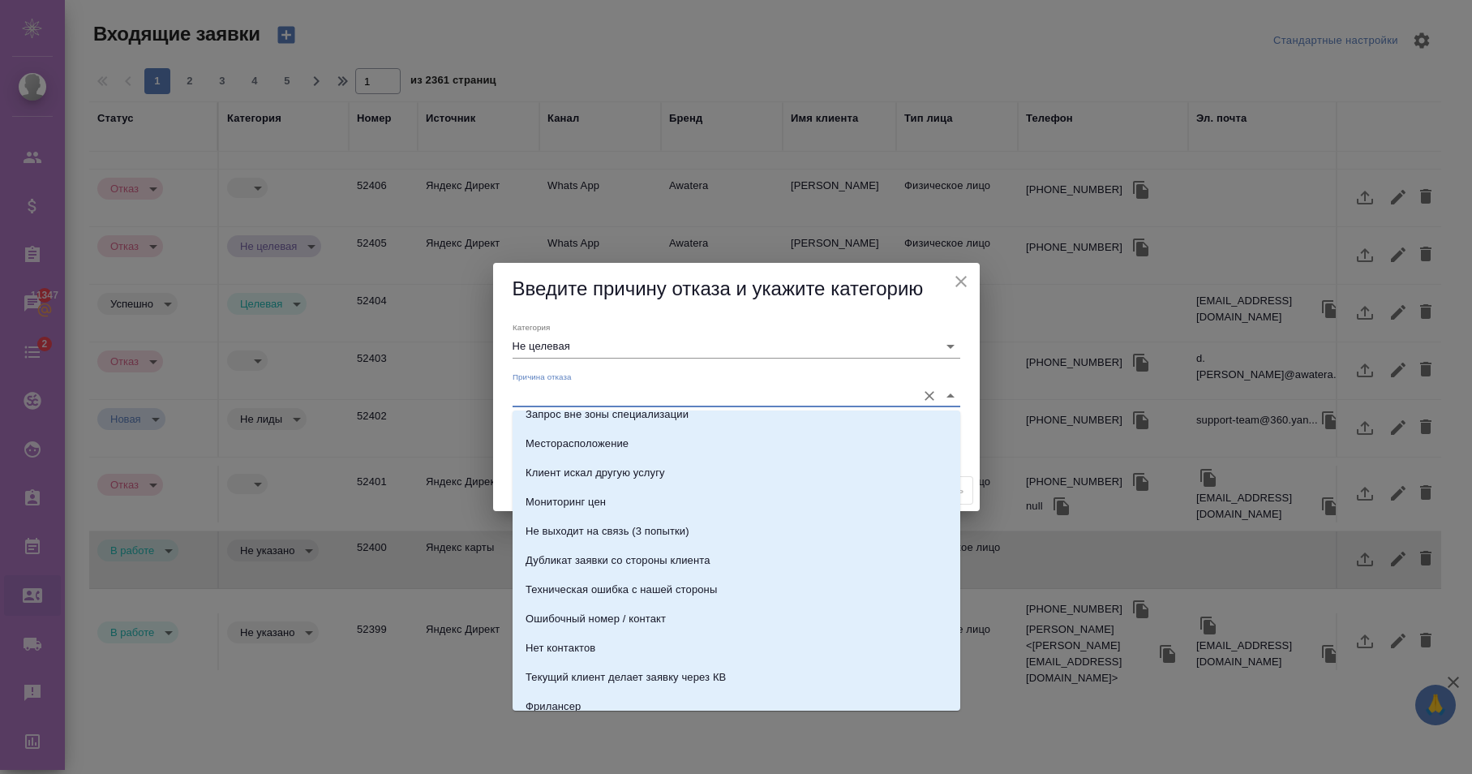
scroll to position [493, 0]
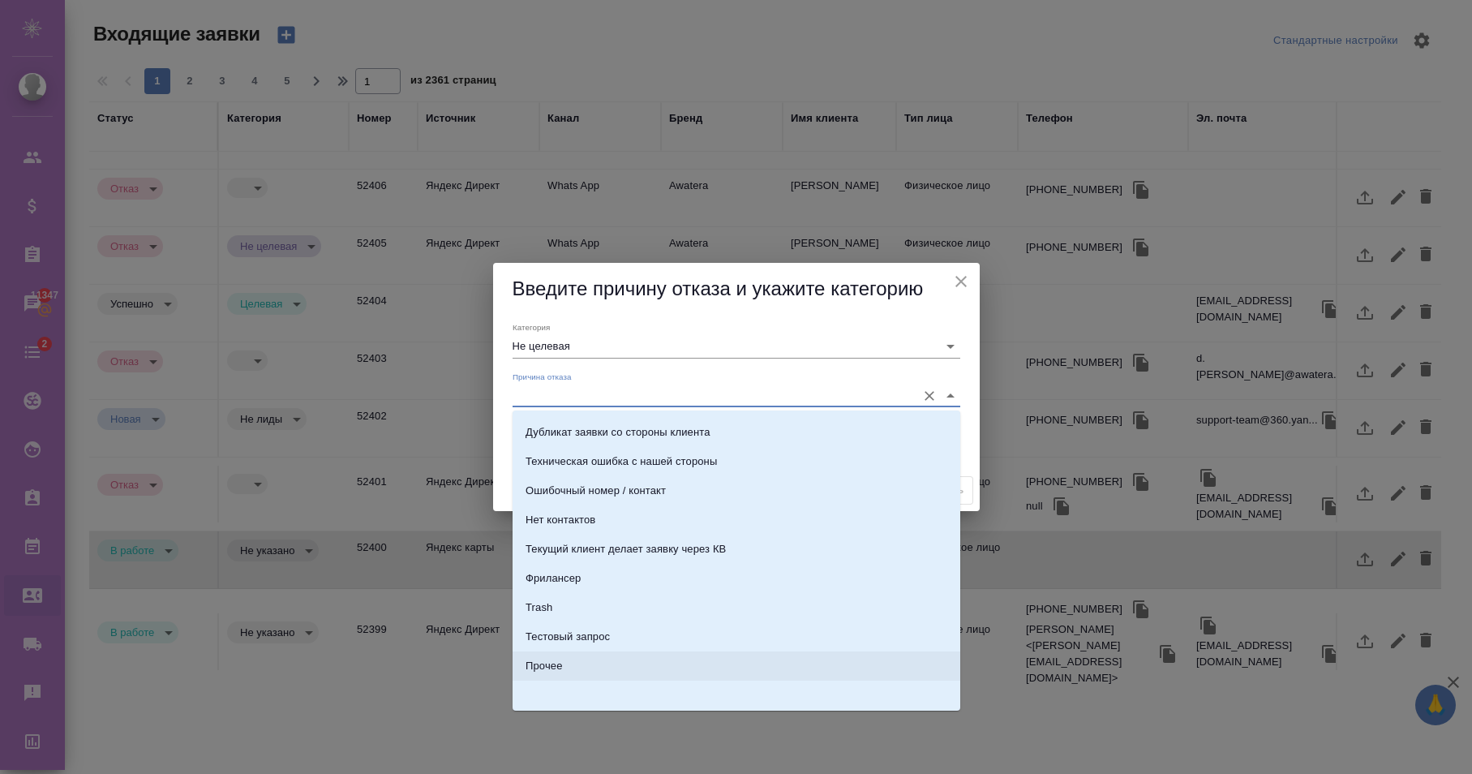
click at [552, 660] on div "Прочее" at bounding box center [544, 666] width 37 height 16
type input "Прочее"
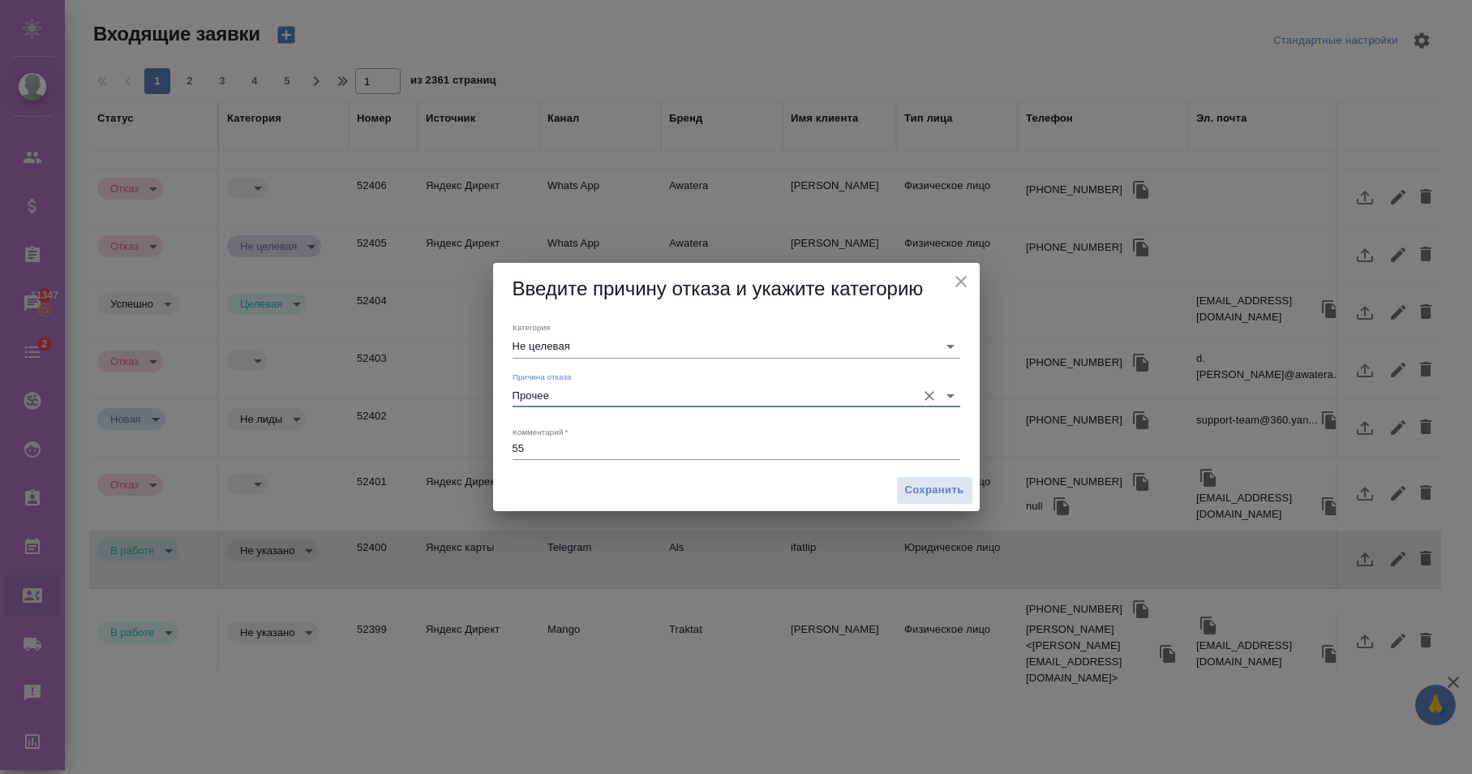
click at [595, 450] on textarea "55" at bounding box center [737, 448] width 448 height 12
click at [596, 449] on textarea "zzz" at bounding box center [737, 448] width 448 height 12
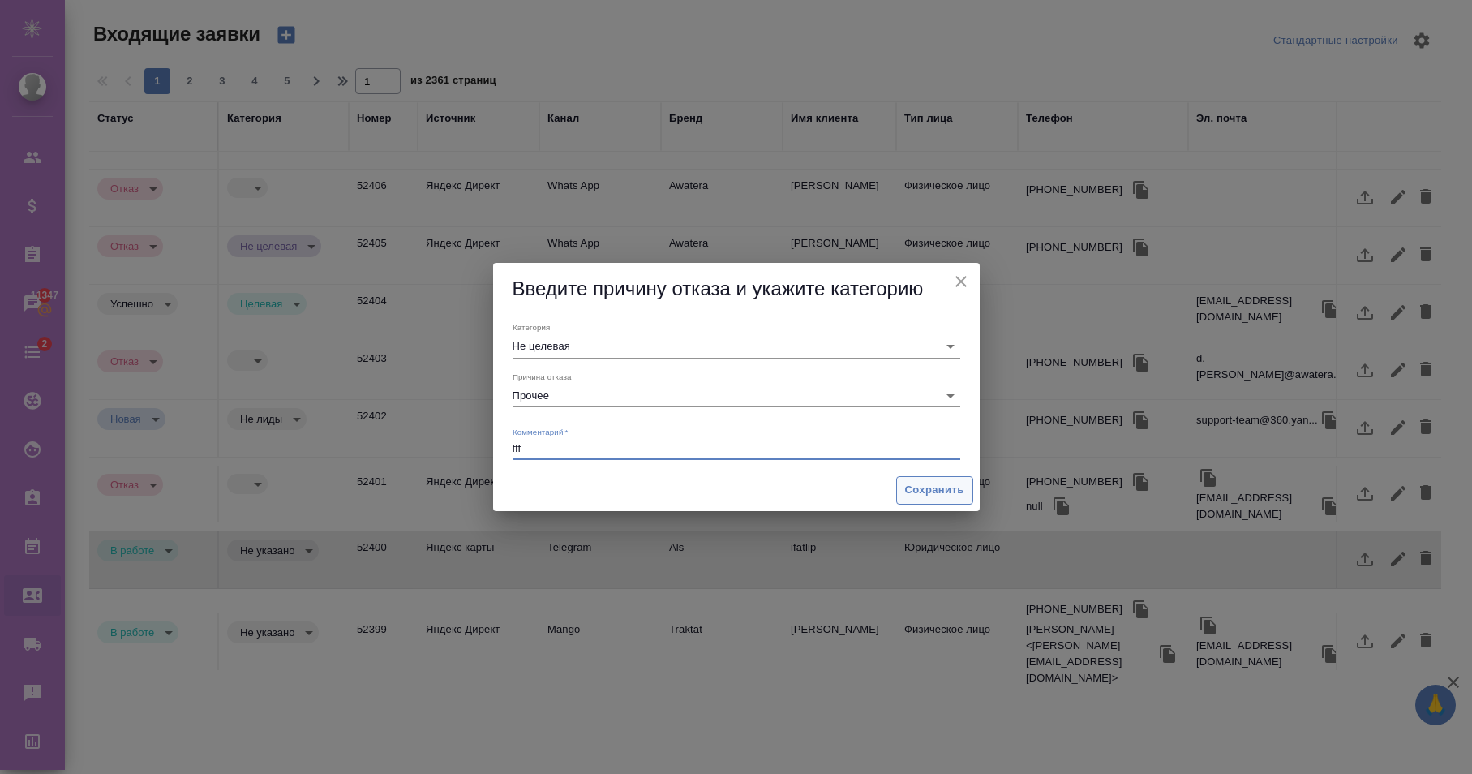
type textarea "fff"
click at [932, 490] on span "Сохранить" at bounding box center [934, 490] width 59 height 19
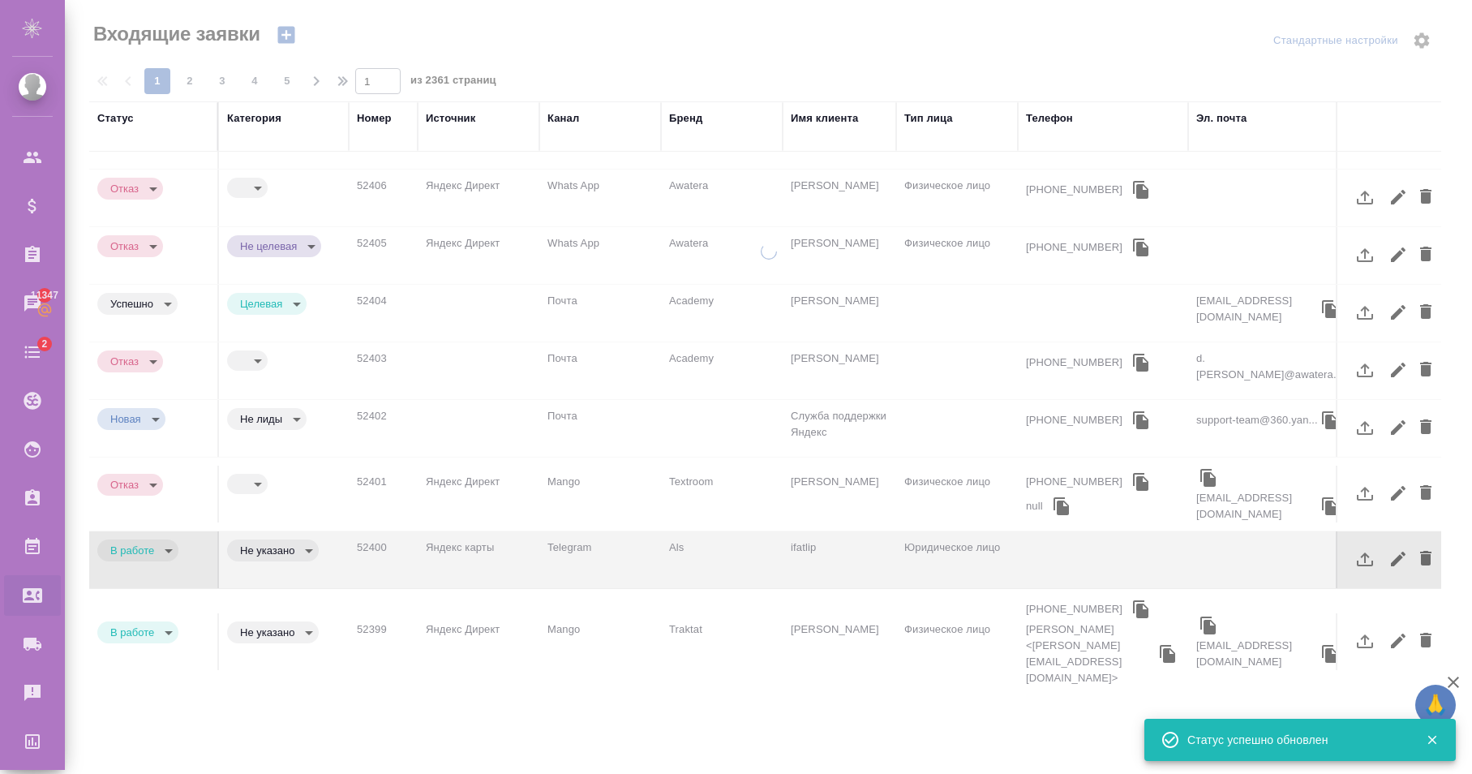
type input "rejection"
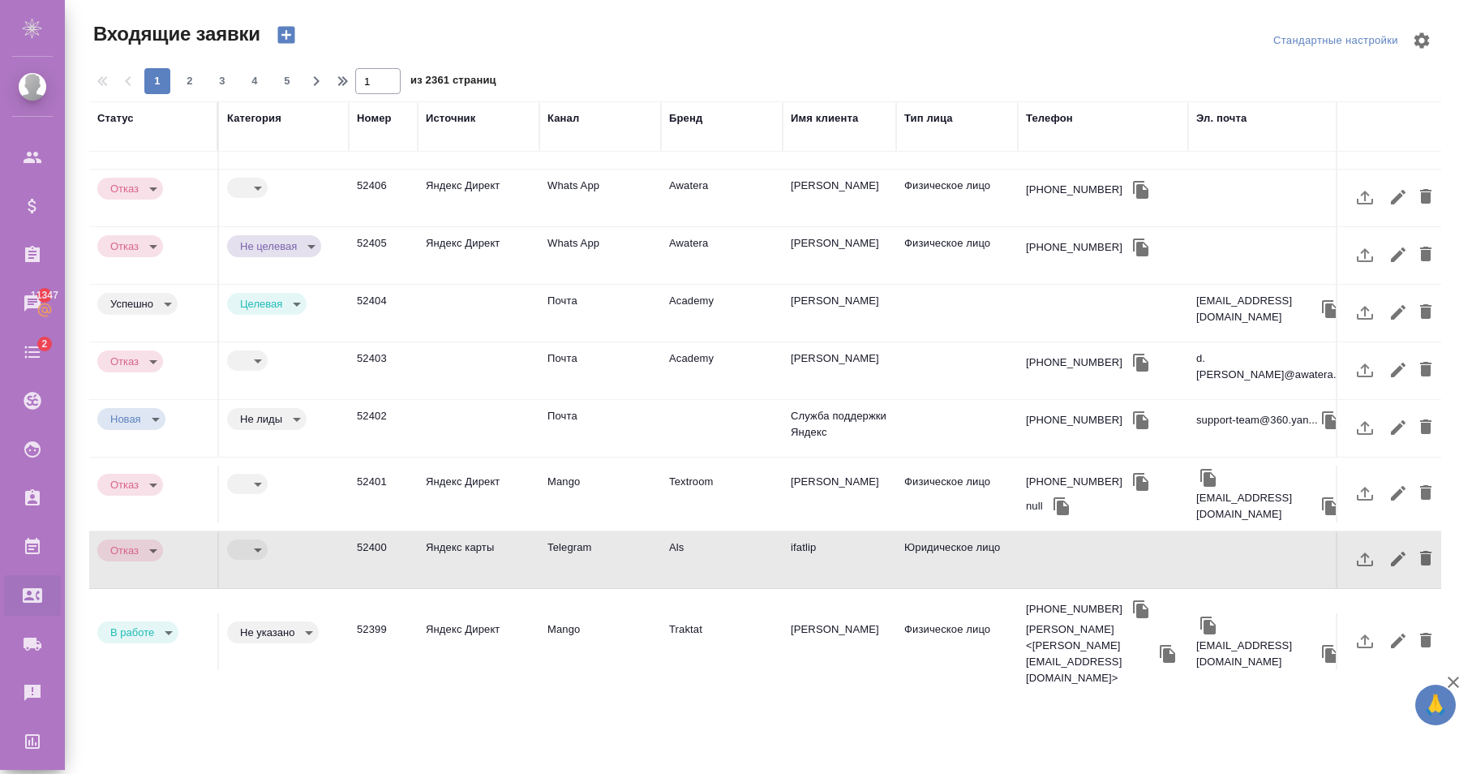
click at [255, 500] on body "🙏 .cls-1 fill:#fff; AWATERA Karapetyan David Клиенты Спецификации Заказы 11347 …" at bounding box center [736, 387] width 1472 height 774
click at [276, 526] on button "Не целевая" at bounding box center [273, 529] width 67 height 18
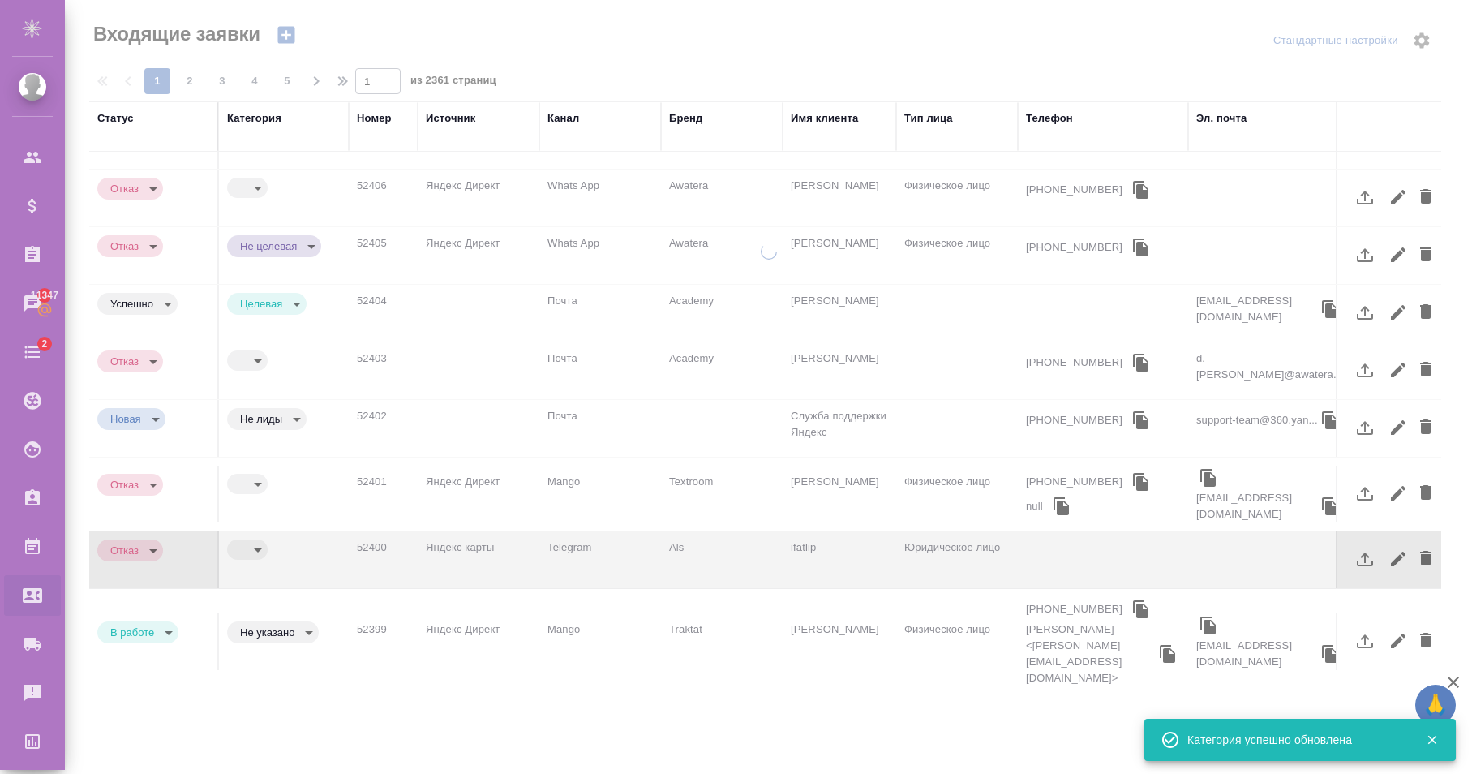
type input "notTarget"
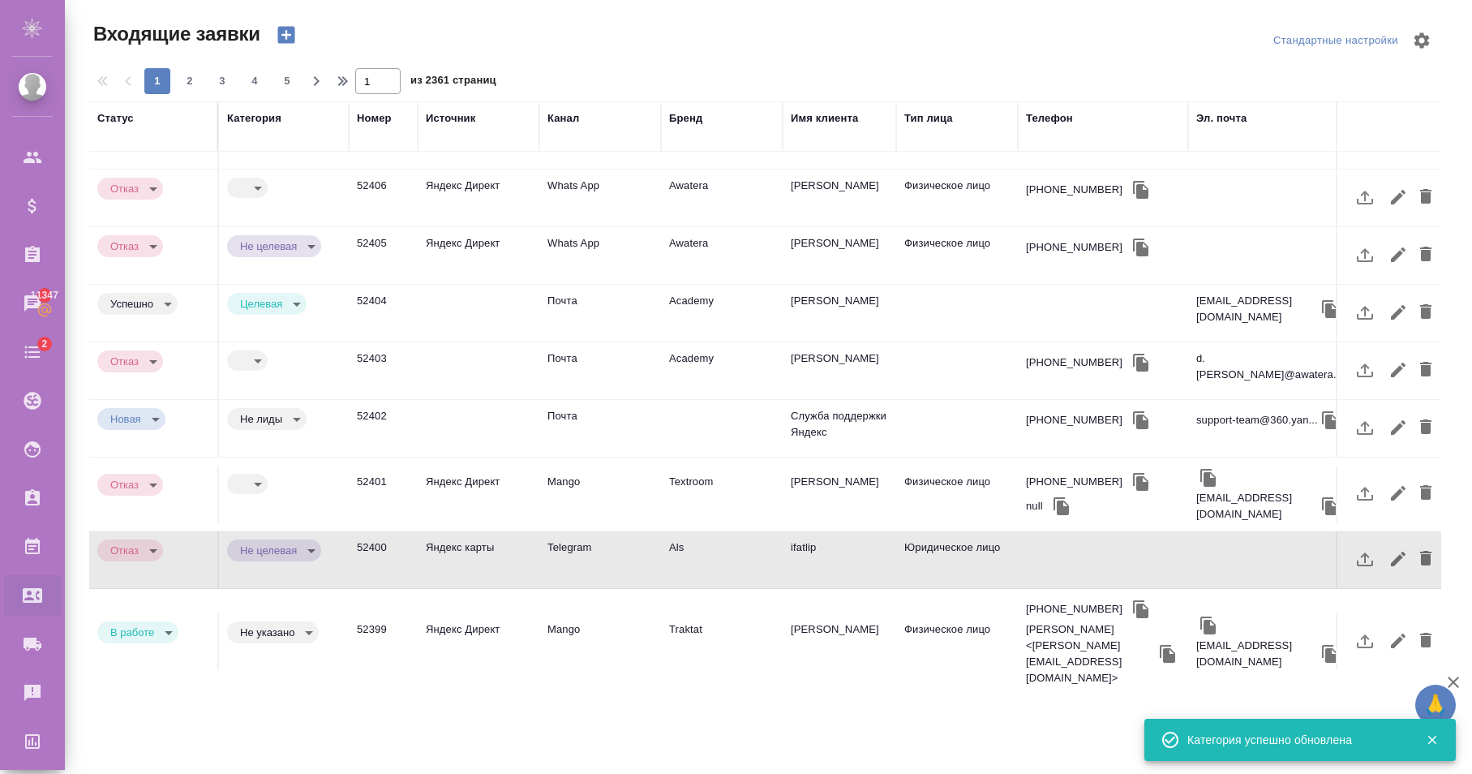
click at [277, 572] on body "🙏 .cls-1 fill:#fff; AWATERA Karapetyan David Клиенты Спецификации Заказы 11347 …" at bounding box center [736, 387] width 1472 height 774
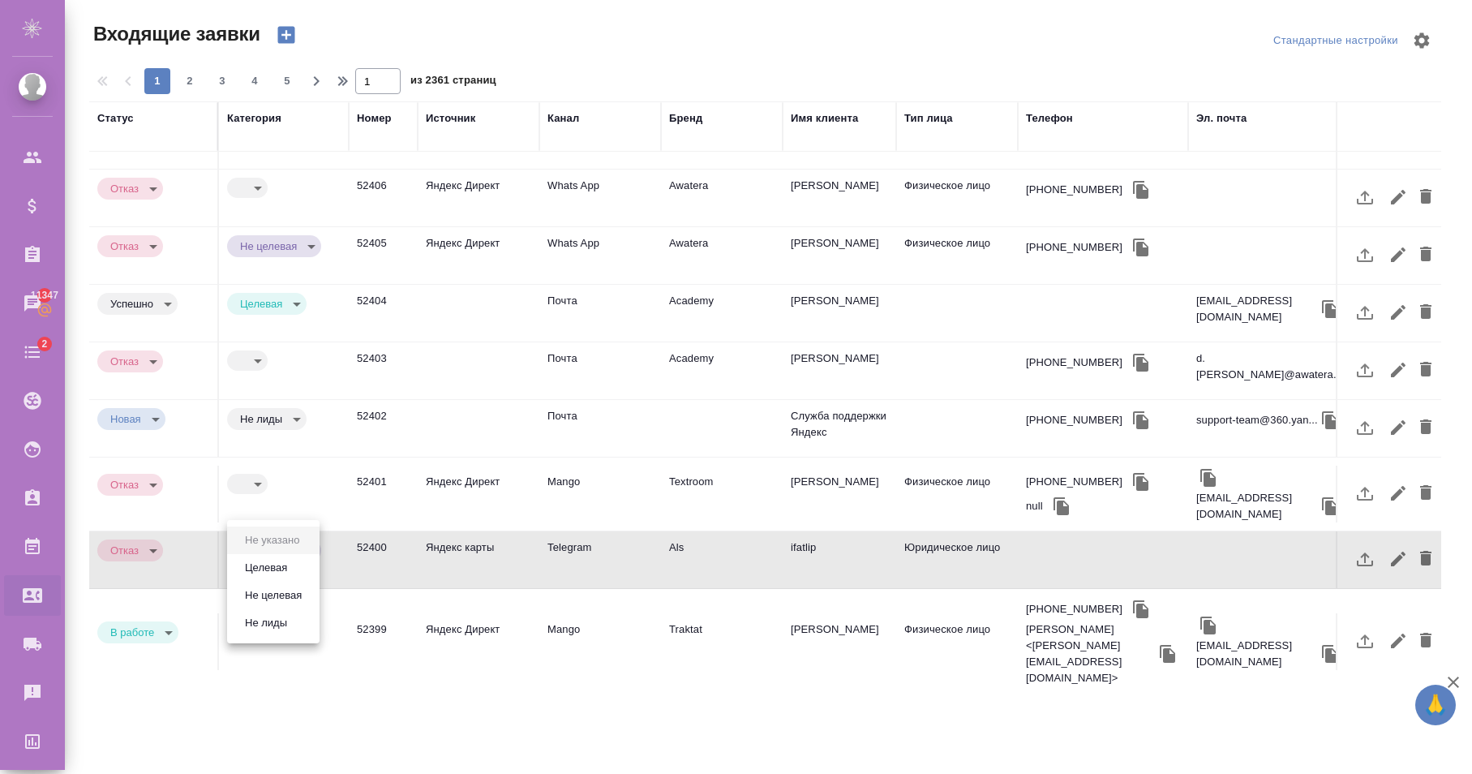
click at [367, 564] on div at bounding box center [736, 387] width 1472 height 774
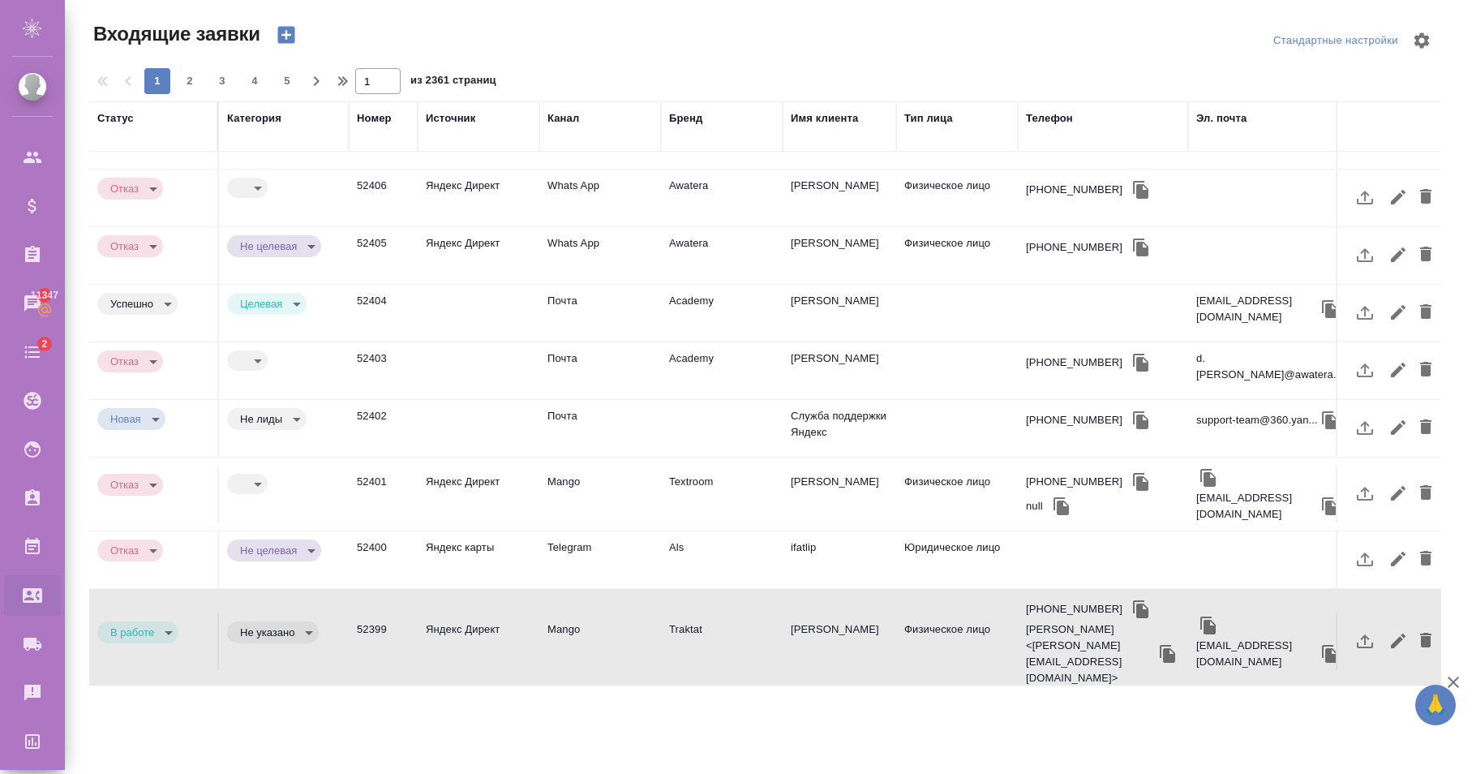
click at [156, 565] on body "🙏 .cls-1 fill:#fff; AWATERA Karapetyan David Клиенты Спецификации Заказы 11347 …" at bounding box center [736, 387] width 1472 height 774
click at [152, 567] on li "Отказ" at bounding box center [136, 568] width 79 height 28
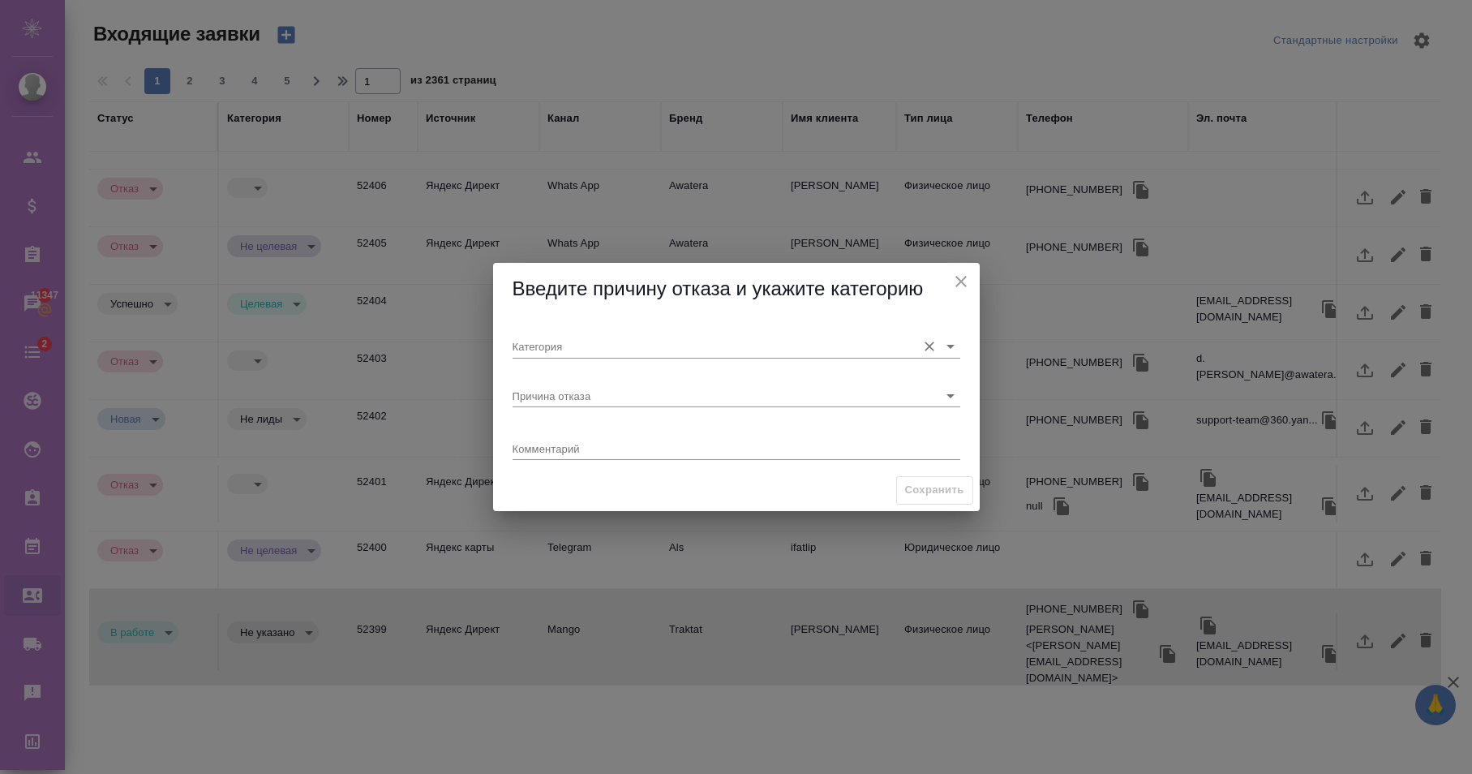
click at [575, 339] on input "Категория" at bounding box center [711, 346] width 396 height 22
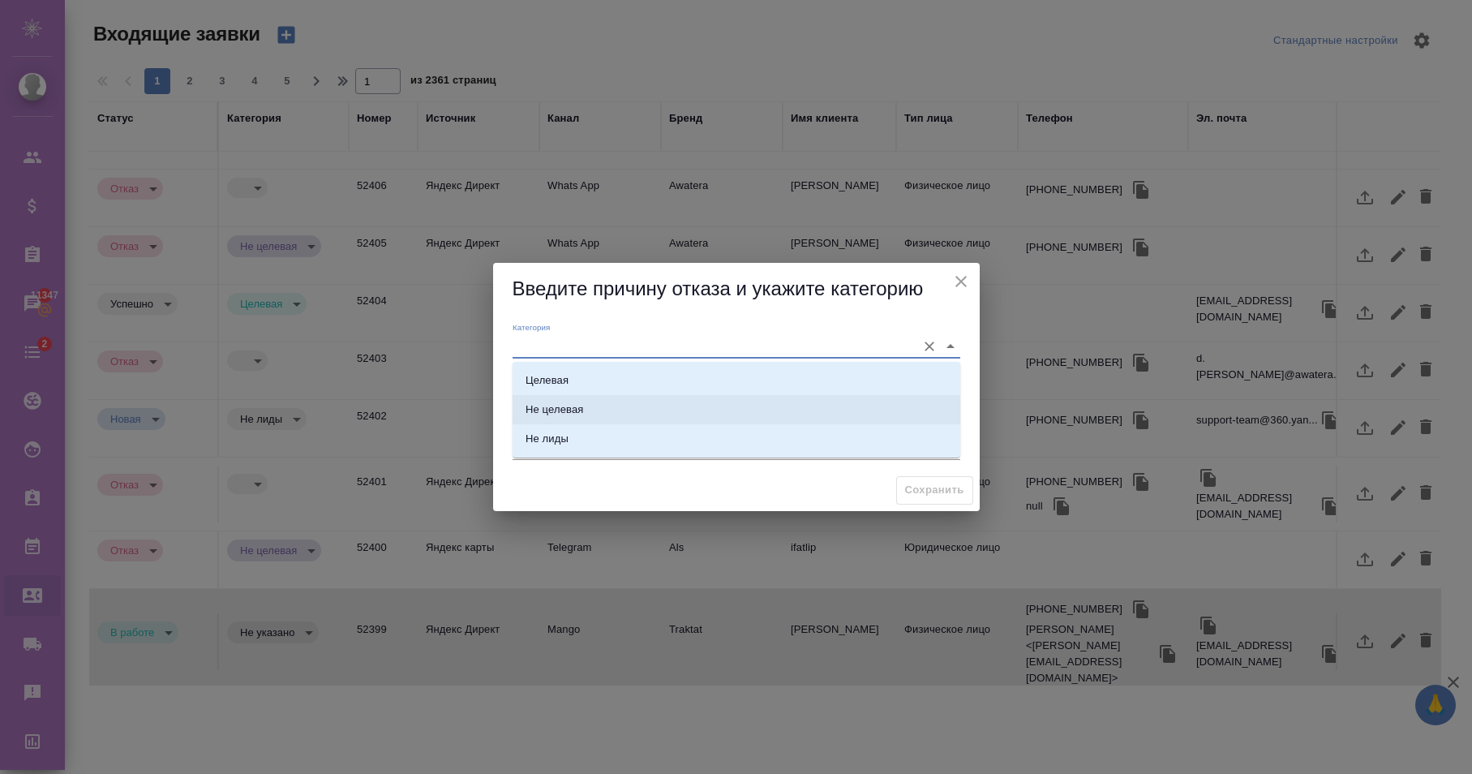
click at [552, 376] on div "Целевая" at bounding box center [547, 380] width 43 height 16
type input "Целевая"
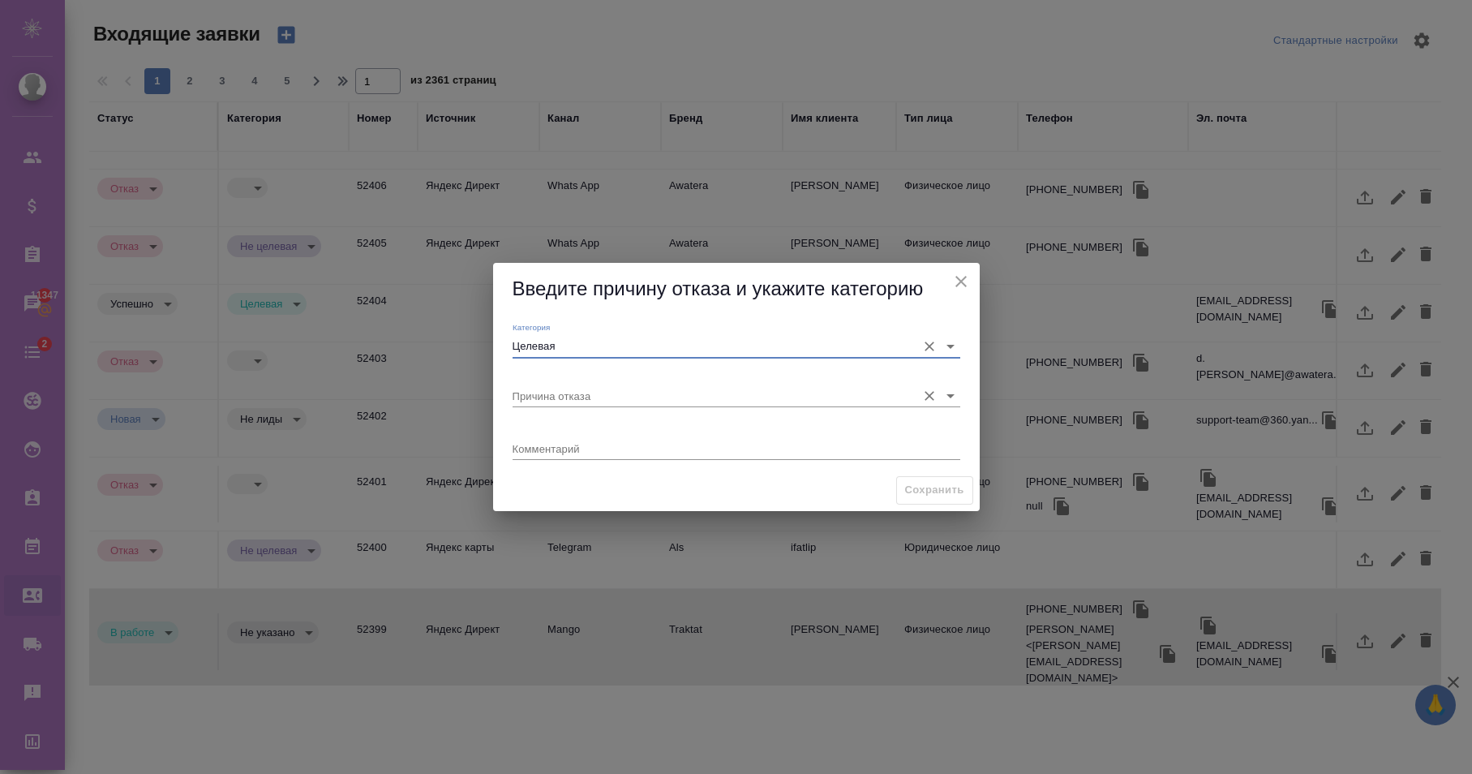
click at [571, 394] on input "Причина отказа" at bounding box center [711, 396] width 396 height 22
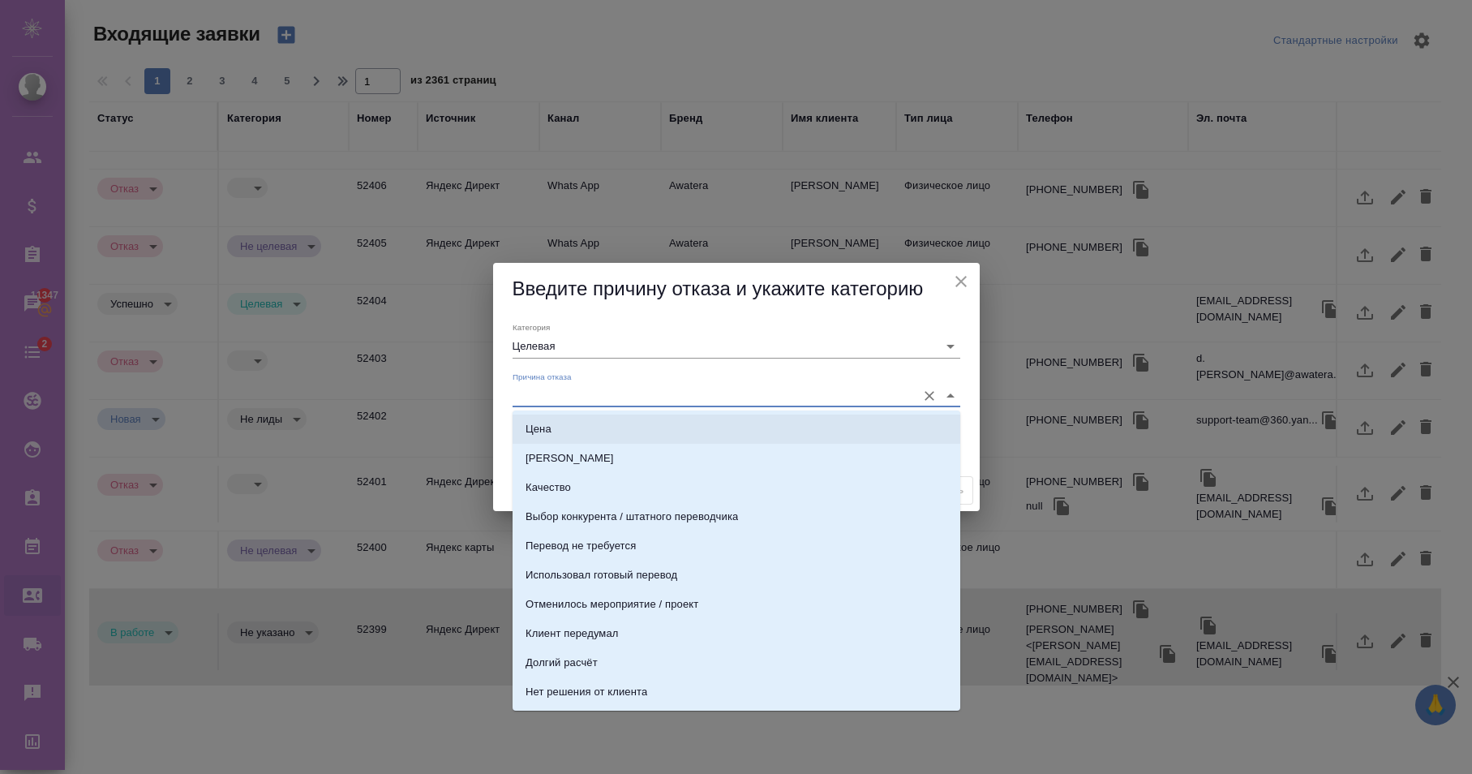
click at [567, 424] on li "Цена" at bounding box center [737, 429] width 448 height 29
type input "Цена"
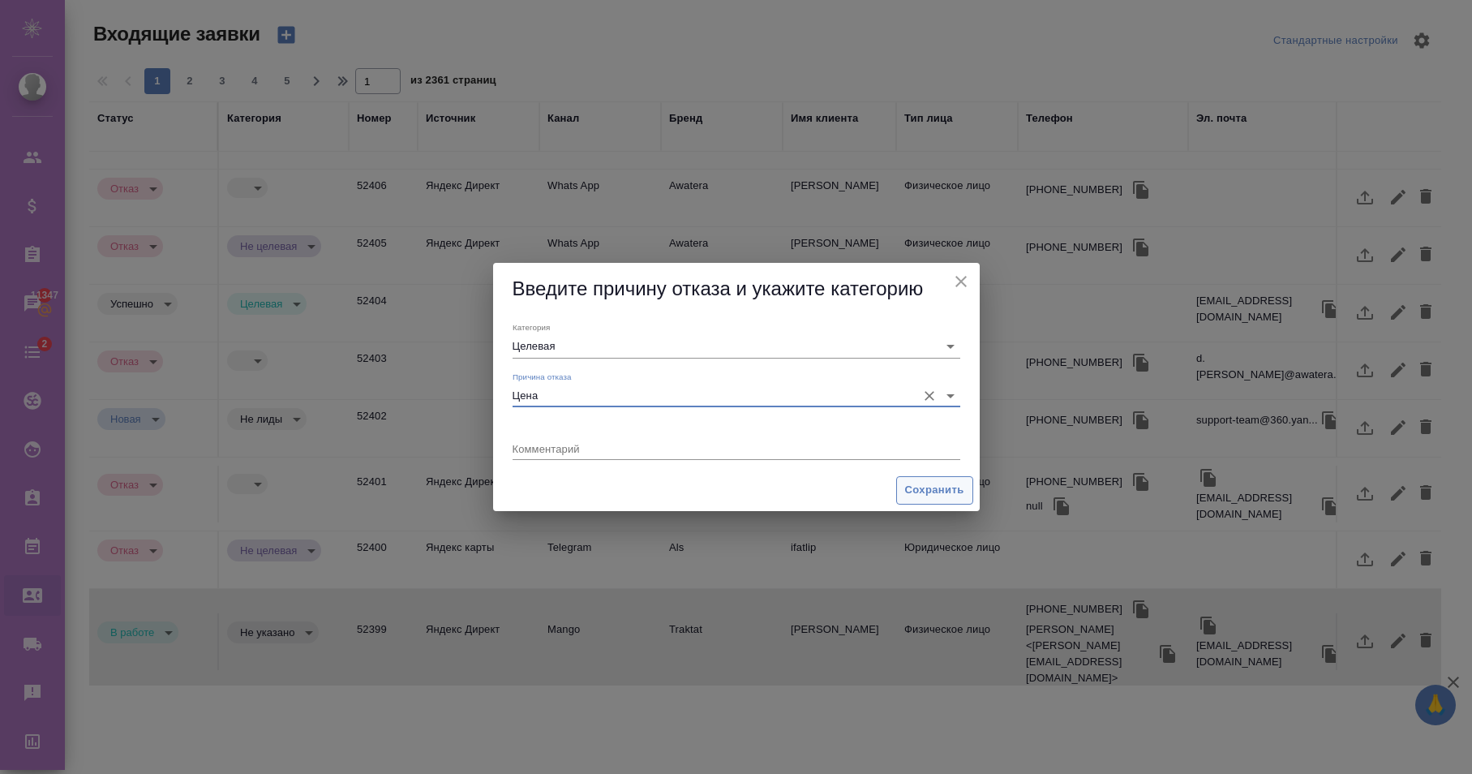
click at [918, 496] on span "Сохранить" at bounding box center [934, 490] width 59 height 19
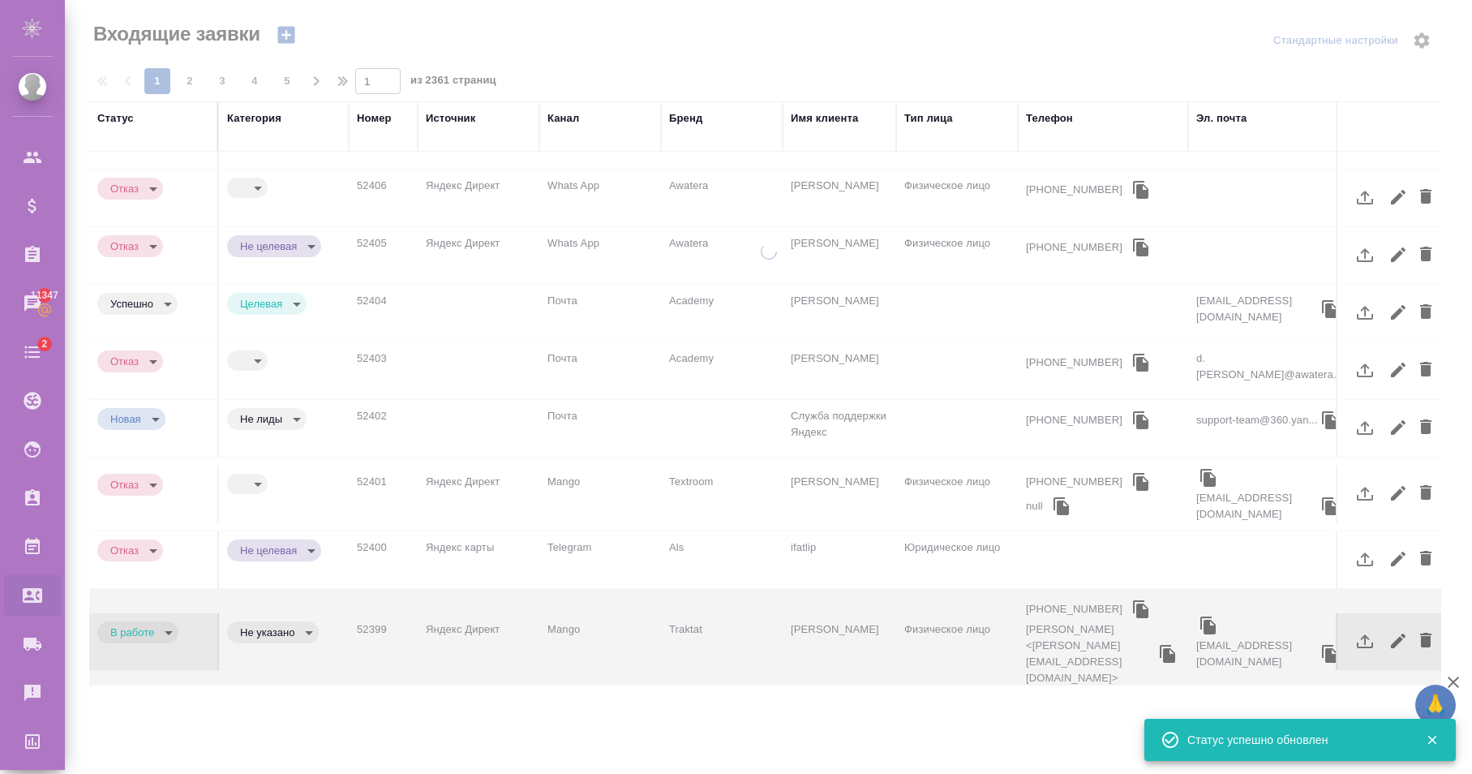
type input "rejection"
type input "price"
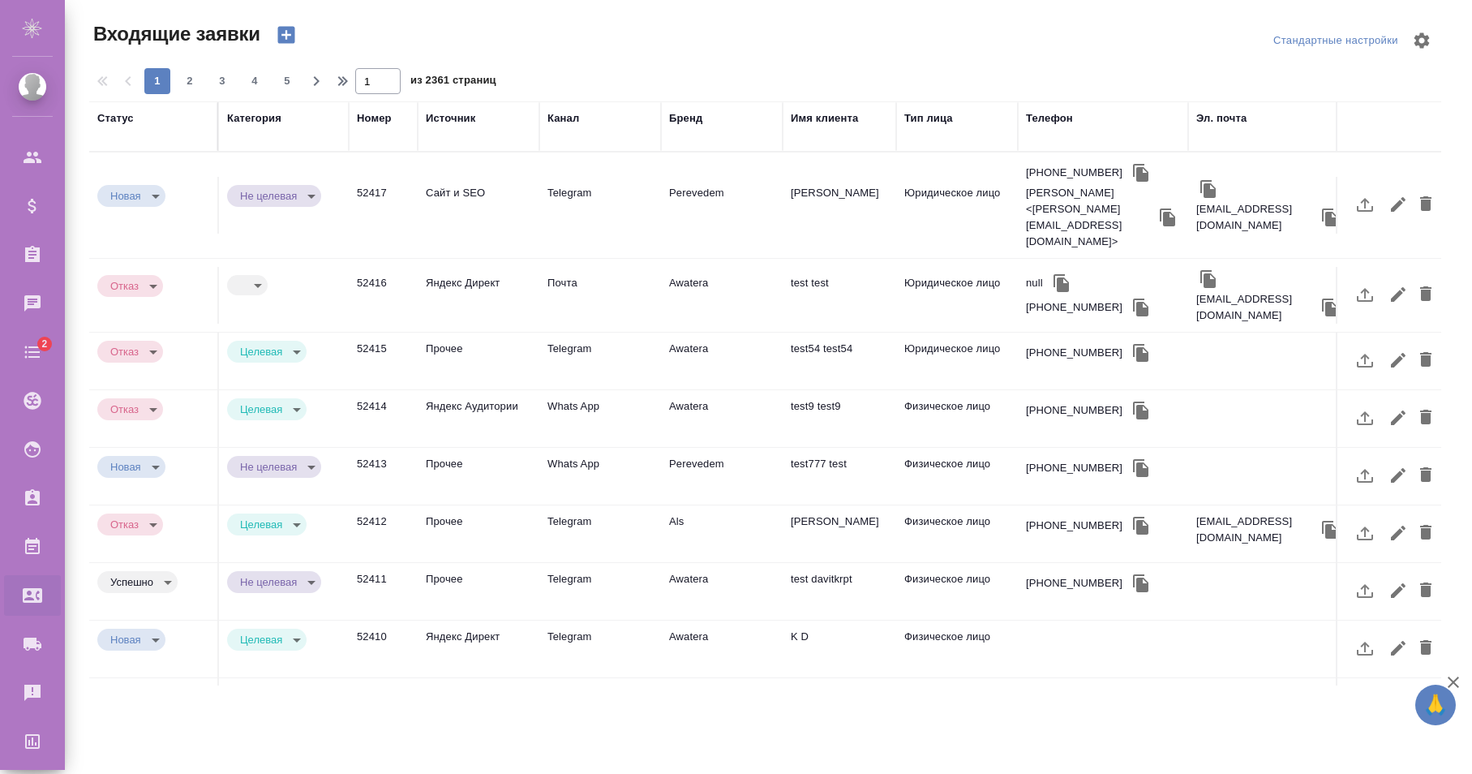
select select "RU"
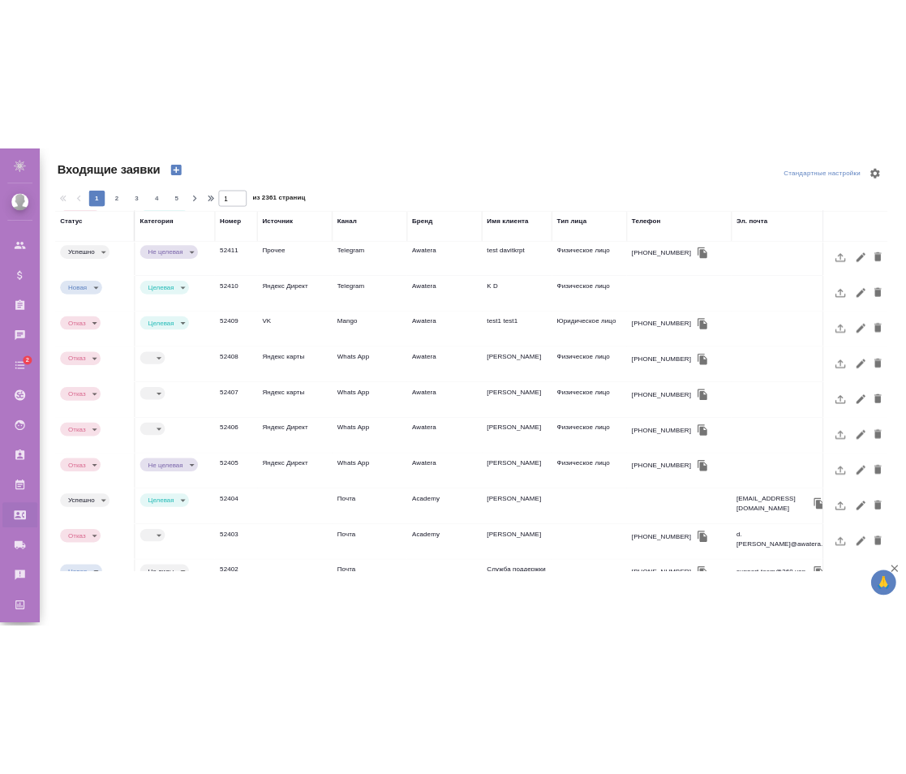
scroll to position [681, 0]
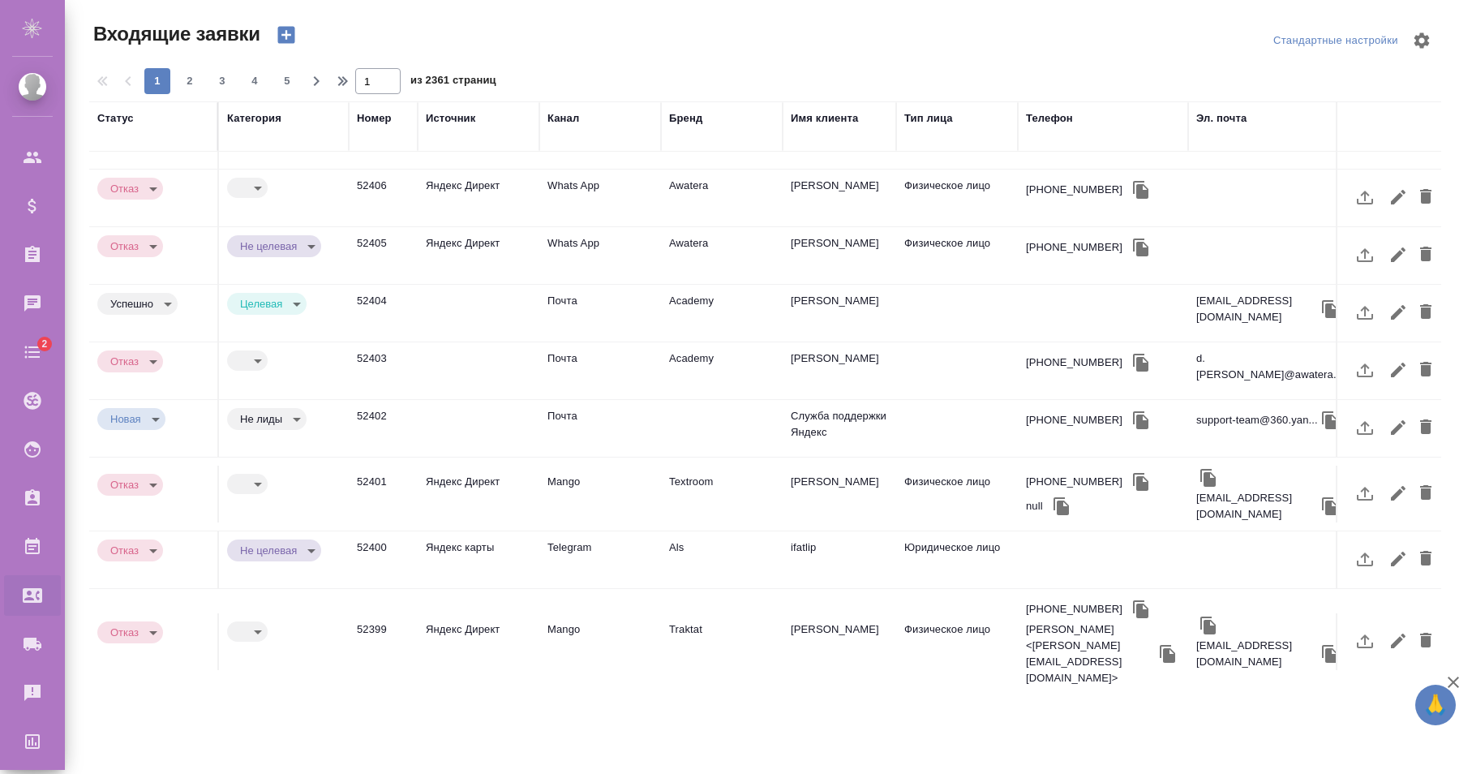
click at [257, 565] on body "🙏 .cls-1 fill:#fff; AWATERA Karapetyan David Клиенты Спецификации Заказы Чаты 2…" at bounding box center [736, 387] width 1472 height 774
click at [438, 551] on div at bounding box center [736, 387] width 1472 height 774
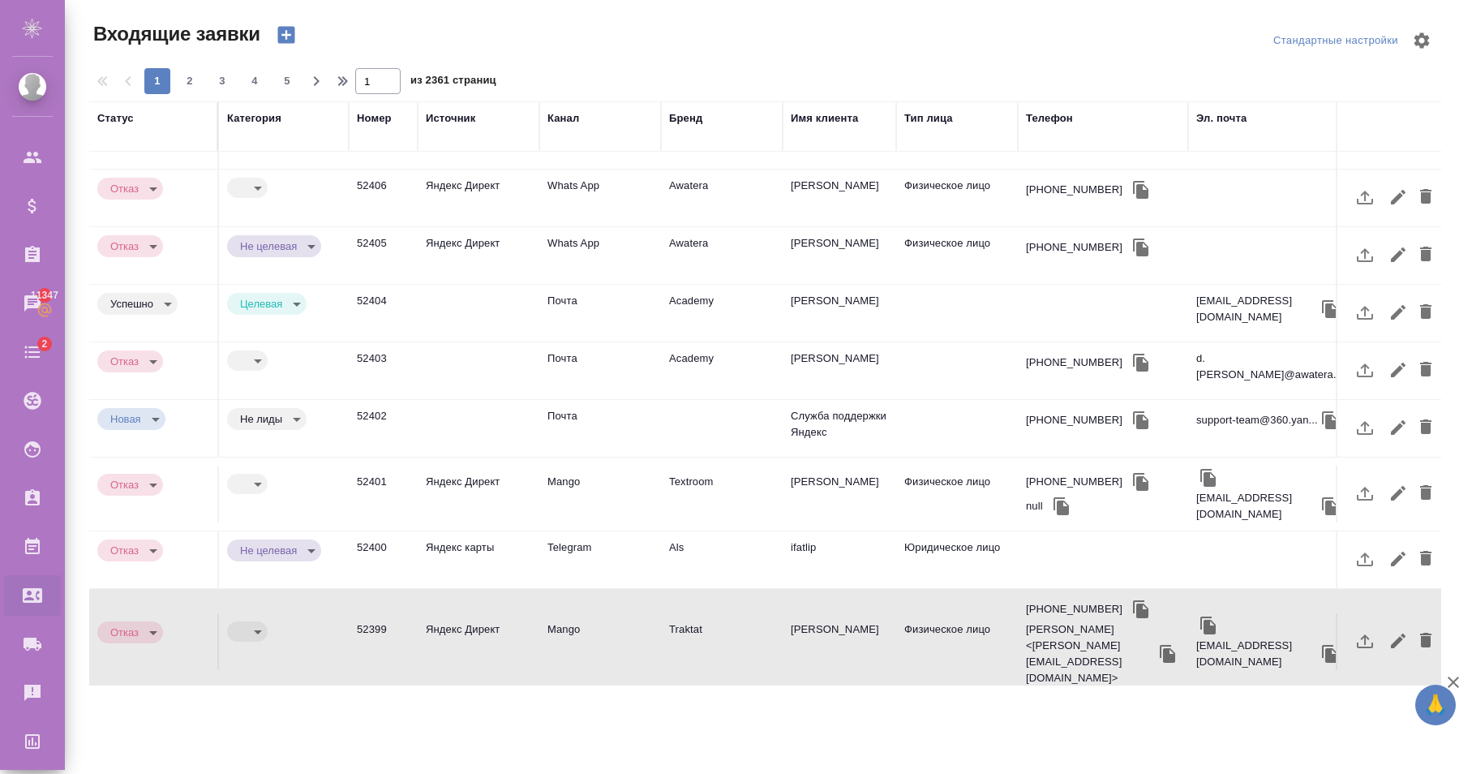
click at [402, 613] on td "52399" at bounding box center [383, 641] width 69 height 57
click at [621, 53] on div at bounding box center [771, 40] width 455 height 39
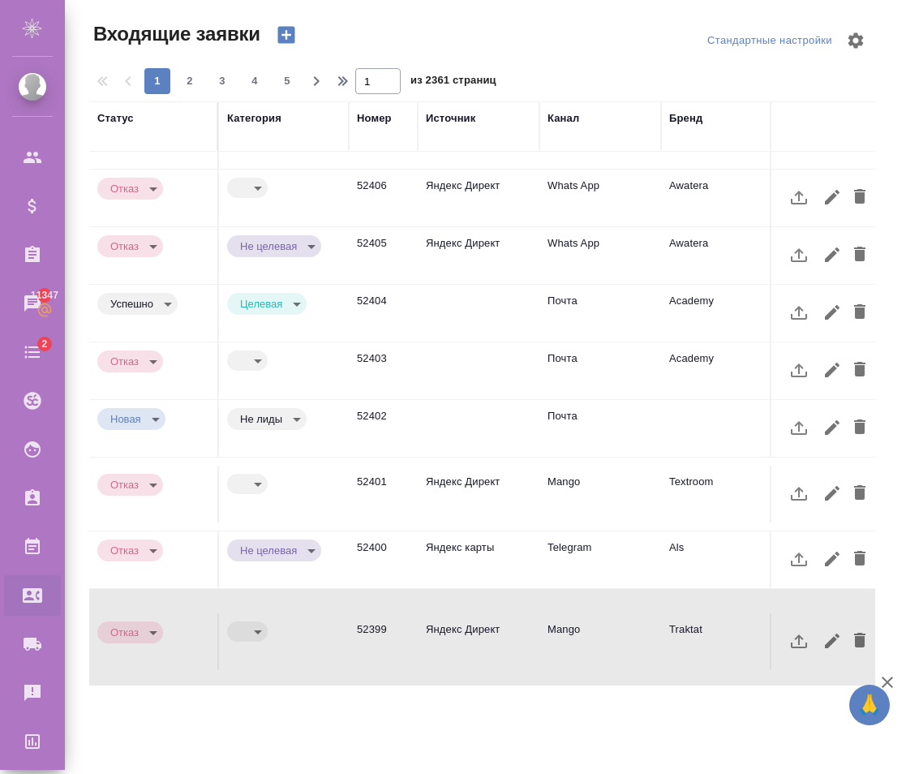
click at [161, 631] on body "🙏 .cls-1 fill:#fff; AWATERA Karapetyan David Клиенты Спецификации Заказы 11347 …" at bounding box center [453, 387] width 906 height 774
click at [153, 631] on li "Отказ" at bounding box center [136, 634] width 79 height 28
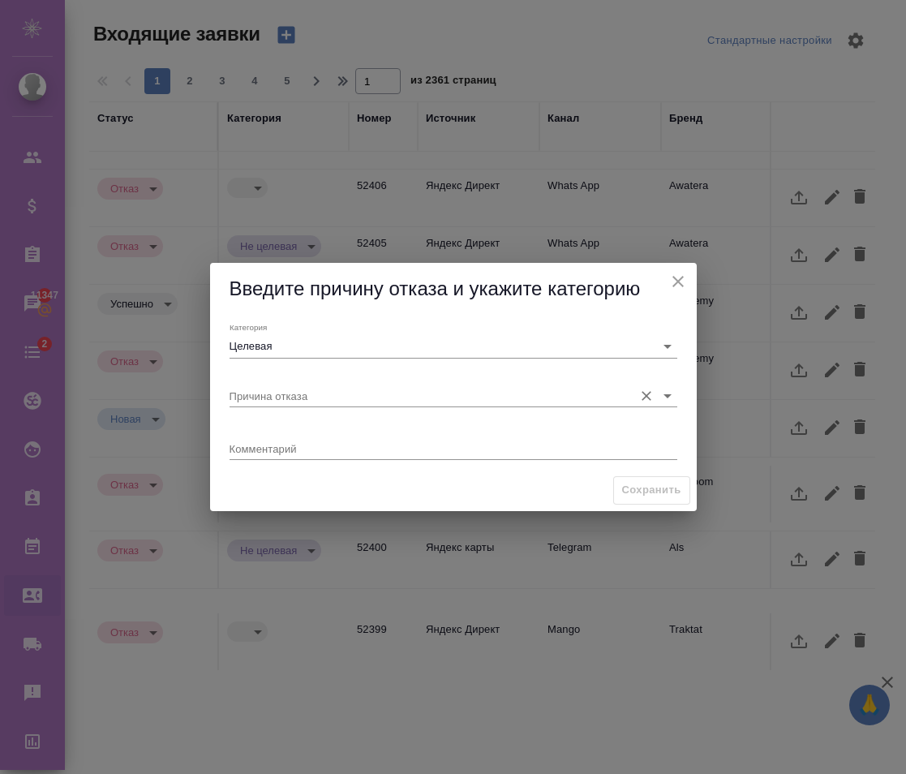
click at [353, 393] on input "Причина отказа" at bounding box center [428, 396] width 396 height 22
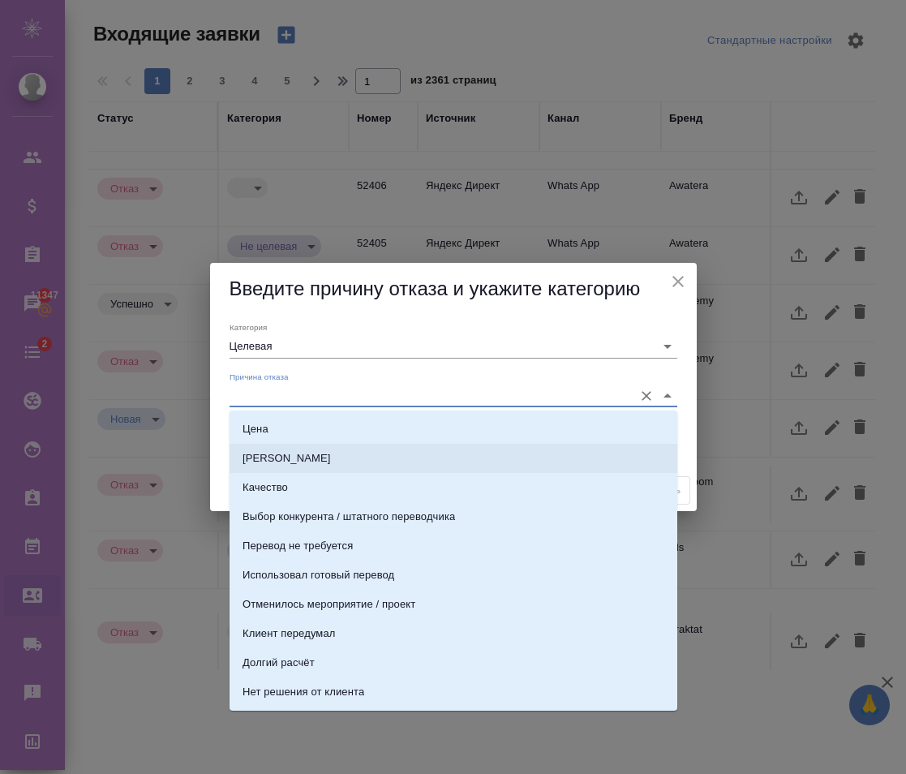
click at [307, 457] on li "Сроки" at bounding box center [454, 458] width 448 height 29
type input "Сроки"
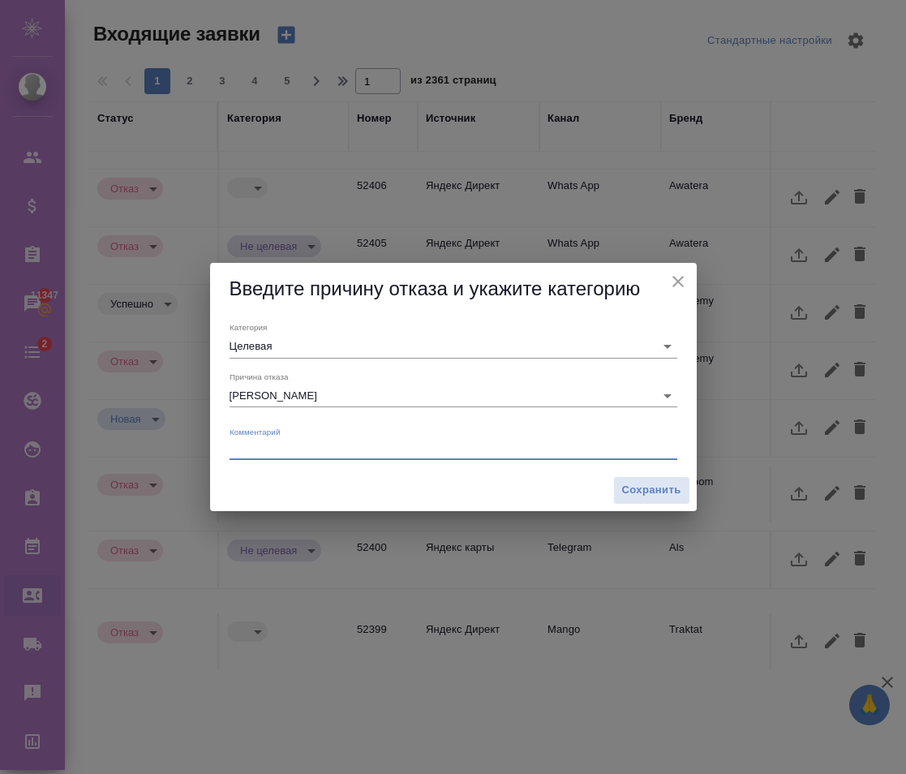
click at [325, 451] on textarea at bounding box center [454, 448] width 448 height 12
click at [312, 347] on input "Целевая" at bounding box center [428, 346] width 396 height 22
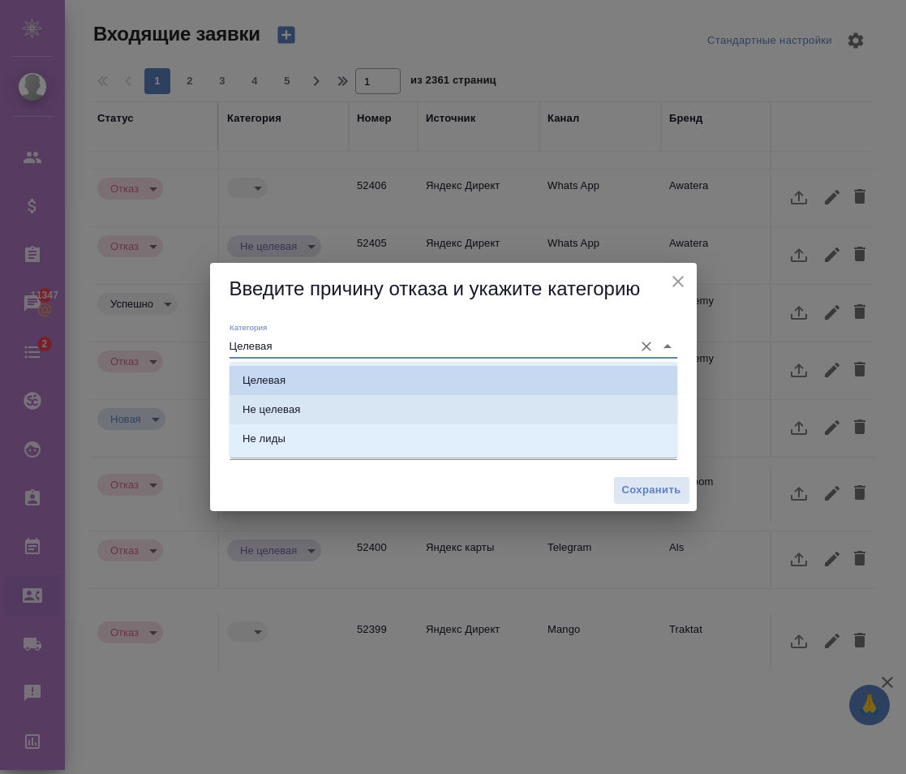
click at [290, 410] on div "Не целевая" at bounding box center [272, 410] width 58 height 16
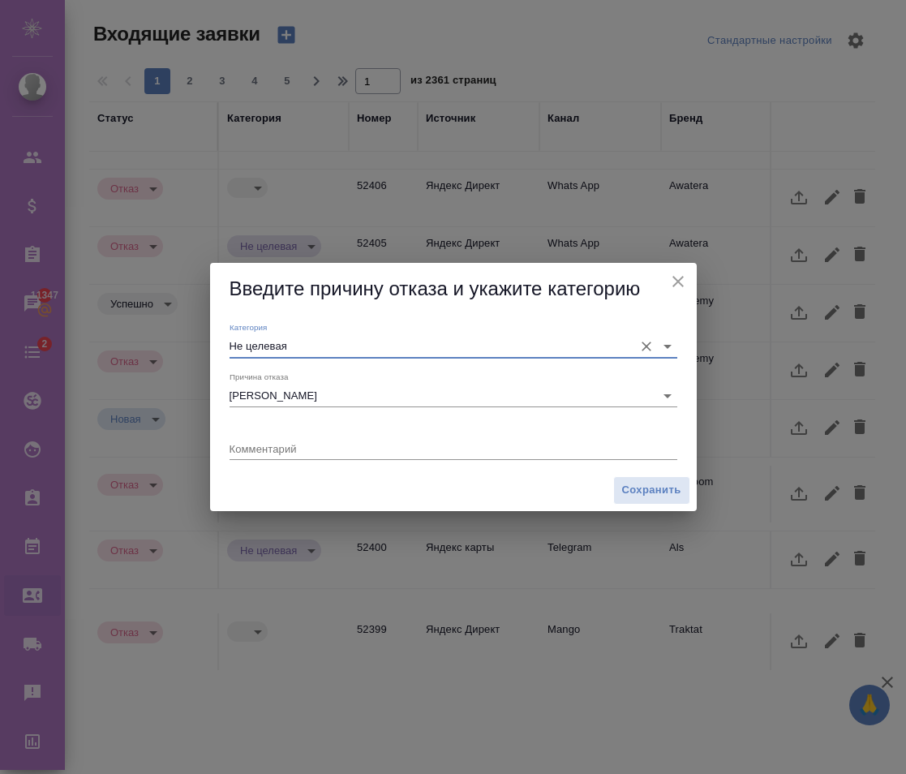
click at [286, 342] on input "Не целевая" at bounding box center [428, 346] width 396 height 22
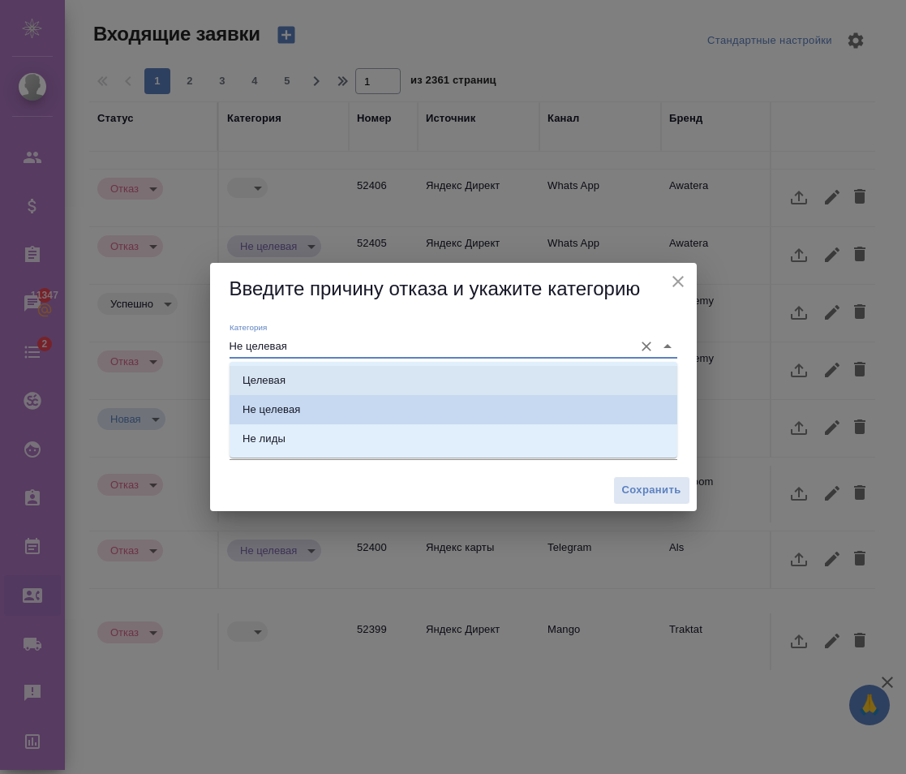
click at [283, 376] on div "Целевая" at bounding box center [264, 380] width 43 height 16
type input "Целевая"
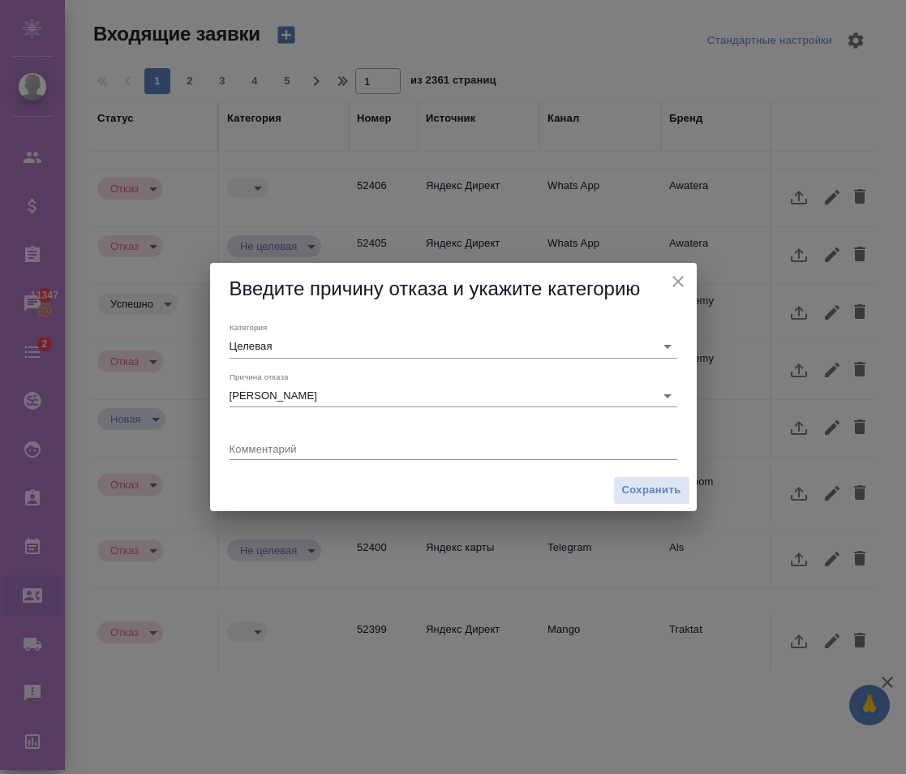
click at [330, 458] on div "x" at bounding box center [454, 450] width 448 height 20
type textarea "kk"
click at [649, 488] on span "Сохранить" at bounding box center [651, 490] width 59 height 19
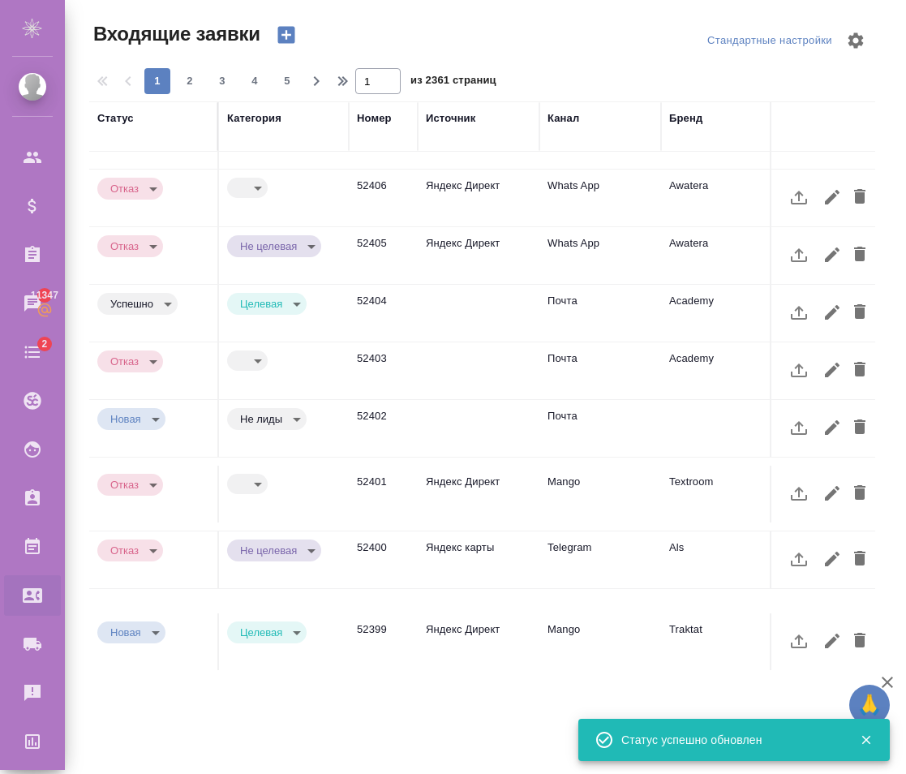
type input "new"
type input "target"
type input "rejection"
type input "term"
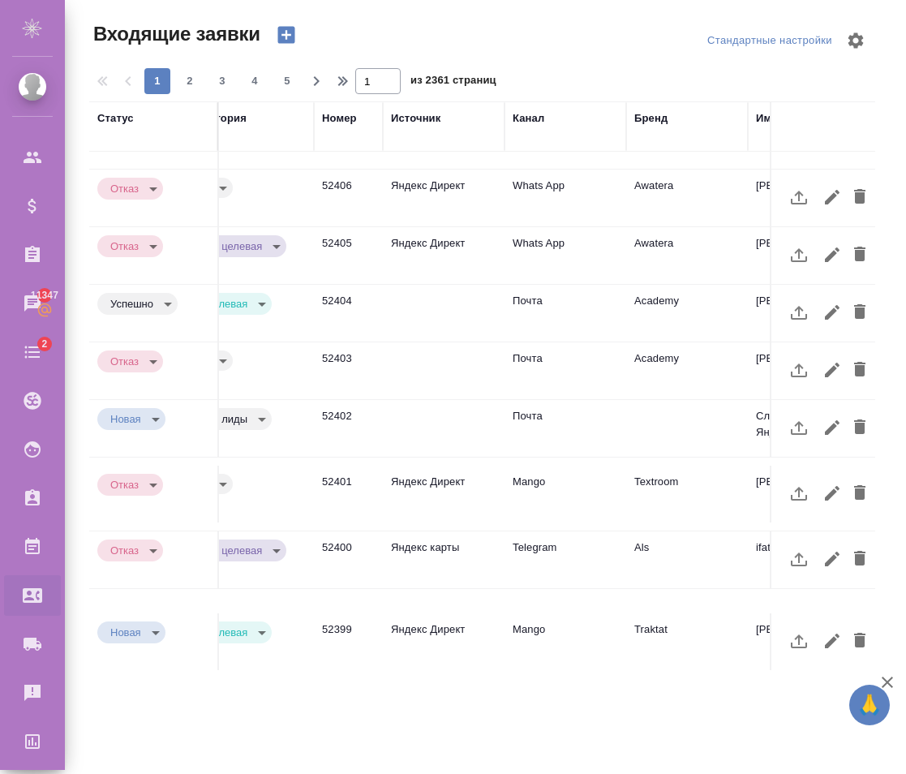
scroll to position [681, 0]
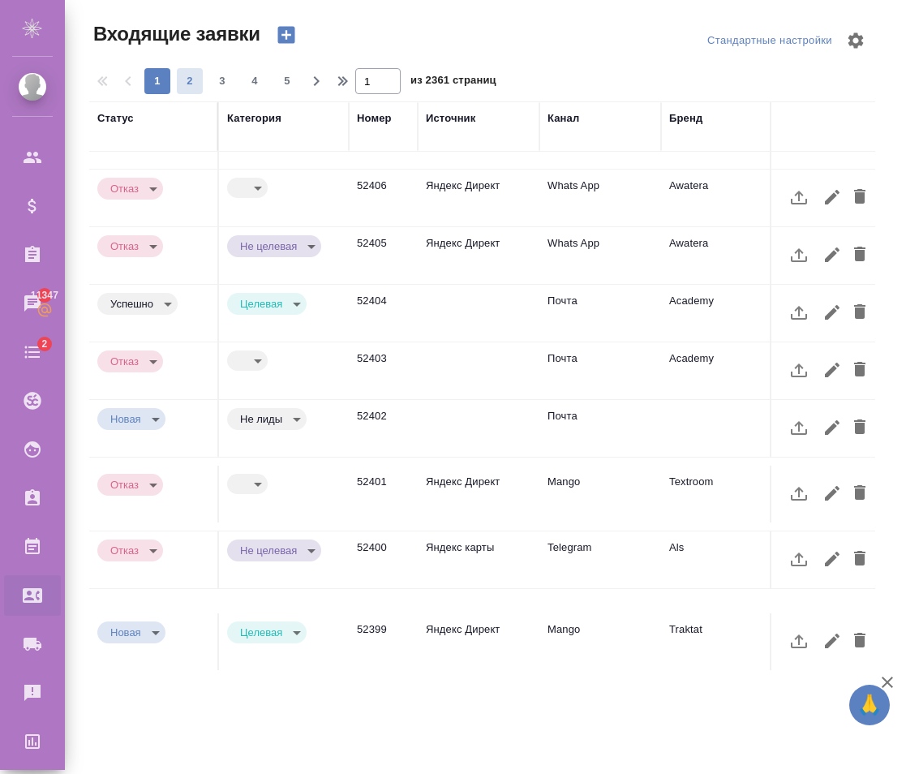
click at [193, 75] on span "2" at bounding box center [190, 81] width 26 height 16
type input "2"
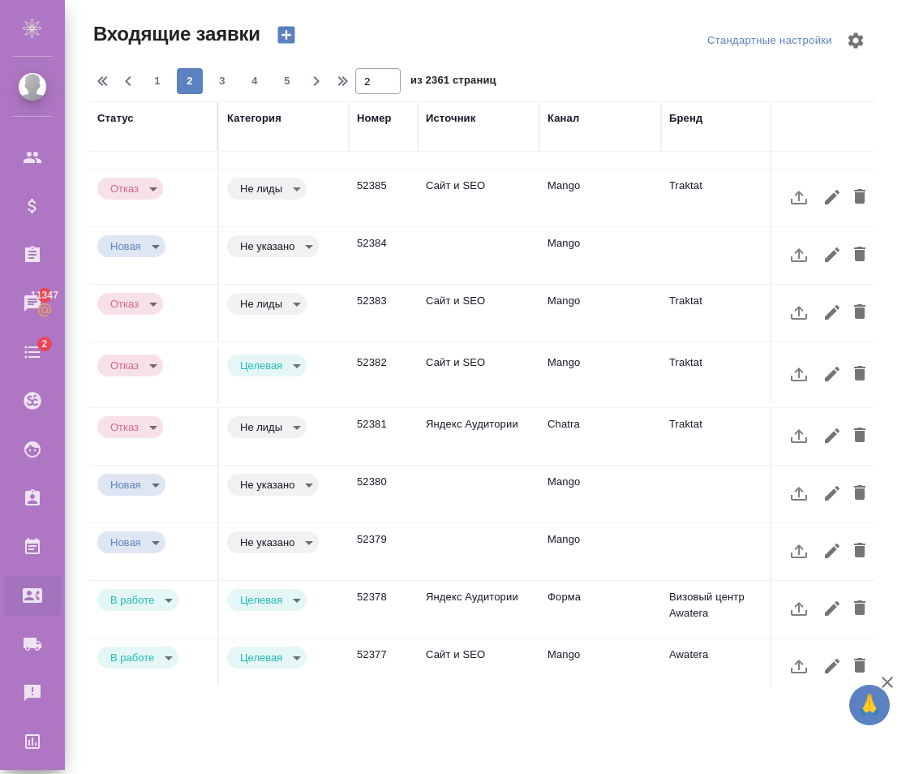
scroll to position [665, 0]
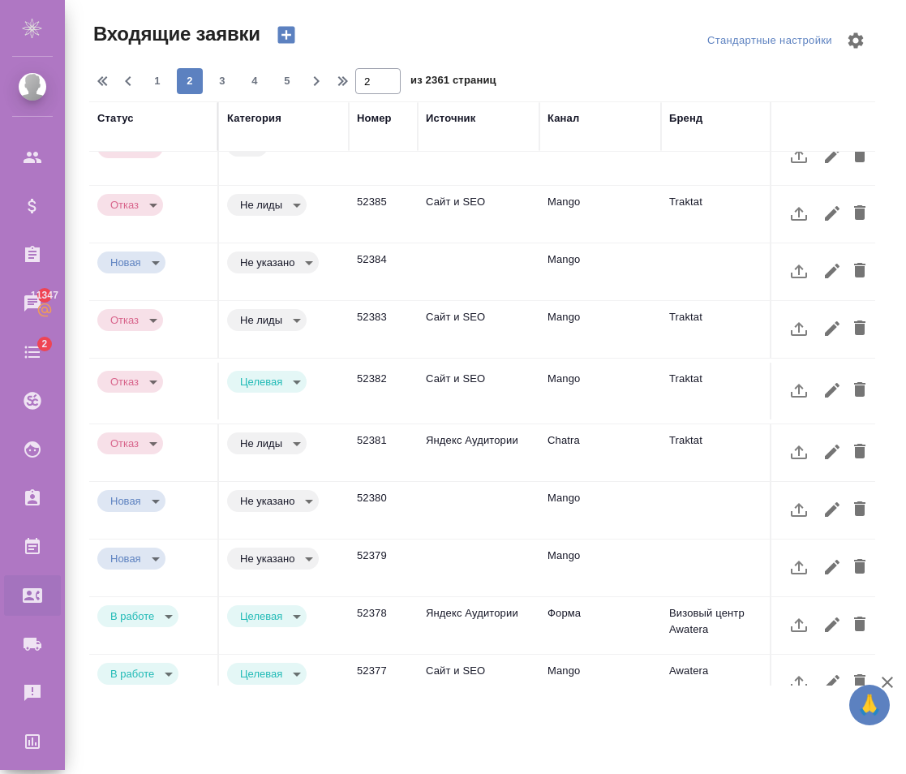
click at [161, 576] on body "🙏 .cls-1 fill:#fff; AWATERA Karapetyan David Клиенты Спецификации Заказы 11347 …" at bounding box center [453, 387] width 906 height 774
click at [144, 572] on button "Отказ" at bounding box center [129, 576] width 38 height 18
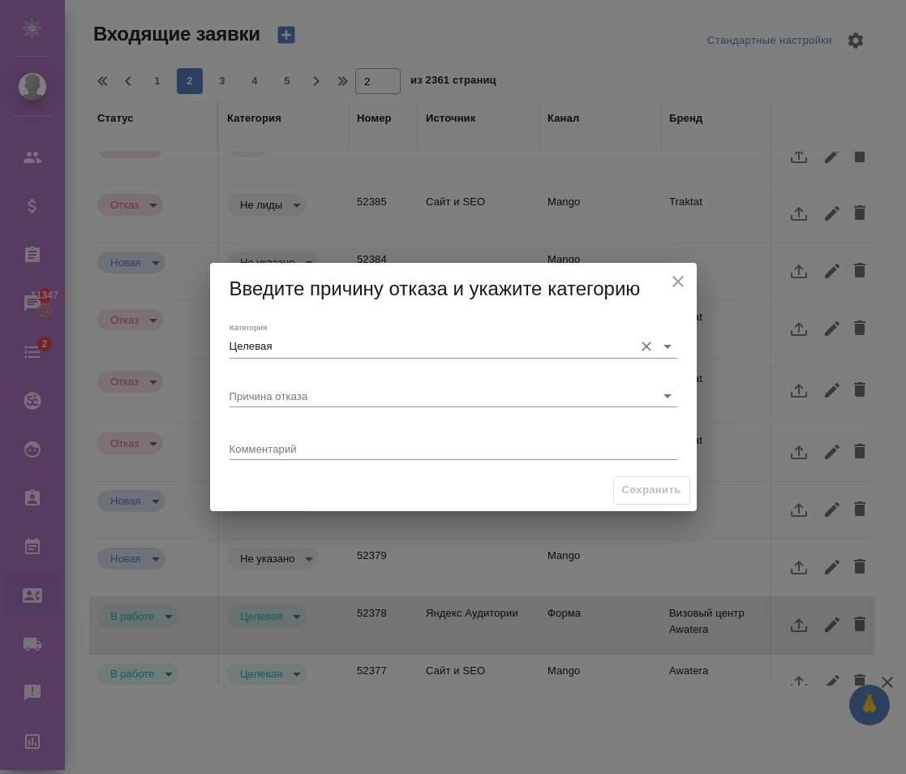
click at [292, 347] on input "Целевая" at bounding box center [428, 346] width 396 height 22
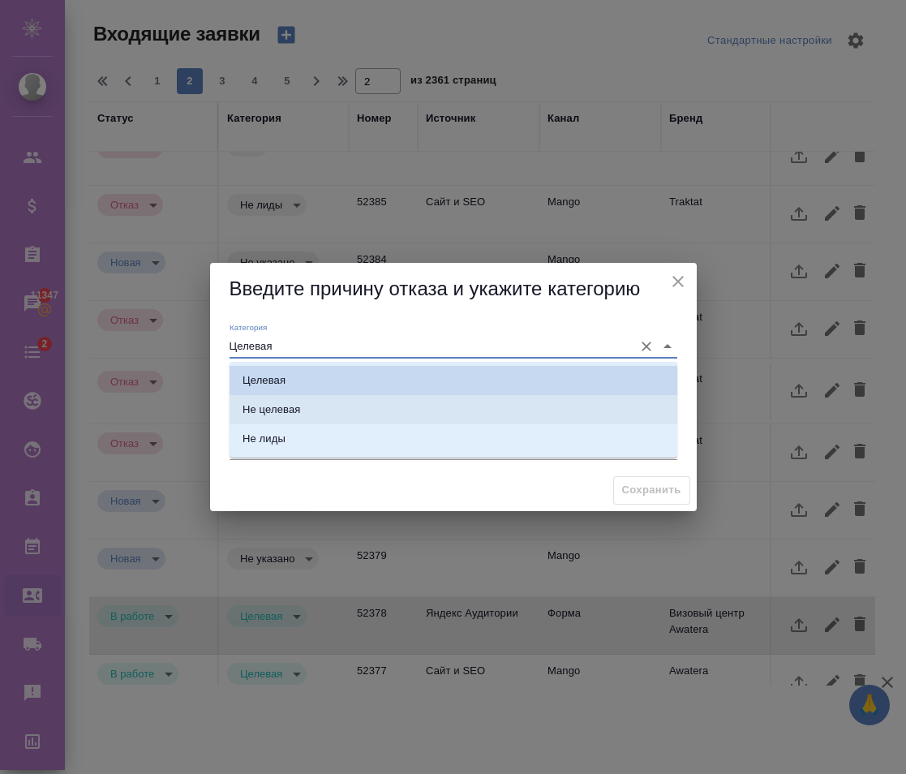
click at [281, 402] on div "Не целевая" at bounding box center [272, 410] width 58 height 16
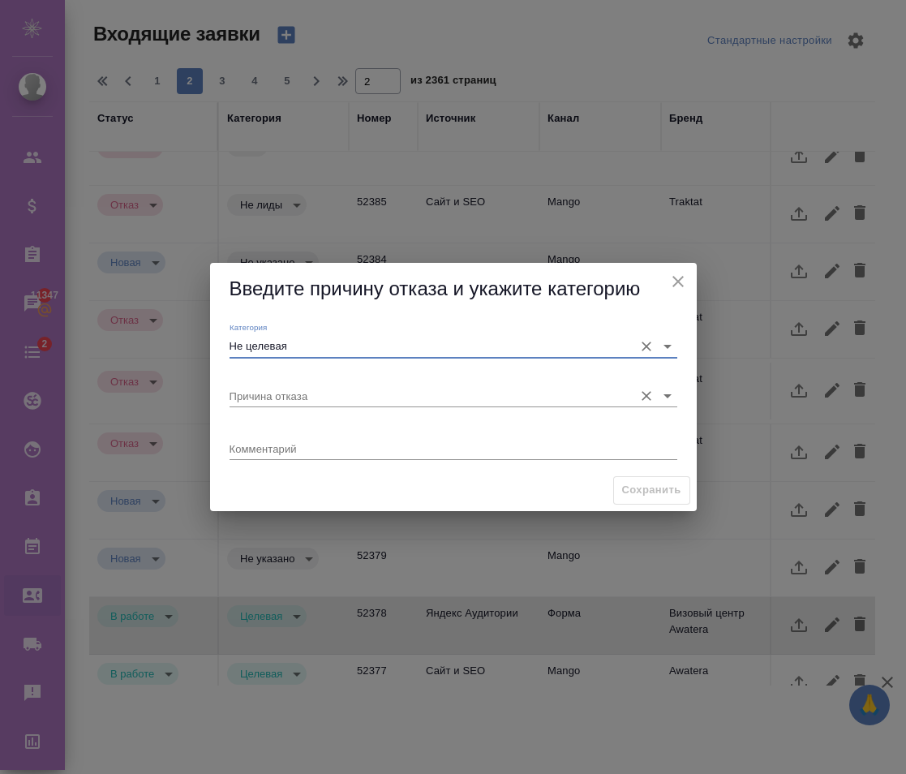
click at [316, 393] on input "Причина отказа" at bounding box center [428, 396] width 396 height 22
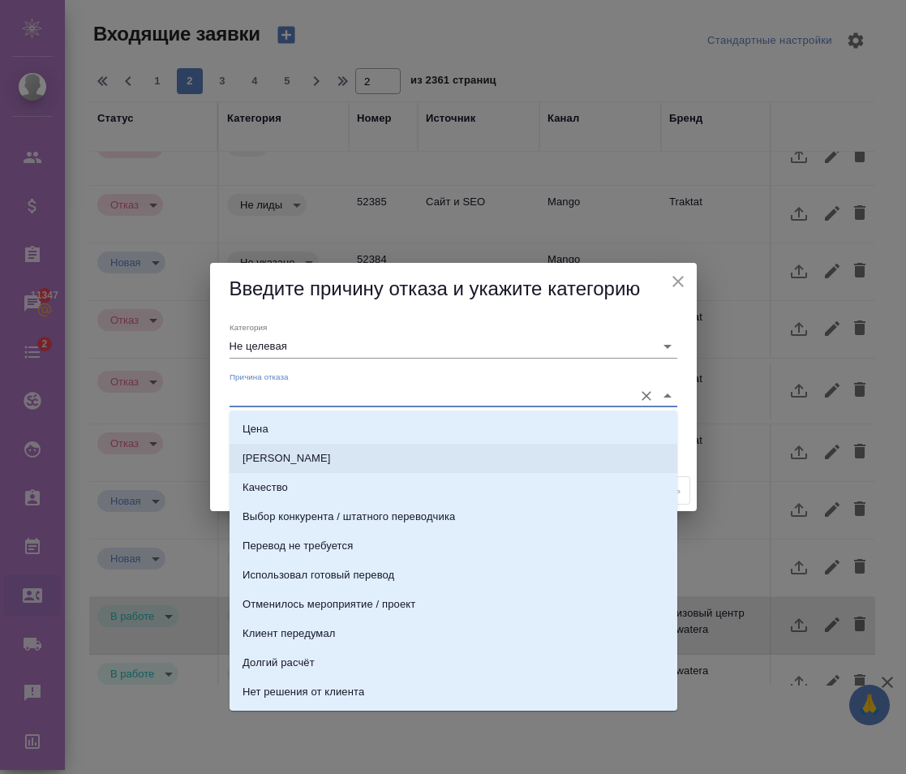
click at [279, 459] on li "Сроки" at bounding box center [454, 458] width 448 height 29
type input "Целевая"
type input "Сроки"
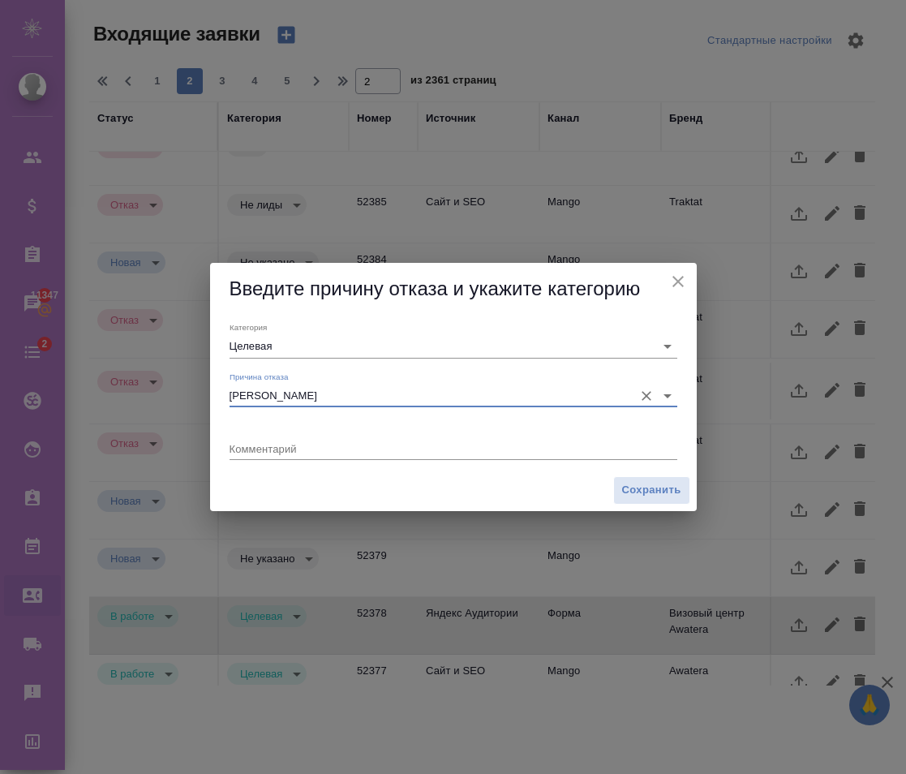
click at [390, 448] on textarea at bounding box center [454, 448] width 448 height 12
click at [556, 453] on textarea "լլ" at bounding box center [454, 448] width 448 height 12
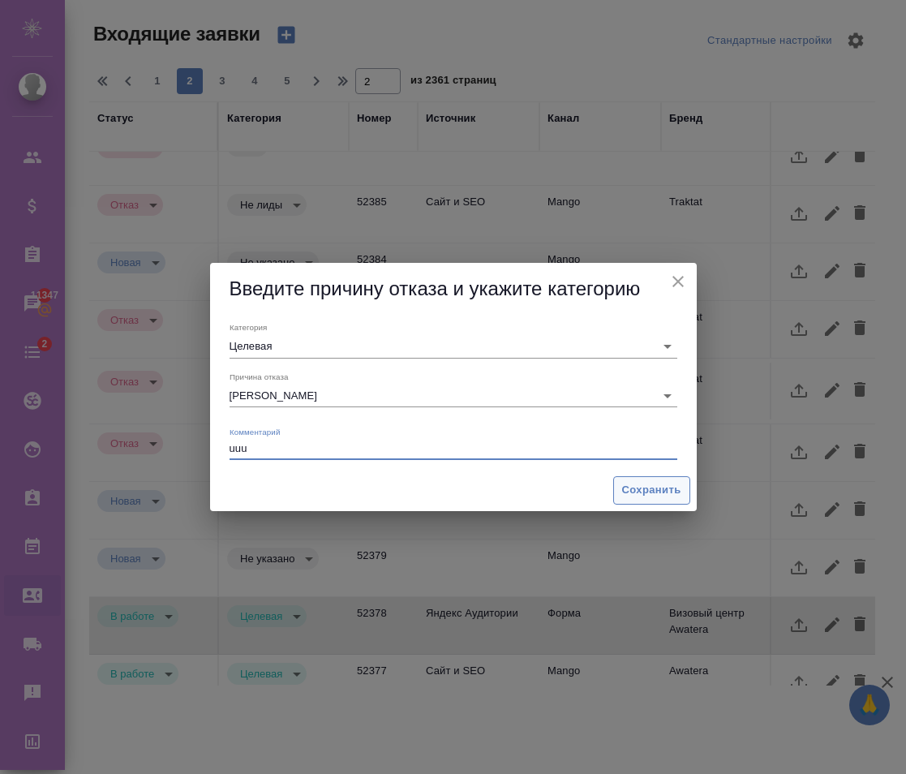
type textarea "uuu"
click at [619, 486] on button "Сохранить" at bounding box center [651, 490] width 77 height 28
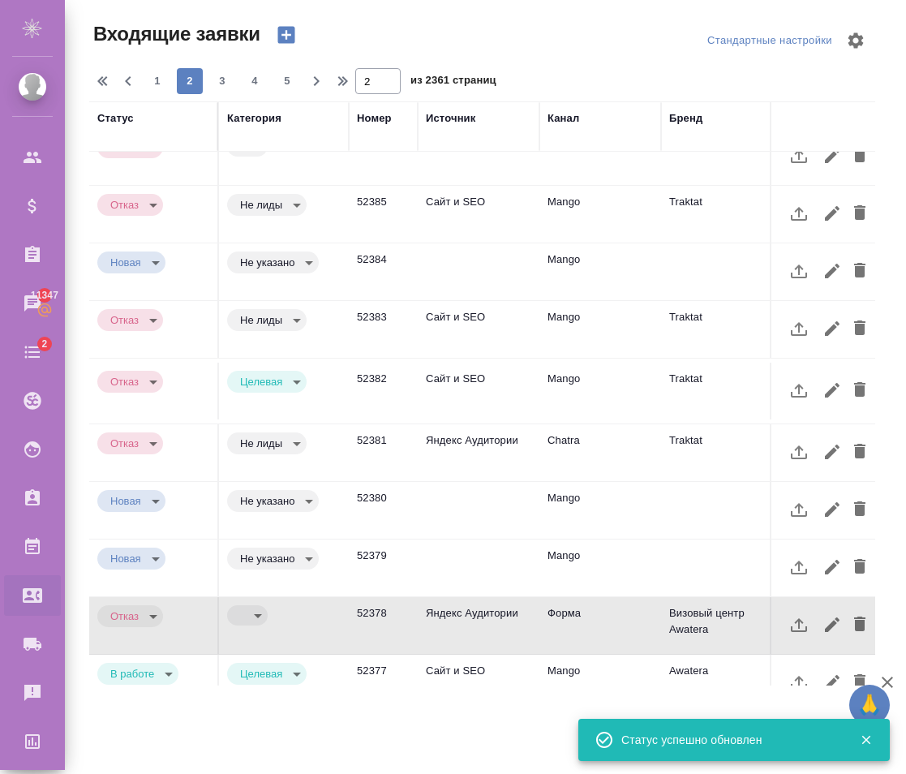
type input "rejection"
type input "term"
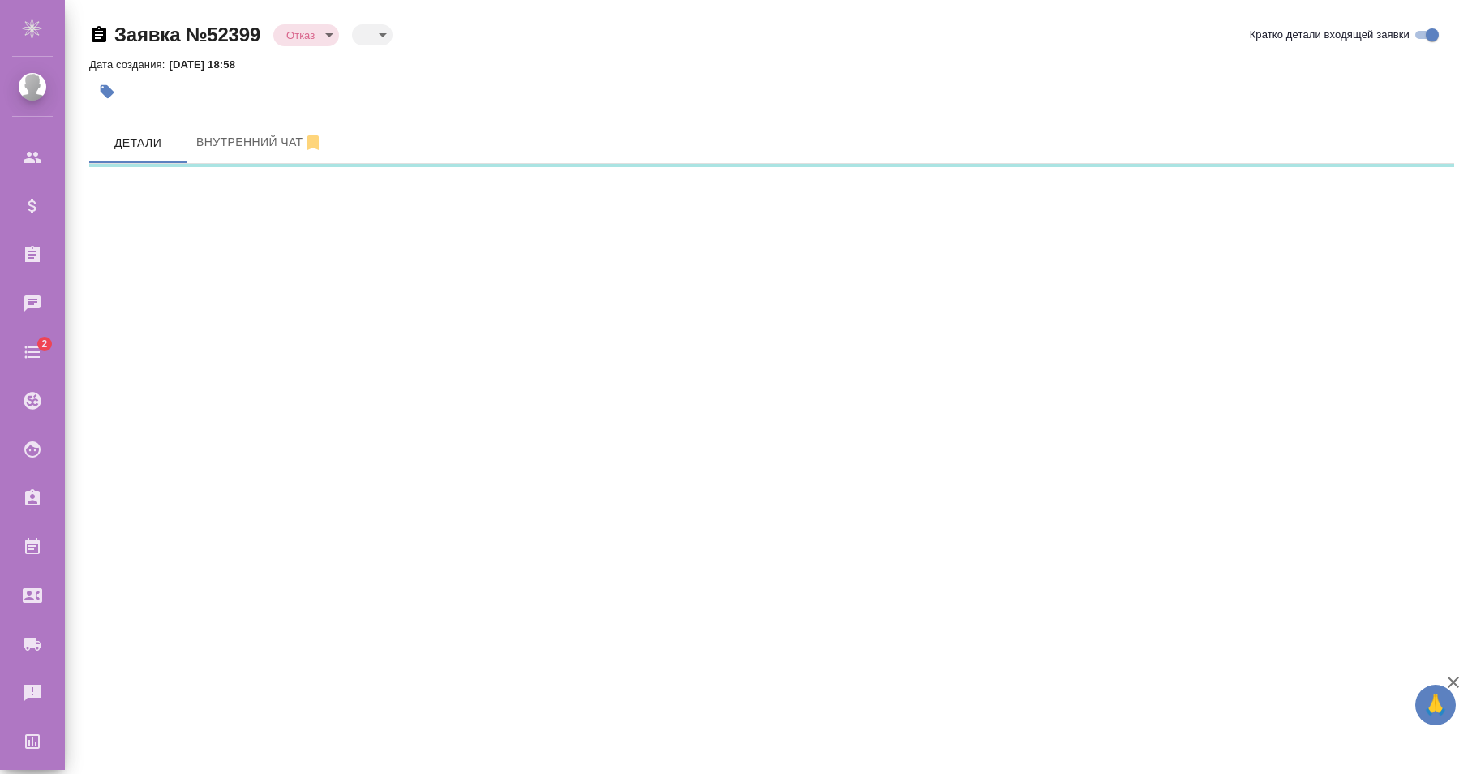
select select "RU"
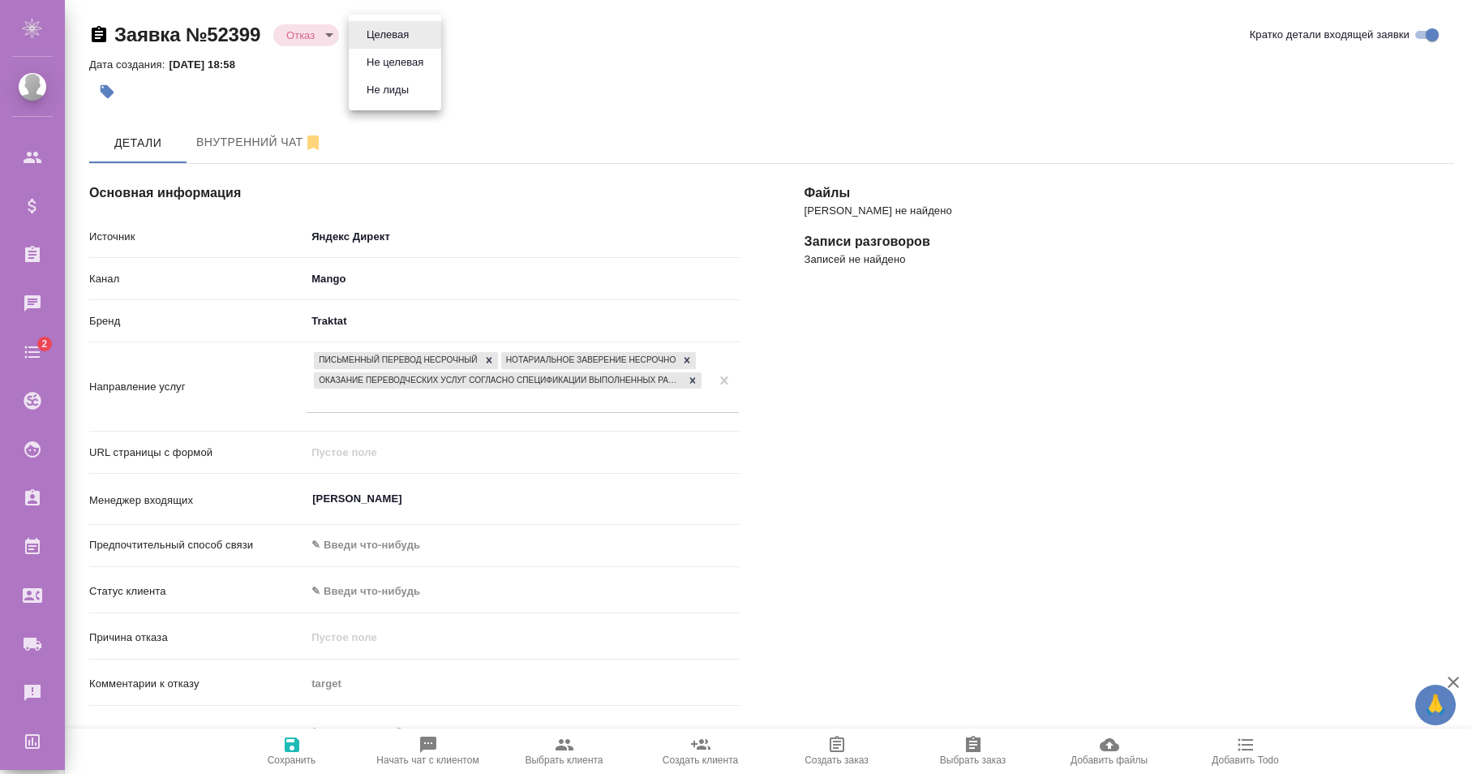
click at [373, 34] on body "🙏 .cls-1 fill:#fff; AWATERA Karapetyan David Клиенты Спецификации Заказы Чаты 2…" at bounding box center [736, 387] width 1472 height 774
click at [660, 83] on div at bounding box center [736, 387] width 1472 height 774
type textarea "x"
click at [373, 37] on body "🙏 .cls-1 fill:#fff; AWATERA Karapetyan David Клиенты Спецификации Заказы 11347 …" at bounding box center [736, 387] width 1472 height 774
click at [395, 34] on button "Целевая" at bounding box center [388, 35] width 52 height 18
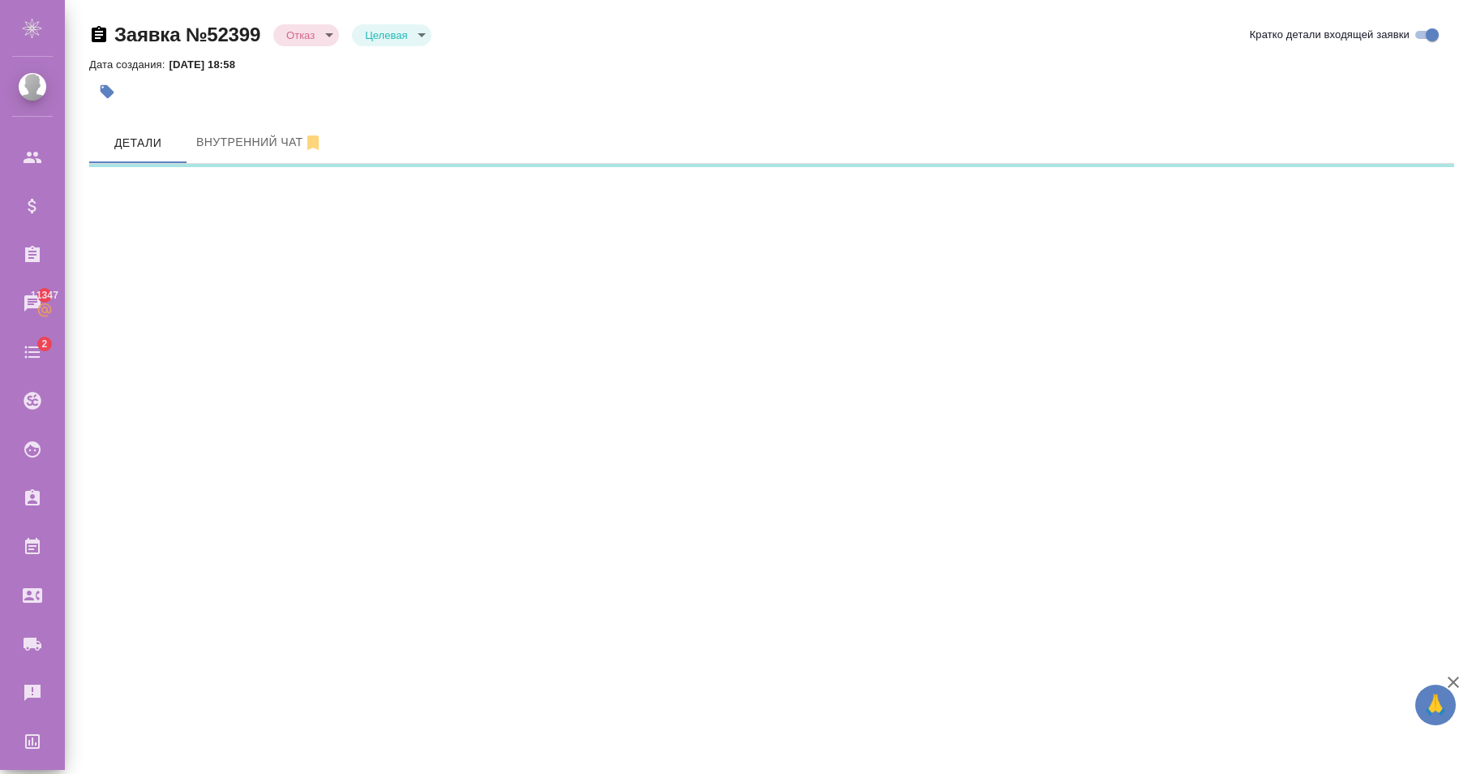
select select "RU"
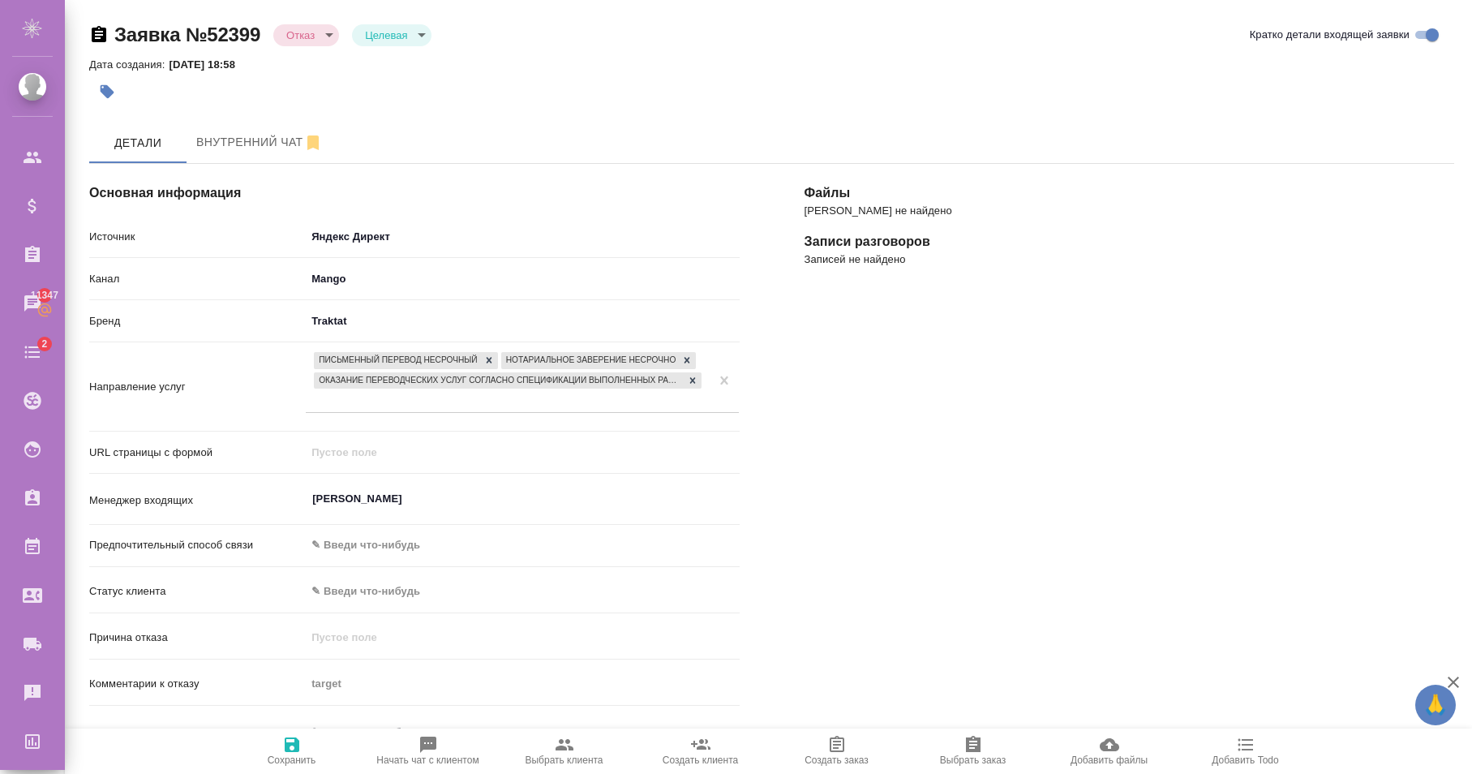
type textarea "x"
click at [305, 29] on body "🙏 .cls-1 fill:#fff; AWATERA Karapetyan David Клиенты Спецификации Заказы 11347 …" at bounding box center [736, 387] width 1472 height 774
click at [428, 73] on div at bounding box center [736, 387] width 1472 height 774
click at [318, 37] on body "🙏 .cls-1 fill:#fff; AWATERA Karapetyan David Клиенты Спецификации Заказы 11347 …" at bounding box center [736, 387] width 1472 height 774
click at [308, 41] on button "Новая" at bounding box center [306, 33] width 41 height 18
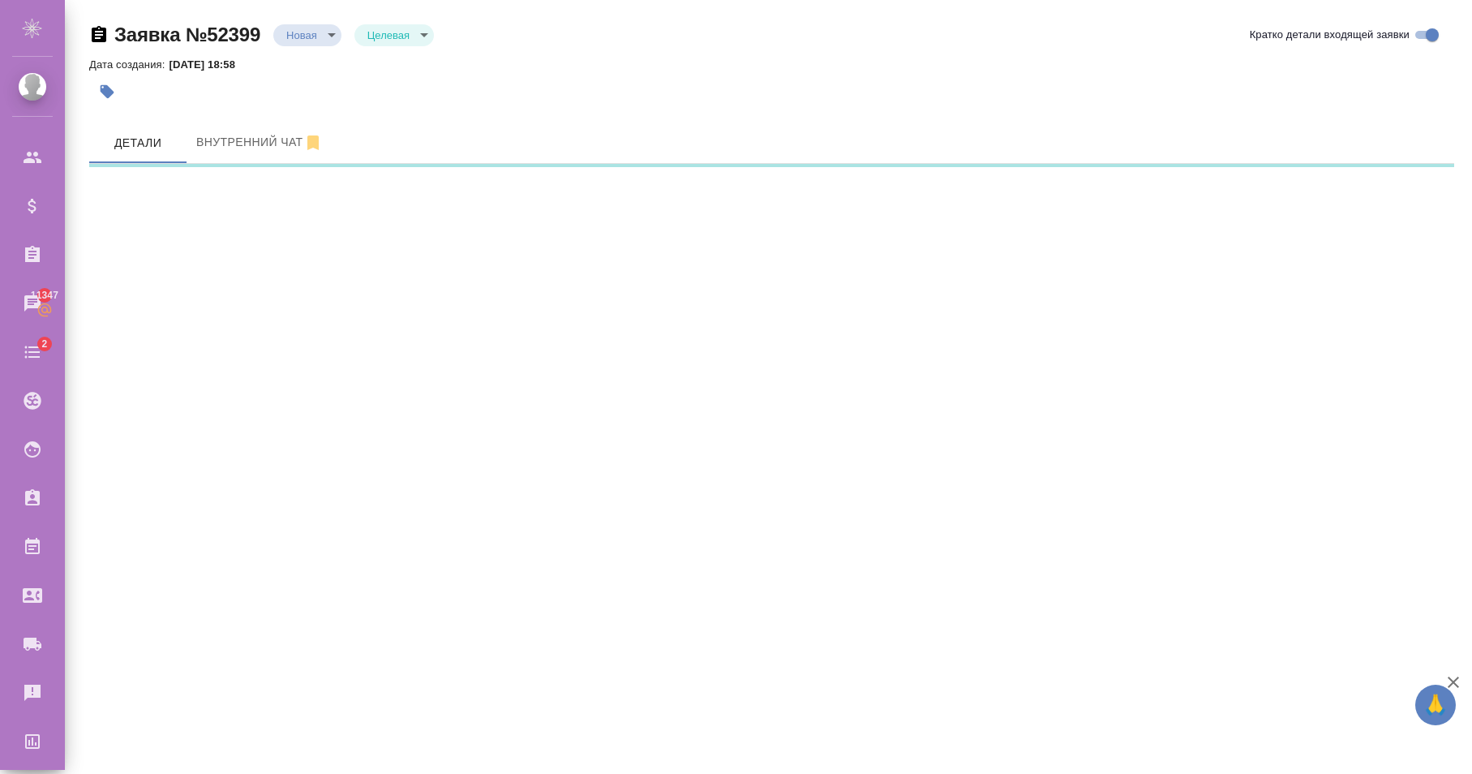
click at [291, 36] on body "🙏 .cls-1 fill:#fff; AWATERA Karapetyan David Клиенты Спецификации Заказы 11347 …" at bounding box center [736, 387] width 1472 height 774
select select "RU"
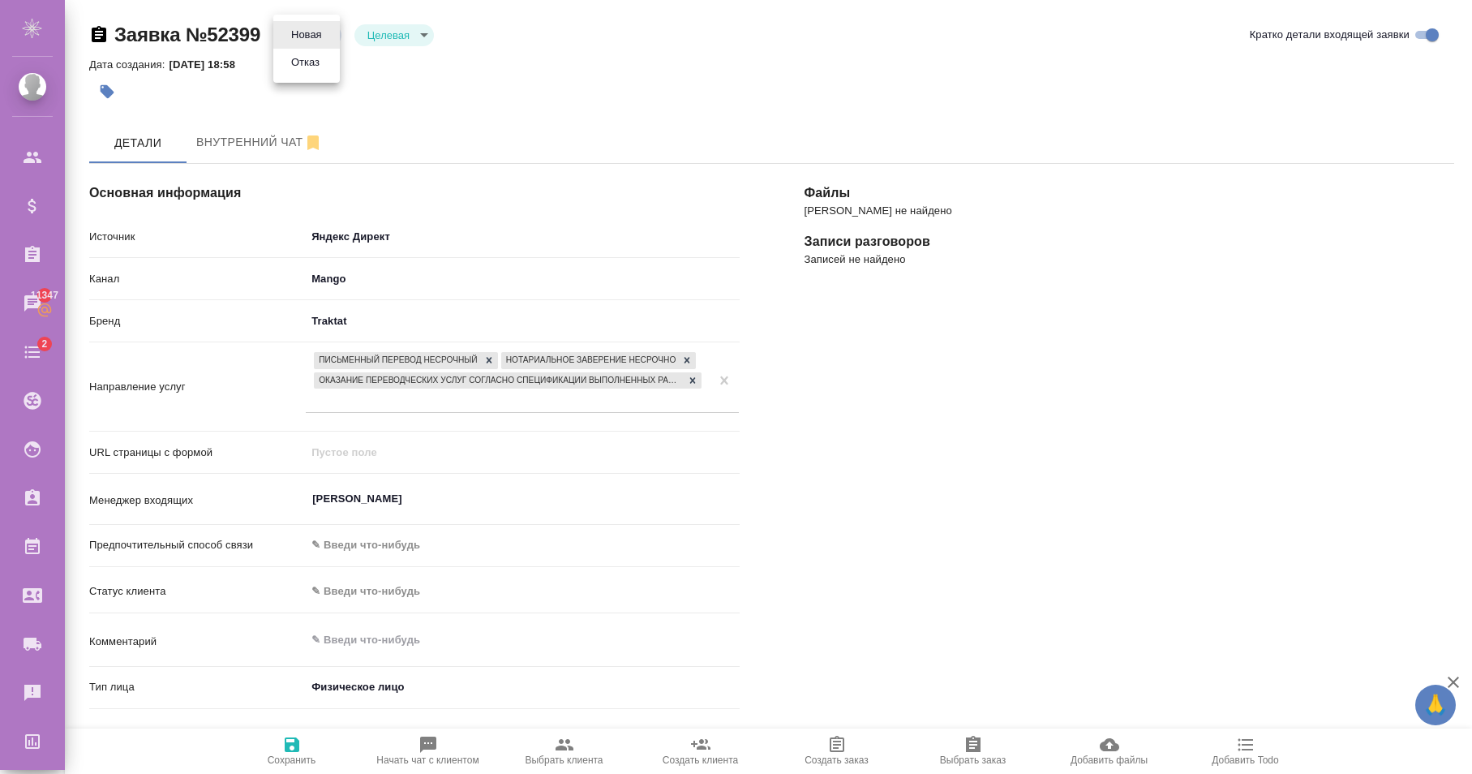
click at [491, 113] on div at bounding box center [736, 387] width 1472 height 774
type textarea "x"
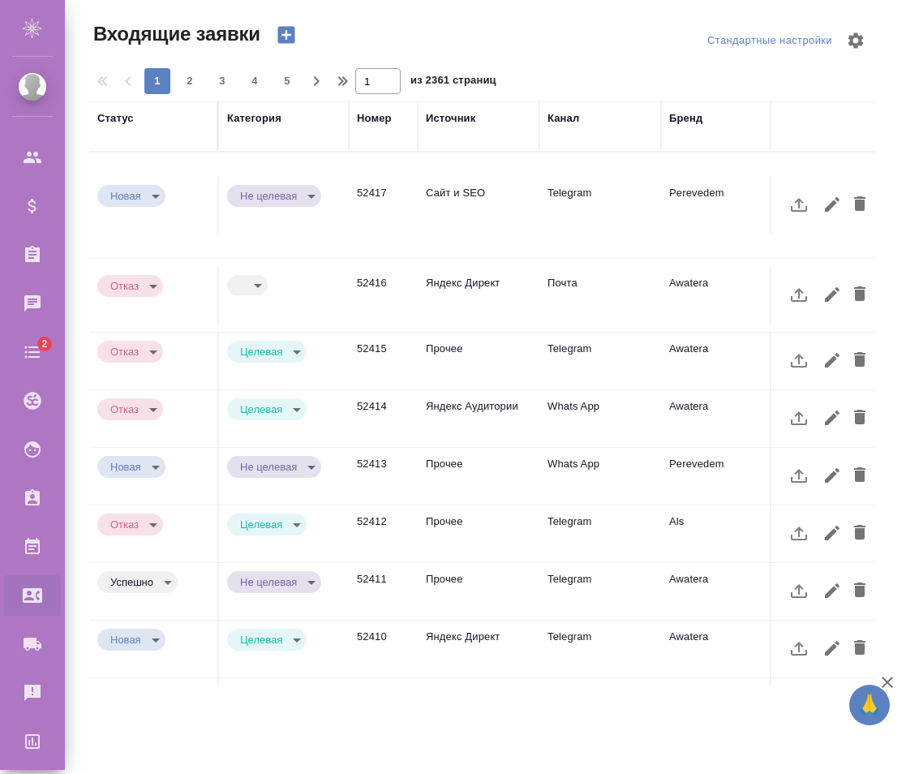
select select "RU"
click at [189, 83] on span "2" at bounding box center [190, 81] width 26 height 16
type input "2"
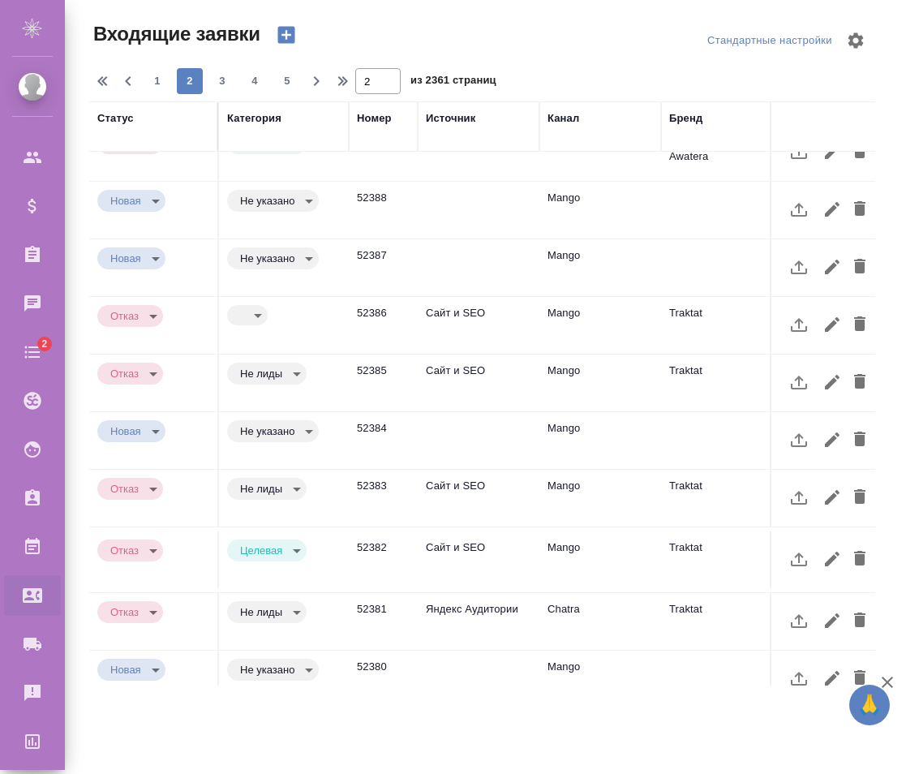
scroll to position [665, 0]
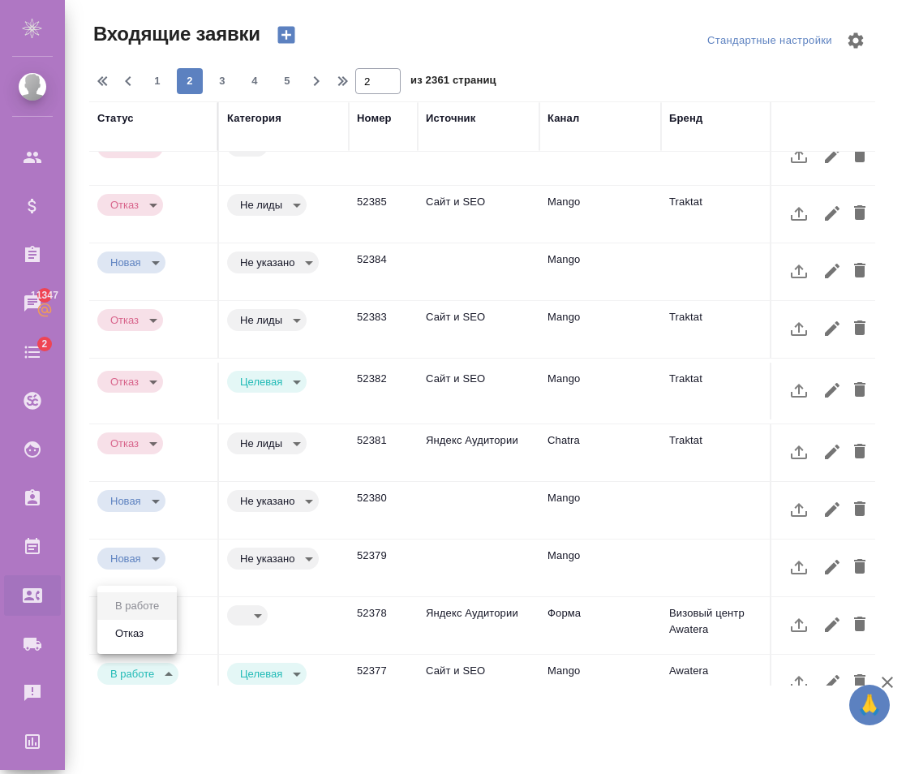
click at [165, 636] on body "🙏 .cls-1 fill:#fff; AWATERA [PERSON_NAME] Спецификации Заказы 11347 Чаты 2 Todo…" at bounding box center [453, 387] width 906 height 774
click at [148, 630] on li "Отказ" at bounding box center [136, 634] width 79 height 28
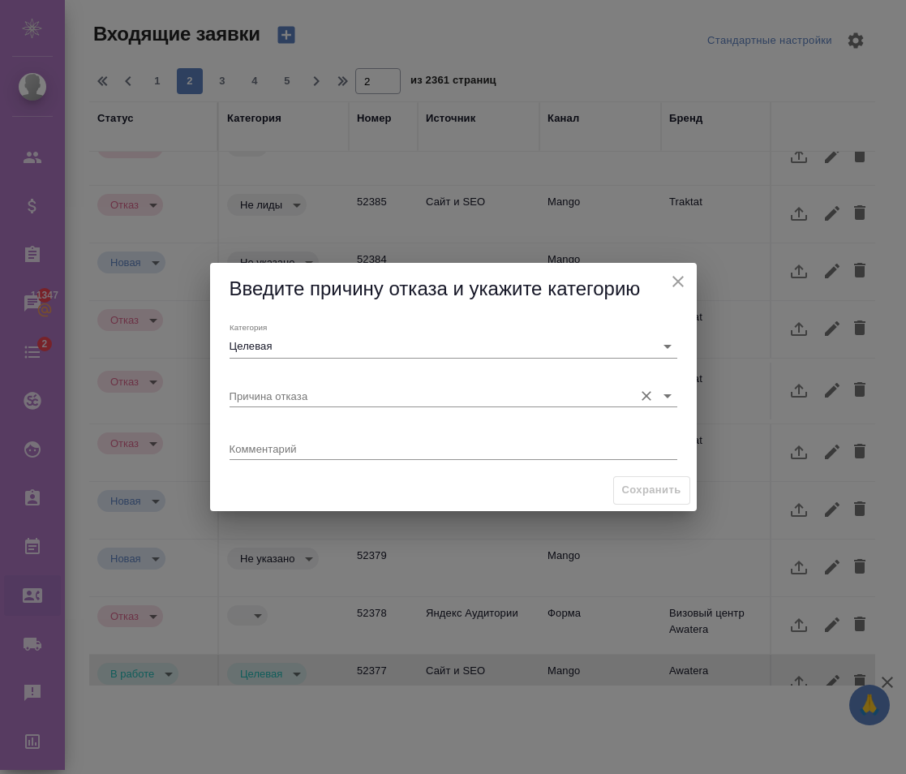
click at [326, 393] on input "Причина отказа" at bounding box center [428, 396] width 396 height 22
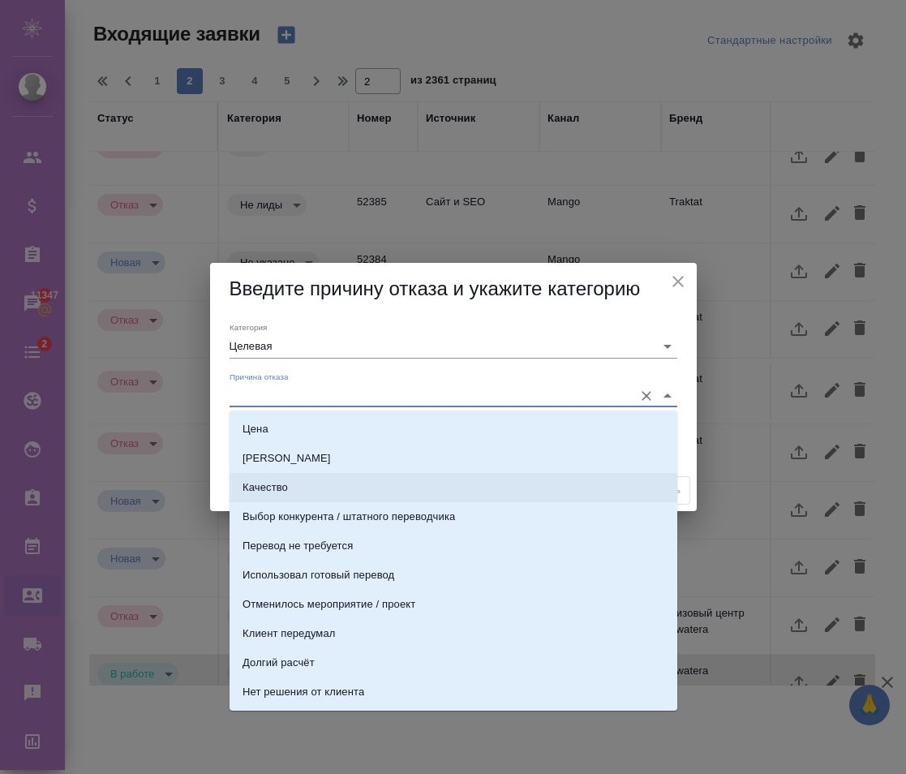
click at [303, 484] on li "Качество" at bounding box center [454, 487] width 448 height 29
type input "Качество"
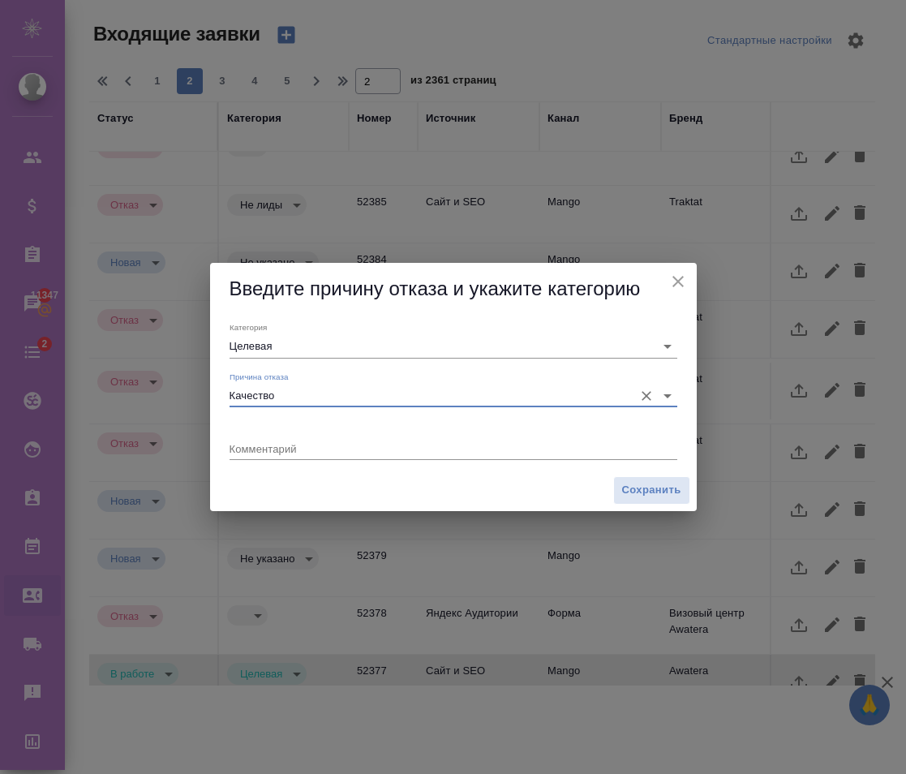
click at [358, 443] on textarea at bounding box center [454, 448] width 448 height 12
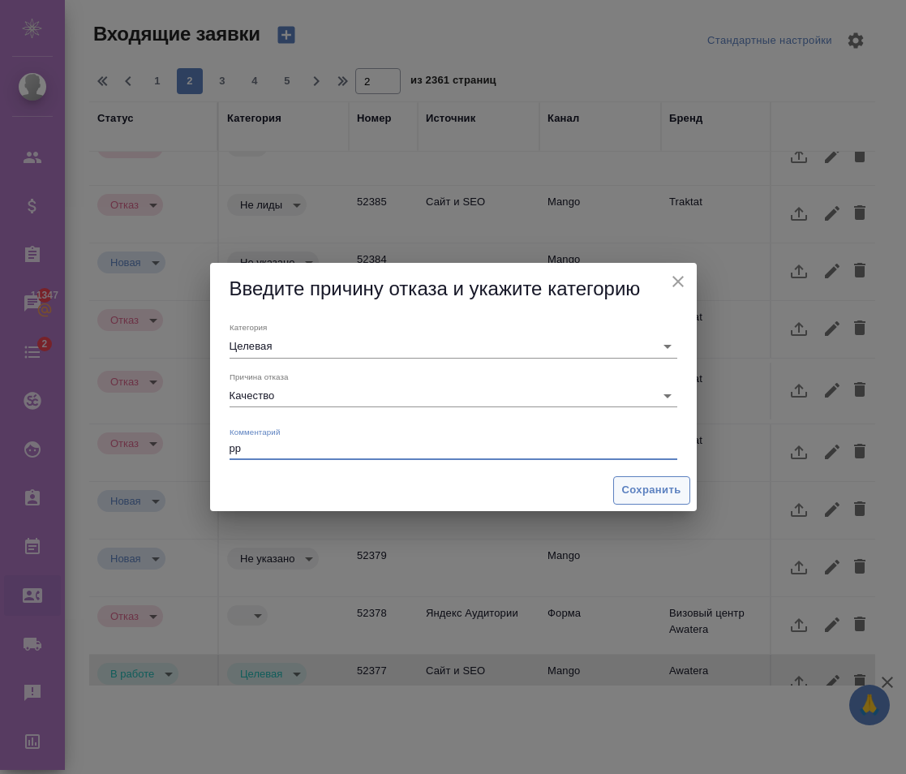
type textarea "pp"
click at [650, 493] on span "Сохранить" at bounding box center [651, 490] width 59 height 19
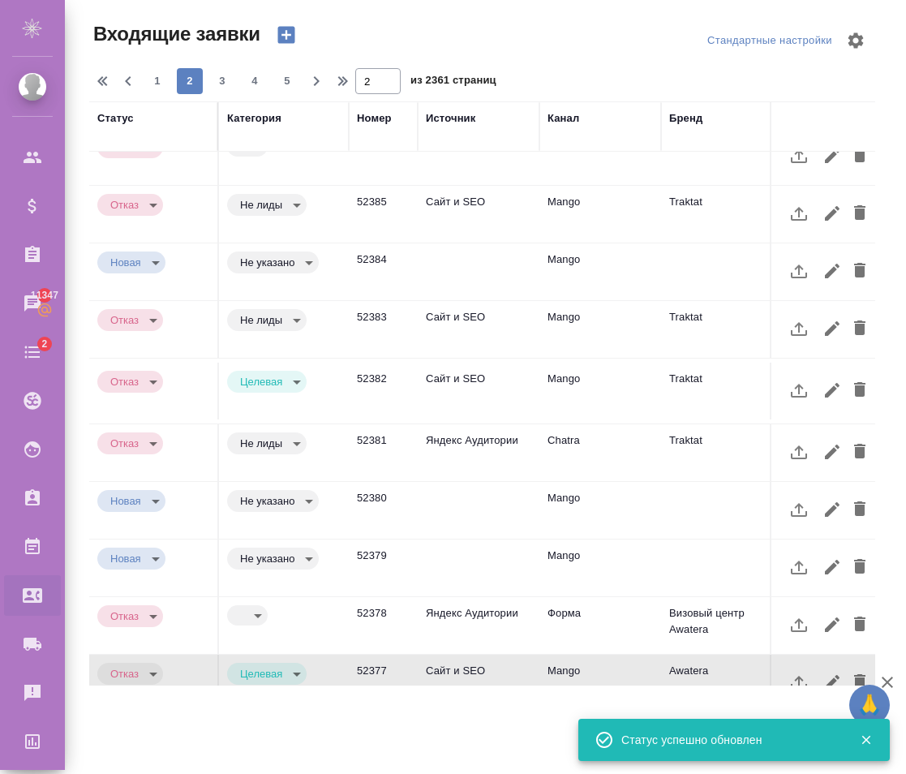
type input "rejection"
click at [389, 655] on td "52377" at bounding box center [383, 683] width 69 height 57
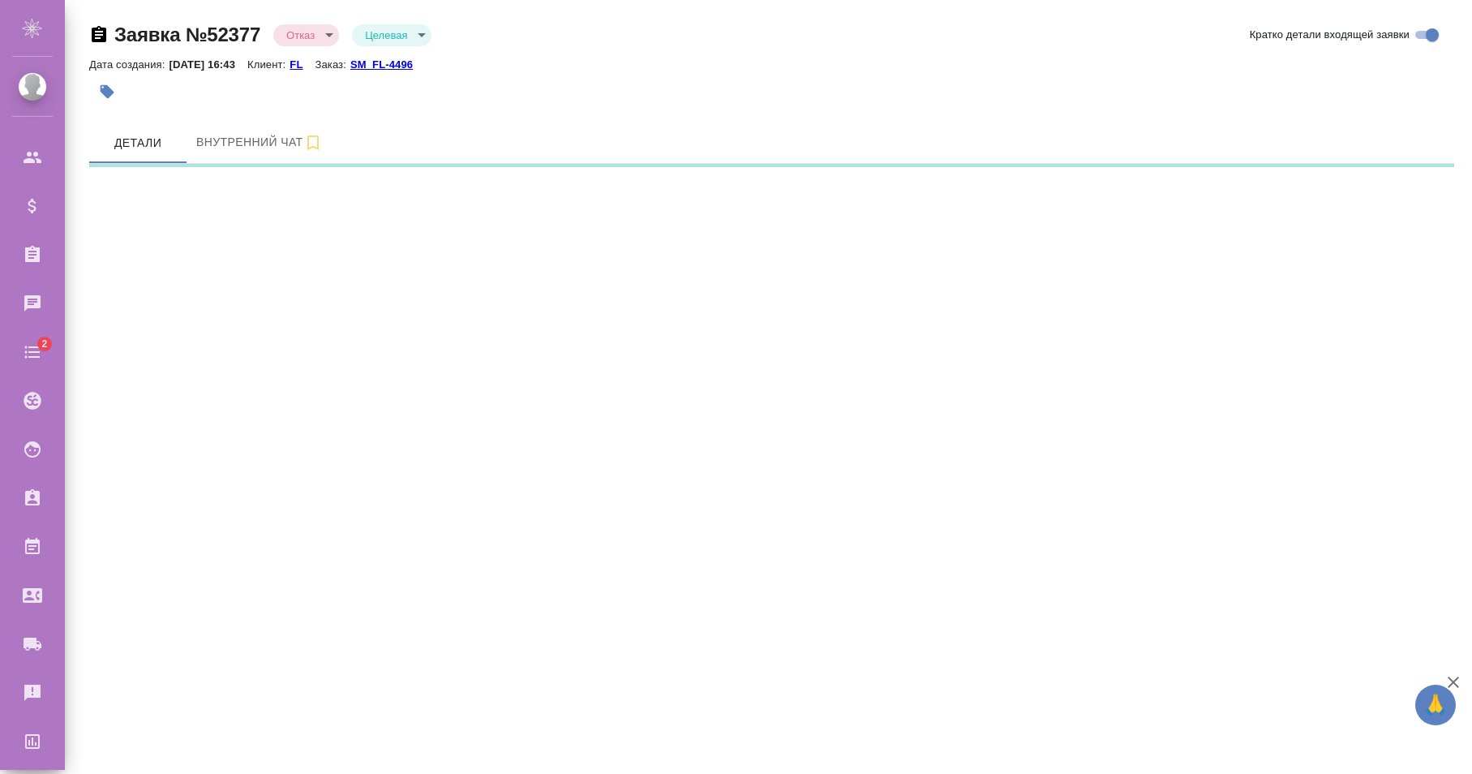
select select "RU"
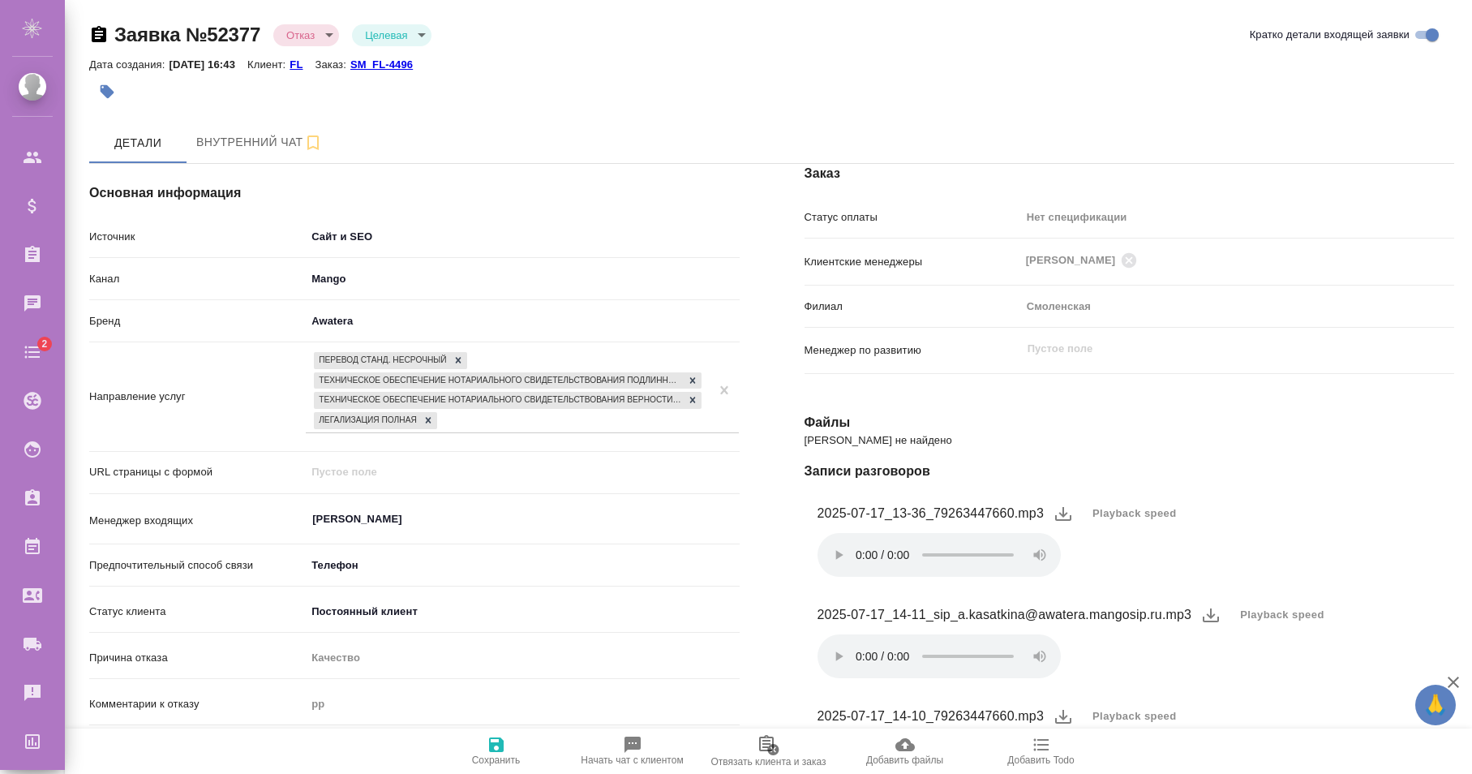
scroll to position [248, 0]
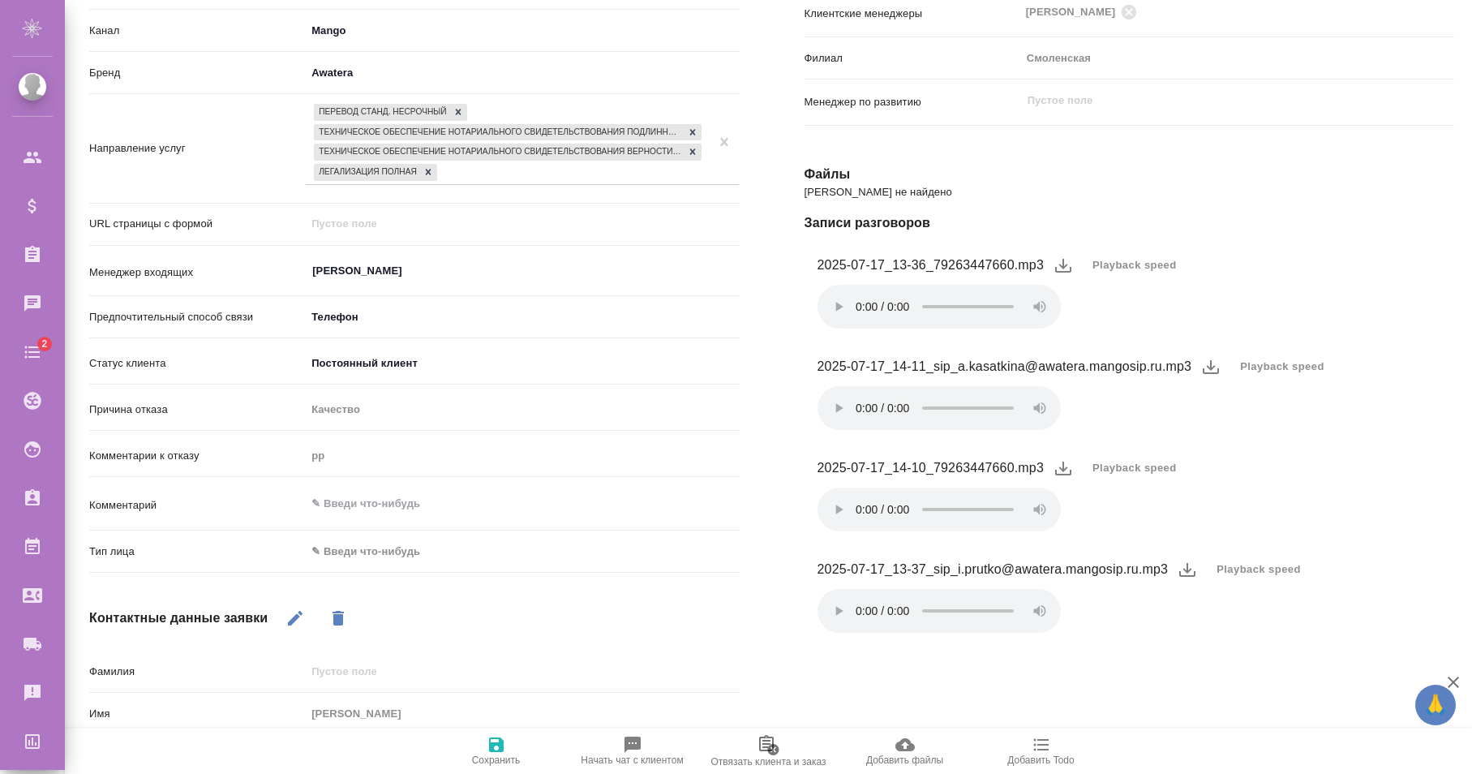
type textarea "x"
